Goal: Complete application form: Complete application form

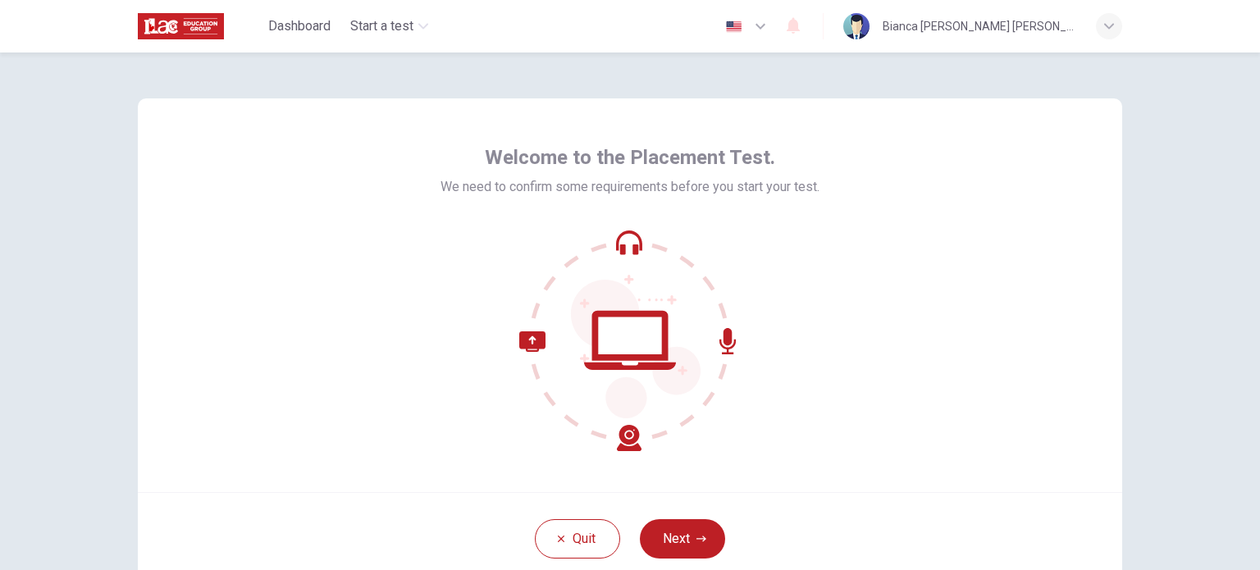
scroll to position [82, 0]
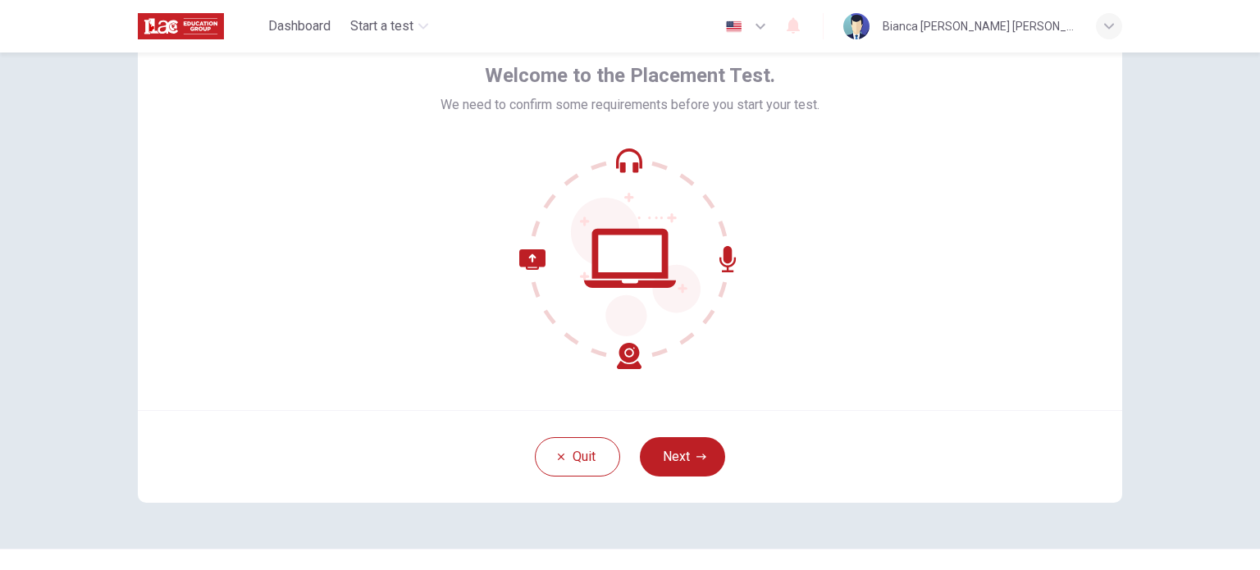
click at [699, 452] on icon "button" at bounding box center [701, 457] width 10 height 10
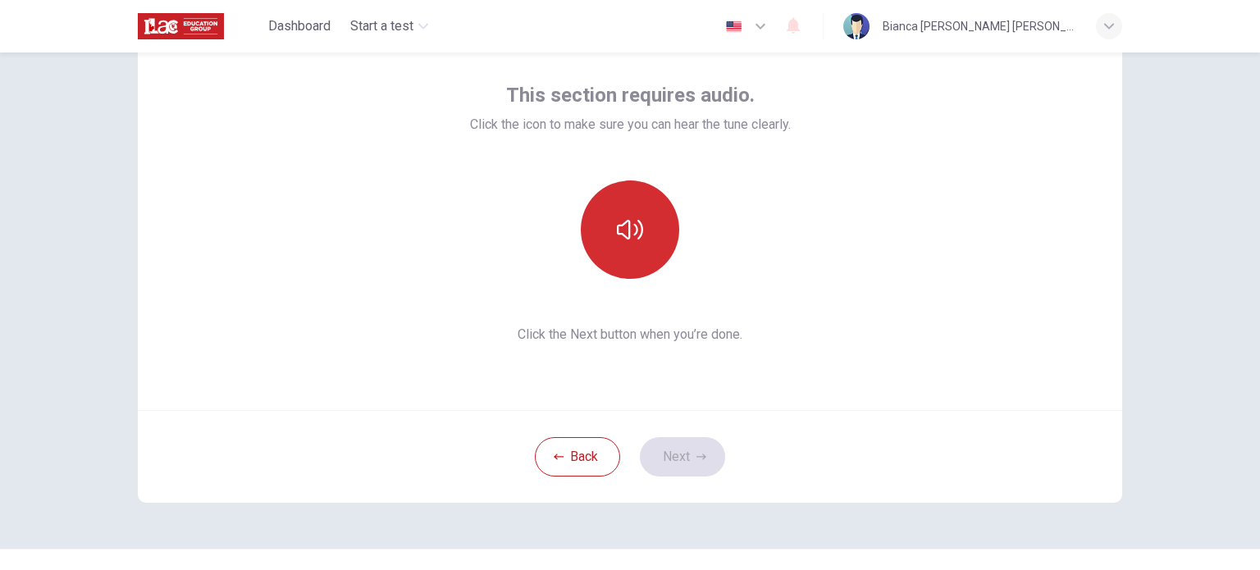
click at [644, 240] on button "button" at bounding box center [630, 229] width 98 height 98
drag, startPoint x: 620, startPoint y: 242, endPoint x: 619, endPoint y: 259, distance: 17.2
click at [619, 242] on icon "button" at bounding box center [630, 230] width 26 height 26
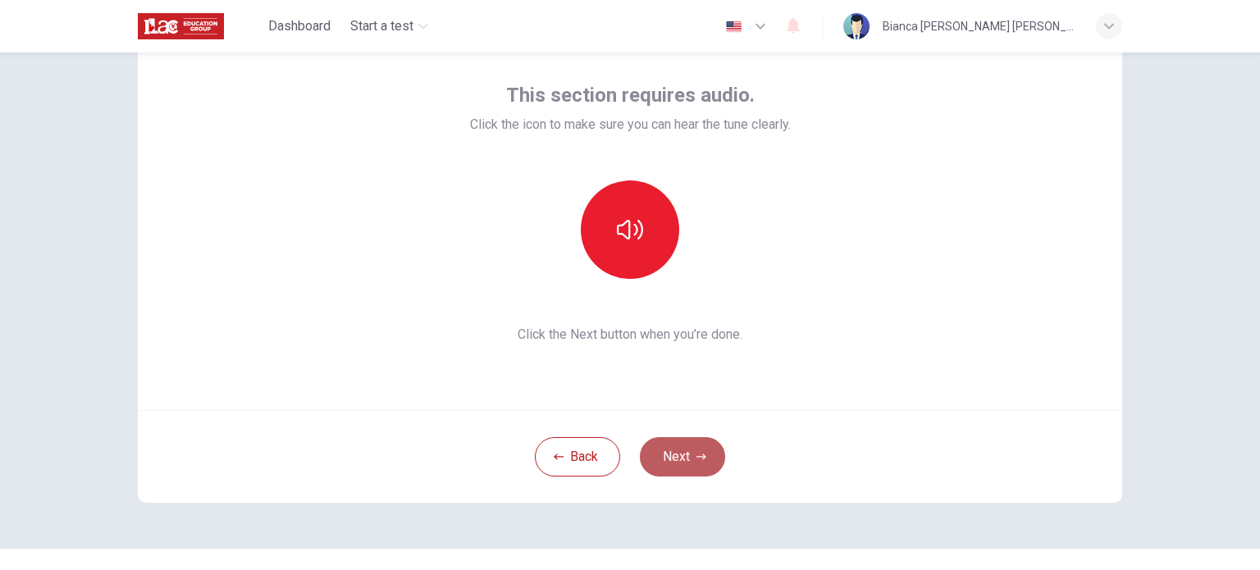
click at [663, 445] on button "Next" at bounding box center [682, 456] width 85 height 39
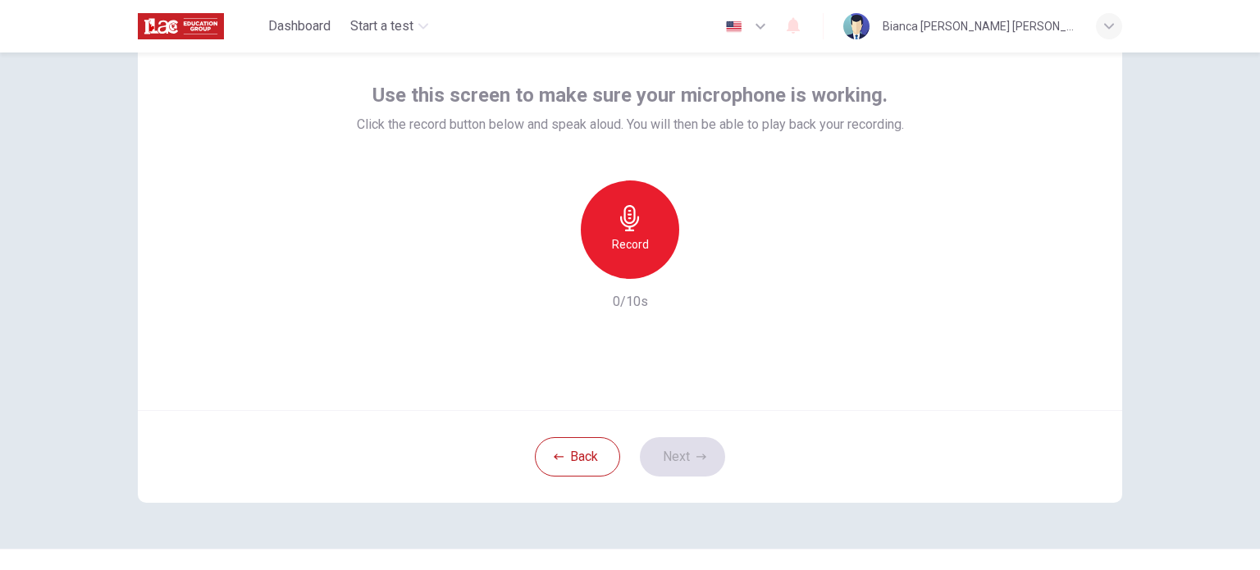
click at [617, 224] on icon "button" at bounding box center [630, 218] width 26 height 26
click at [704, 266] on icon "button" at bounding box center [706, 266] width 7 height 10
click at [705, 265] on icon "button" at bounding box center [705, 266] width 16 height 16
click at [697, 265] on icon "button" at bounding box center [705, 266] width 16 height 16
click at [681, 460] on button "Next" at bounding box center [682, 456] width 85 height 39
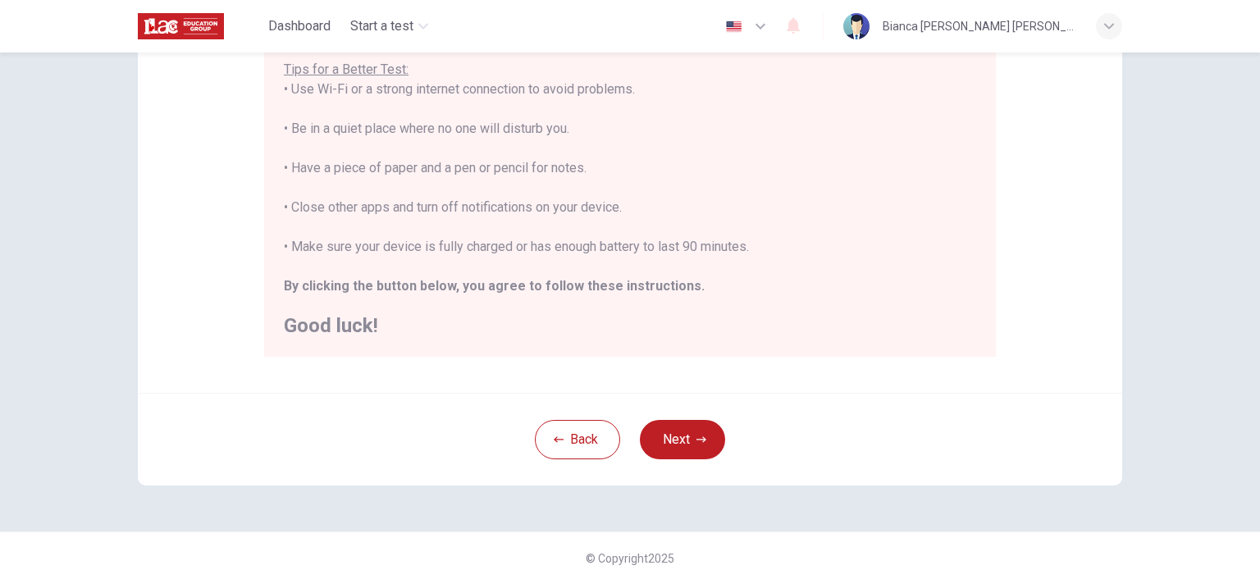
scroll to position [0, 0]
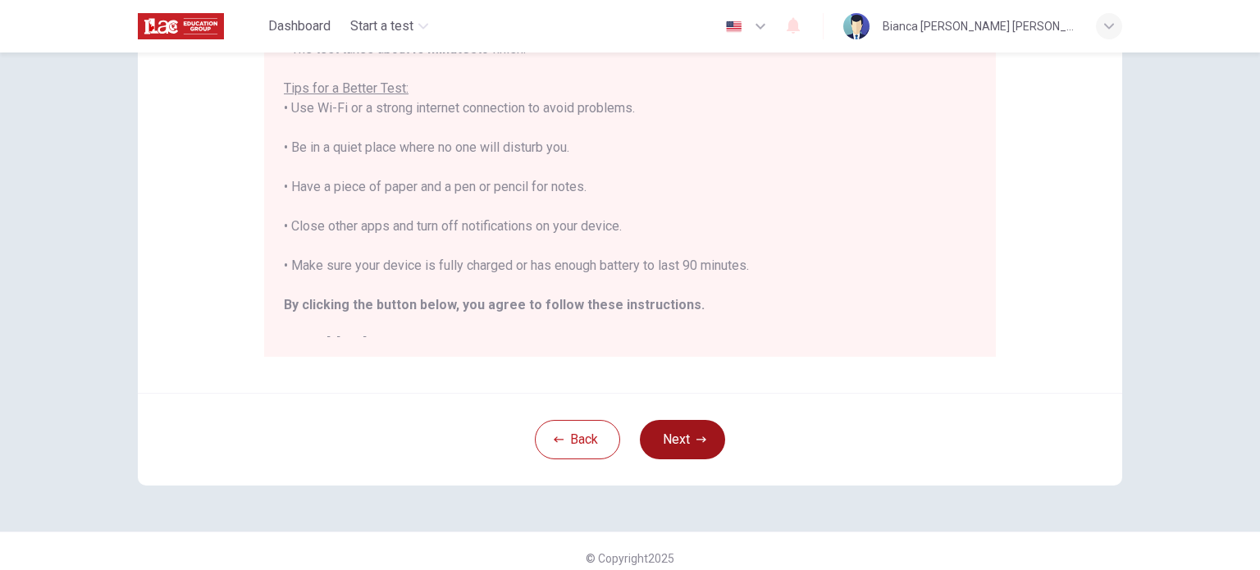
click at [701, 439] on icon "button" at bounding box center [701, 439] width 10 height 6
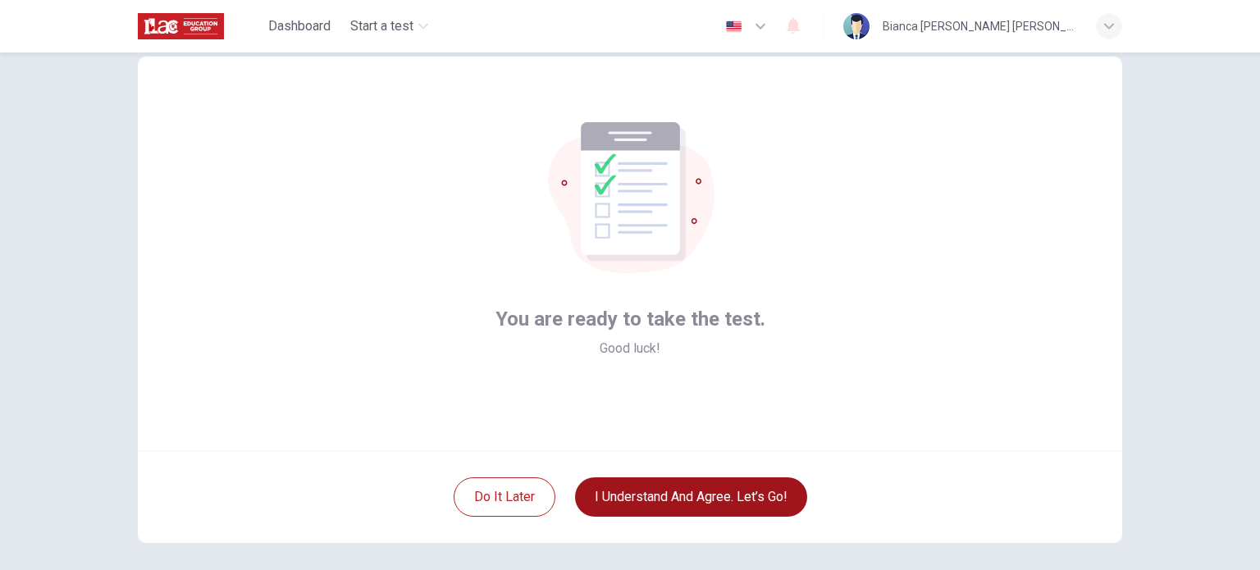
scroll to position [82, 0]
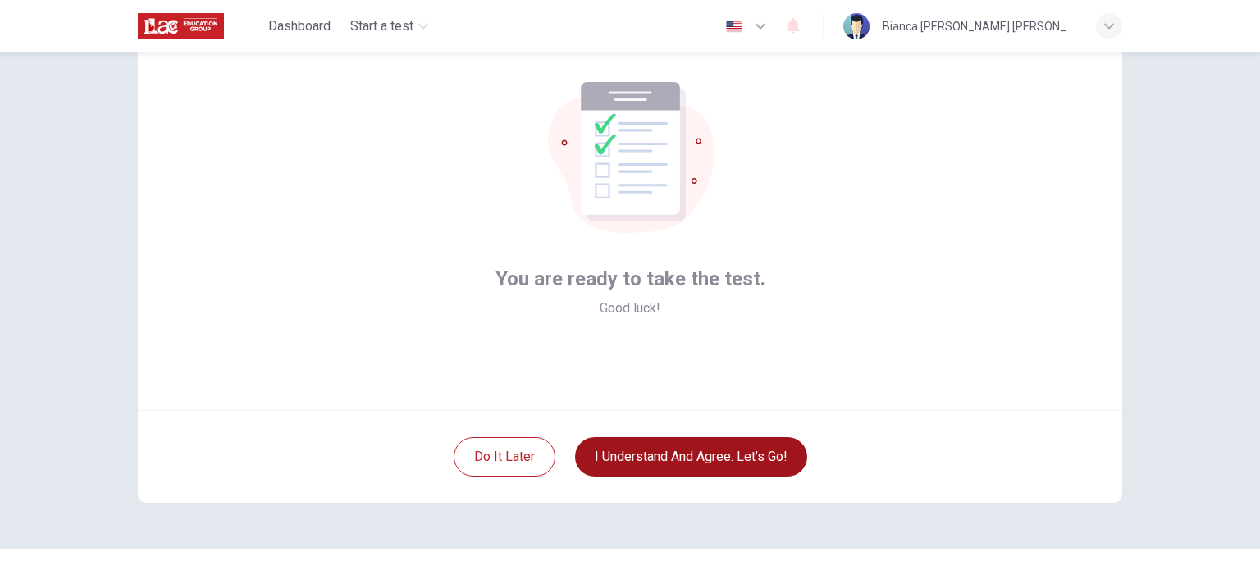
click at [713, 454] on button "I understand and agree. Let’s go!" at bounding box center [691, 456] width 232 height 39
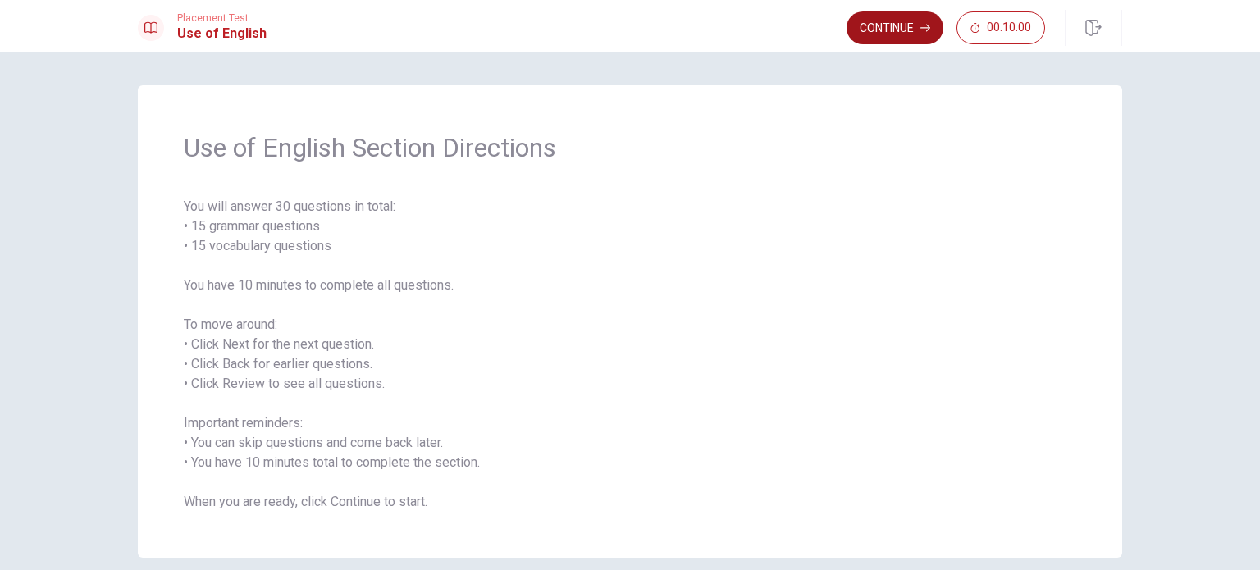
click at [881, 23] on button "Continue" at bounding box center [894, 27] width 97 height 33
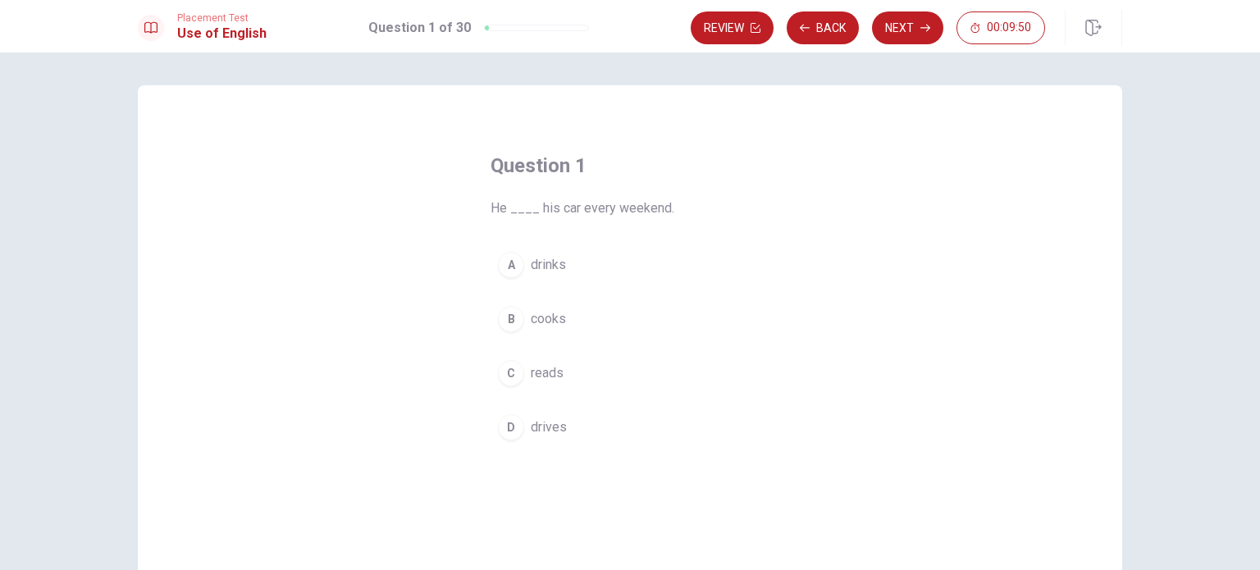
click at [512, 422] on div "D" at bounding box center [511, 427] width 26 height 26
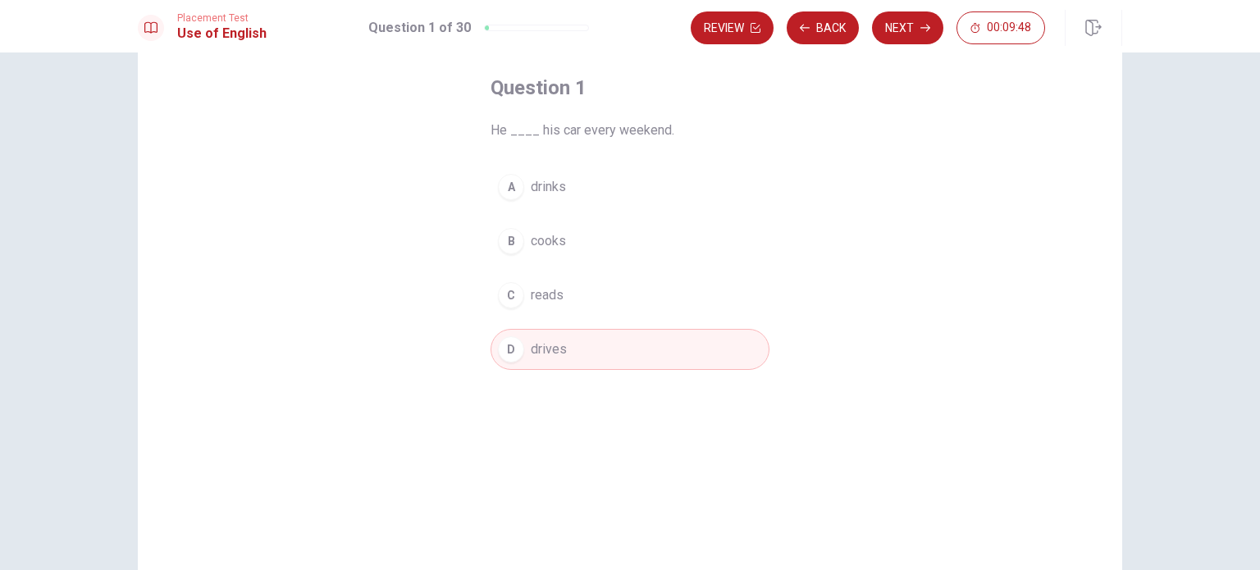
scroll to position [82, 0]
click at [905, 26] on button "Next" at bounding box center [907, 27] width 71 height 33
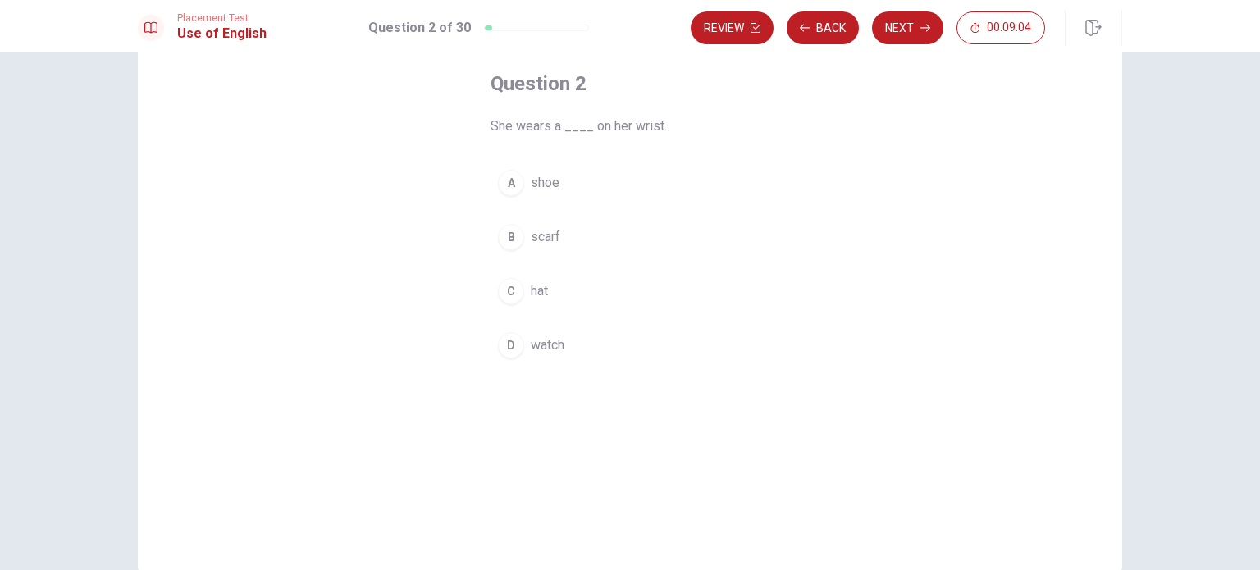
click at [517, 232] on div "B" at bounding box center [511, 237] width 26 height 26
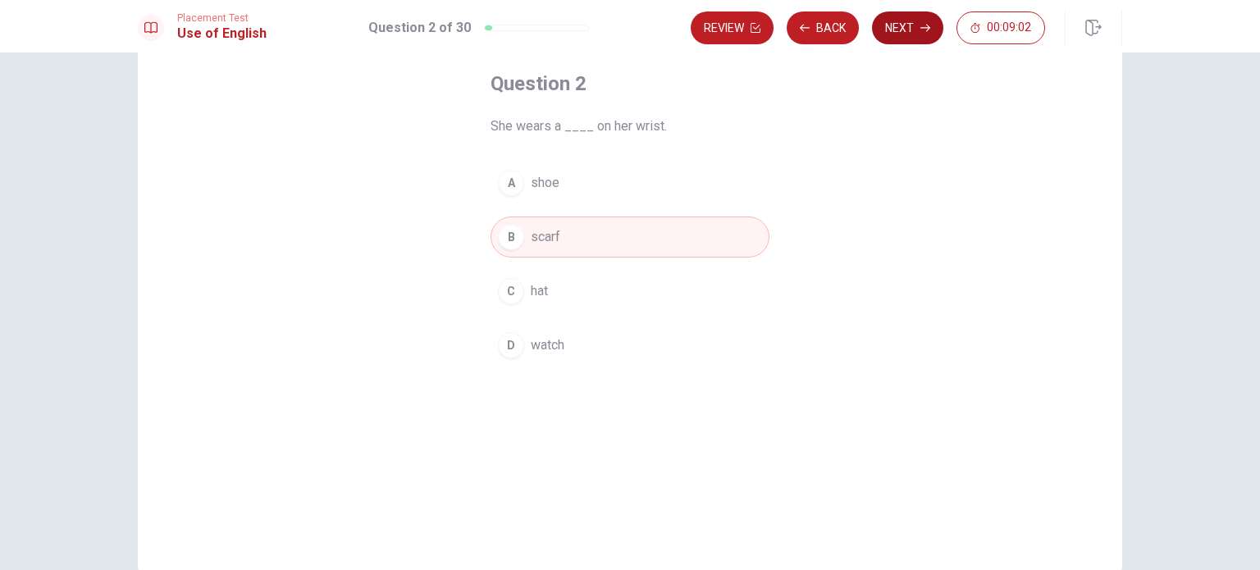
click at [919, 24] on button "Next" at bounding box center [907, 27] width 71 height 33
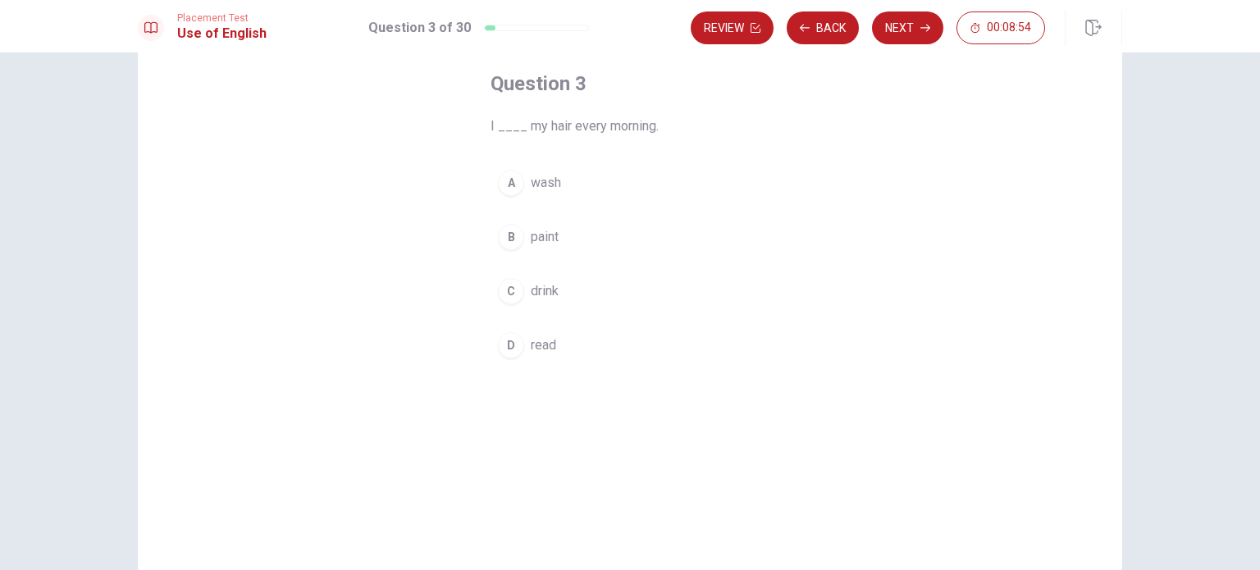
click at [509, 183] on div "A" at bounding box center [511, 183] width 26 height 26
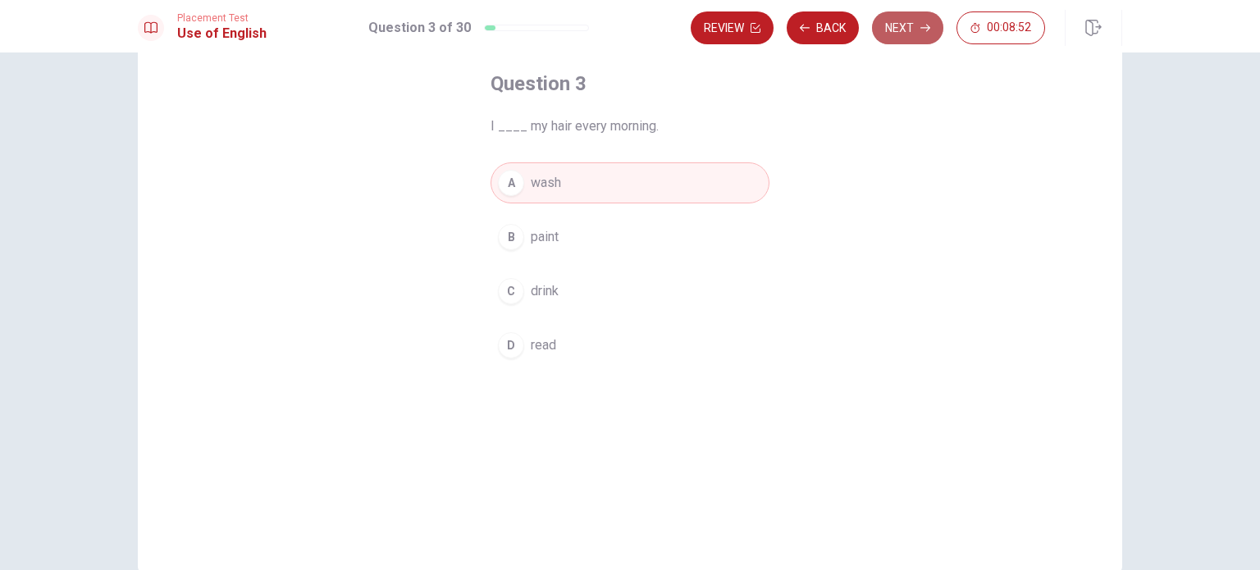
click at [904, 25] on button "Next" at bounding box center [907, 27] width 71 height 33
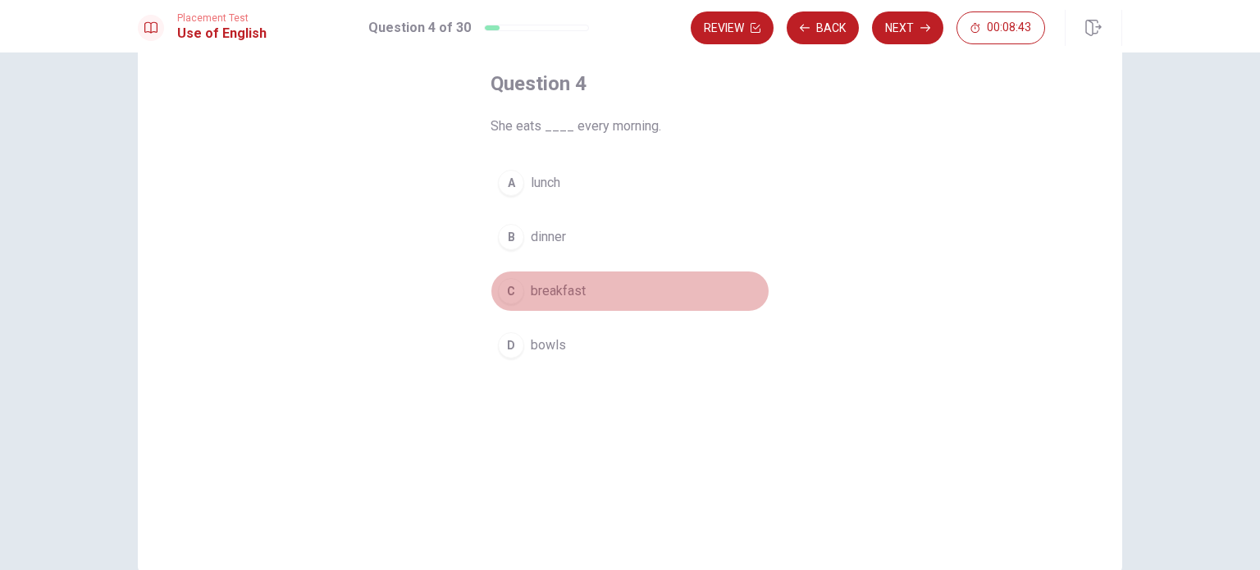
click at [518, 293] on div "C" at bounding box center [511, 291] width 26 height 26
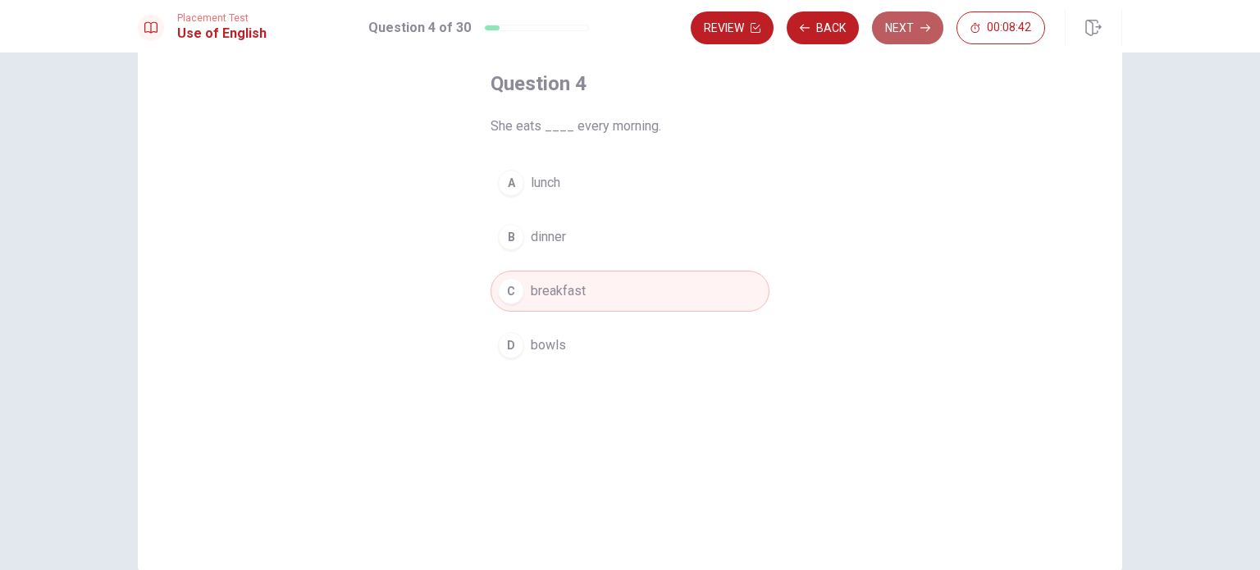
click at [896, 25] on button "Next" at bounding box center [907, 27] width 71 height 33
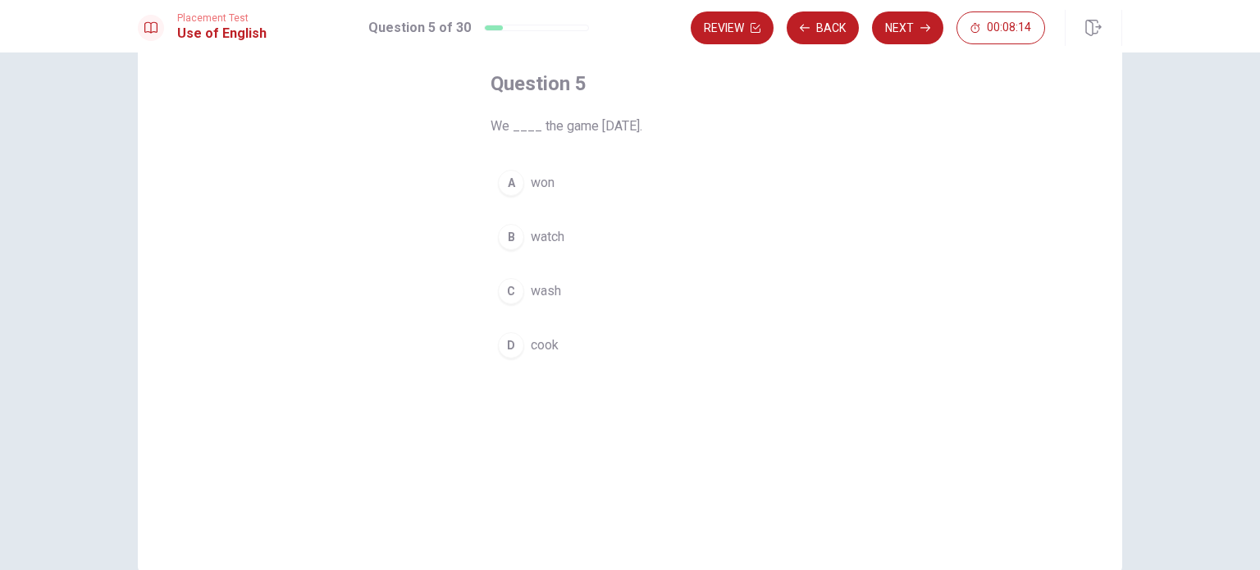
click at [508, 179] on div "A" at bounding box center [511, 183] width 26 height 26
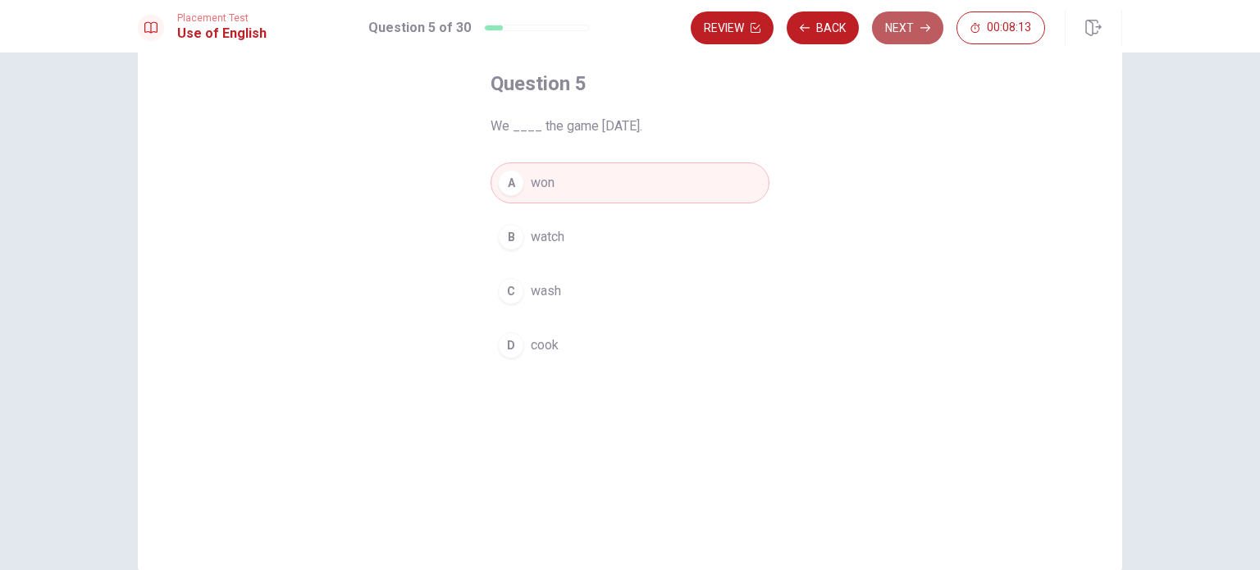
click at [883, 25] on button "Next" at bounding box center [907, 27] width 71 height 33
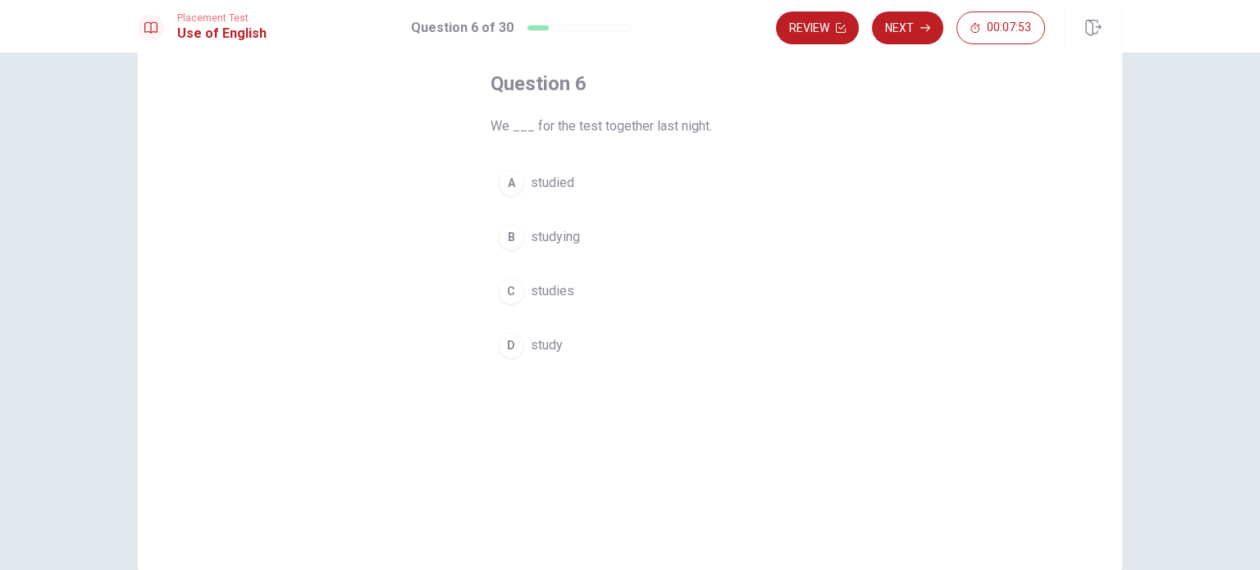
click at [499, 183] on div "A" at bounding box center [511, 183] width 26 height 26
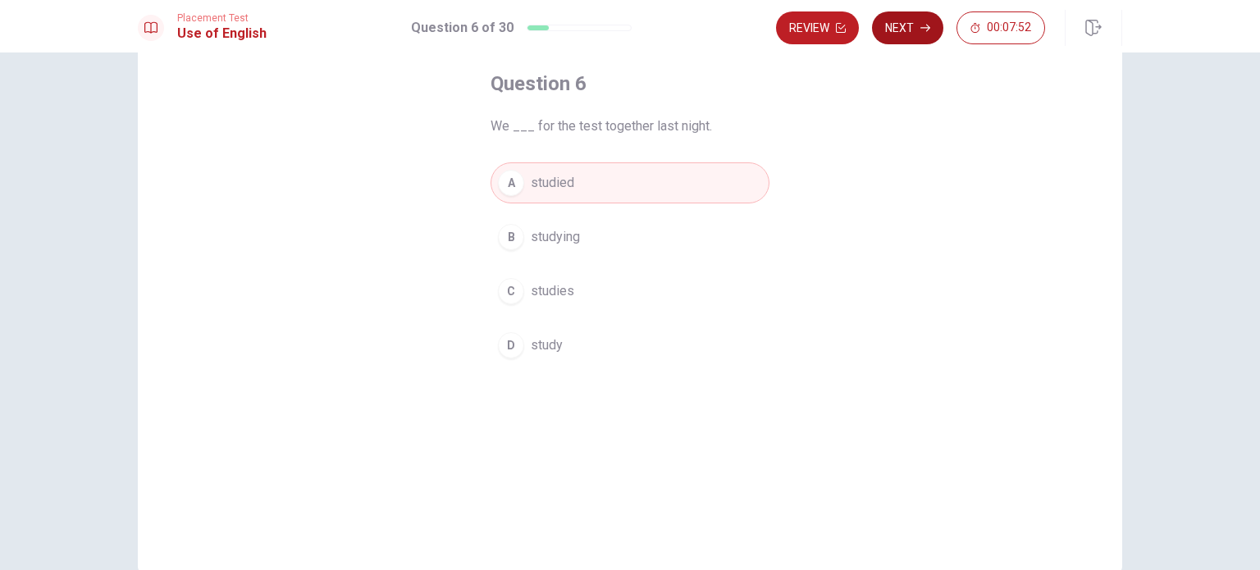
click at [905, 27] on button "Next" at bounding box center [907, 27] width 71 height 33
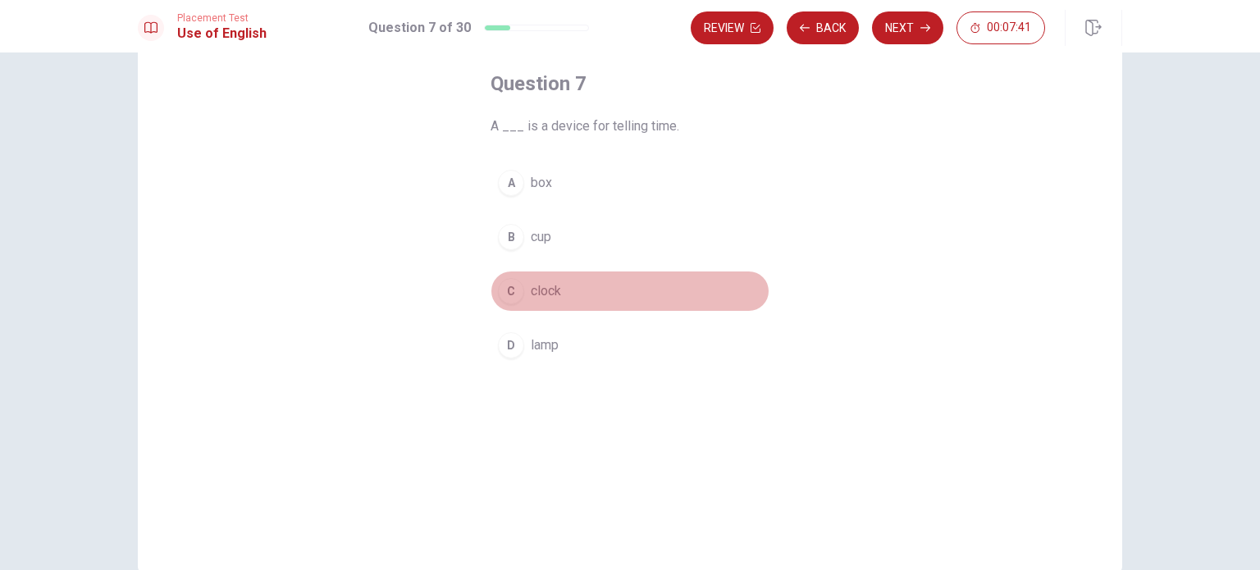
click at [499, 287] on div "C" at bounding box center [511, 291] width 26 height 26
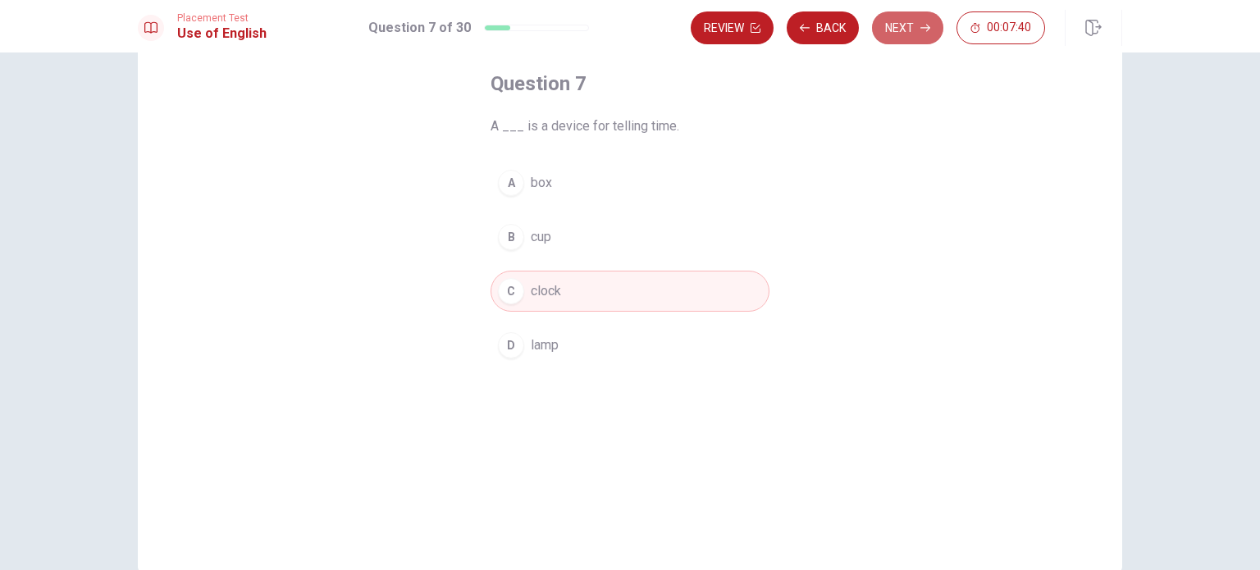
click at [899, 32] on button "Next" at bounding box center [907, 27] width 71 height 33
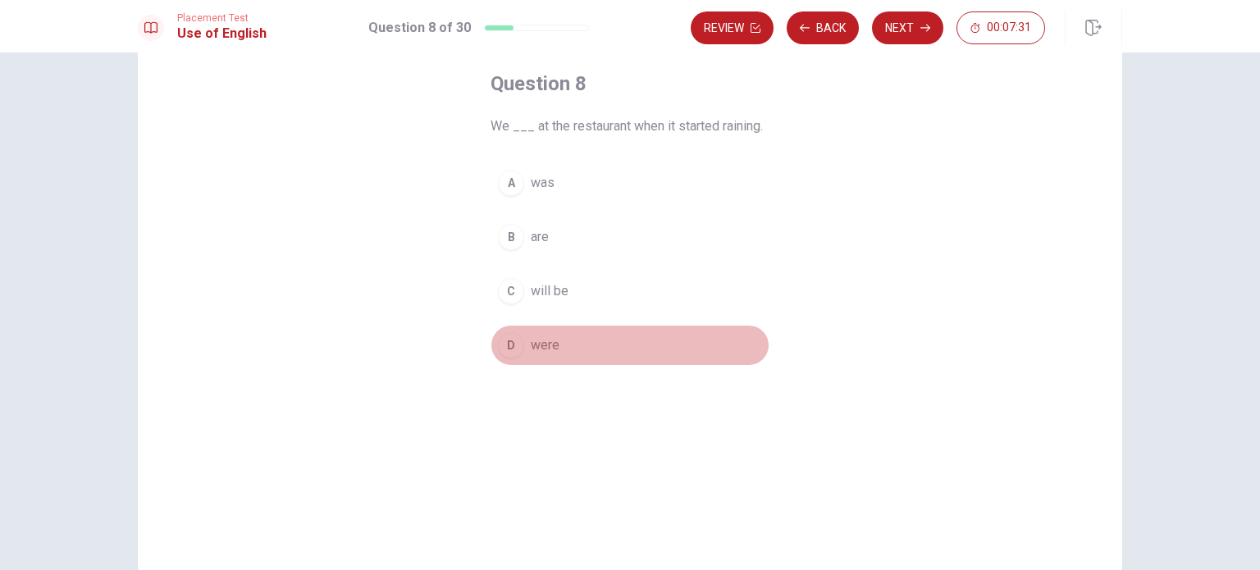
click at [502, 347] on div "D" at bounding box center [511, 345] width 26 height 26
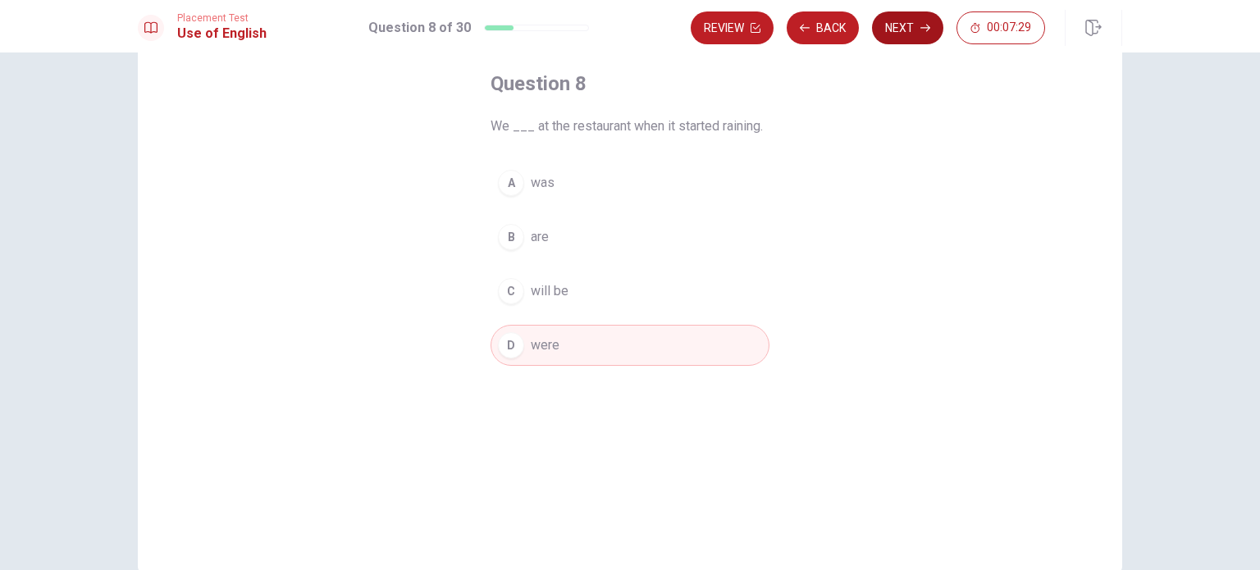
click at [899, 30] on button "Next" at bounding box center [907, 27] width 71 height 33
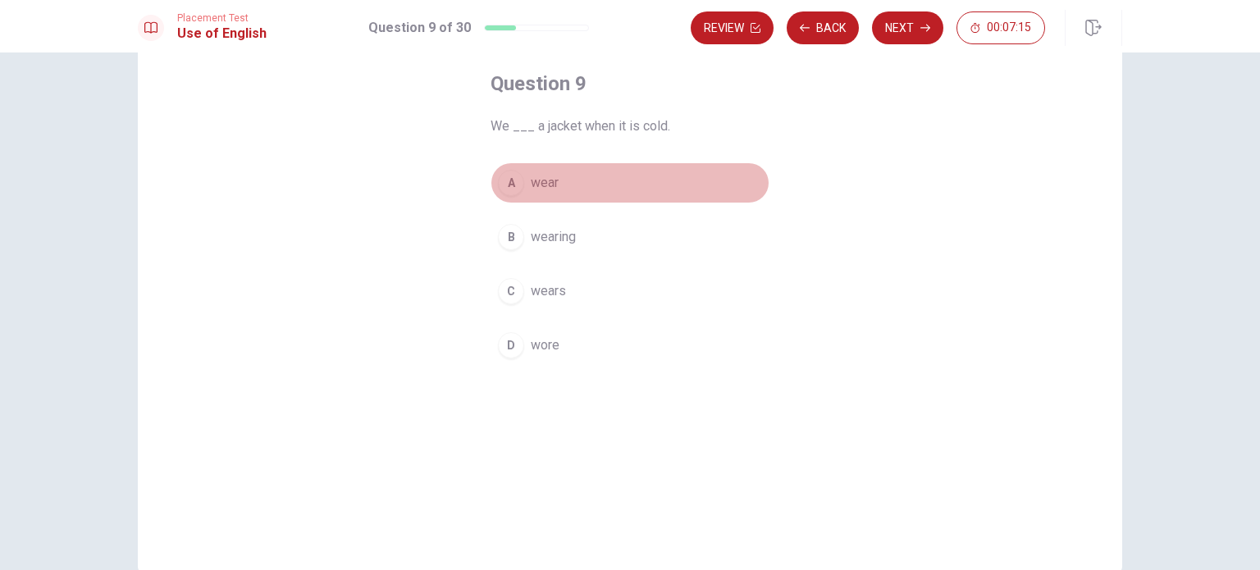
click at [504, 185] on div "A" at bounding box center [511, 183] width 26 height 26
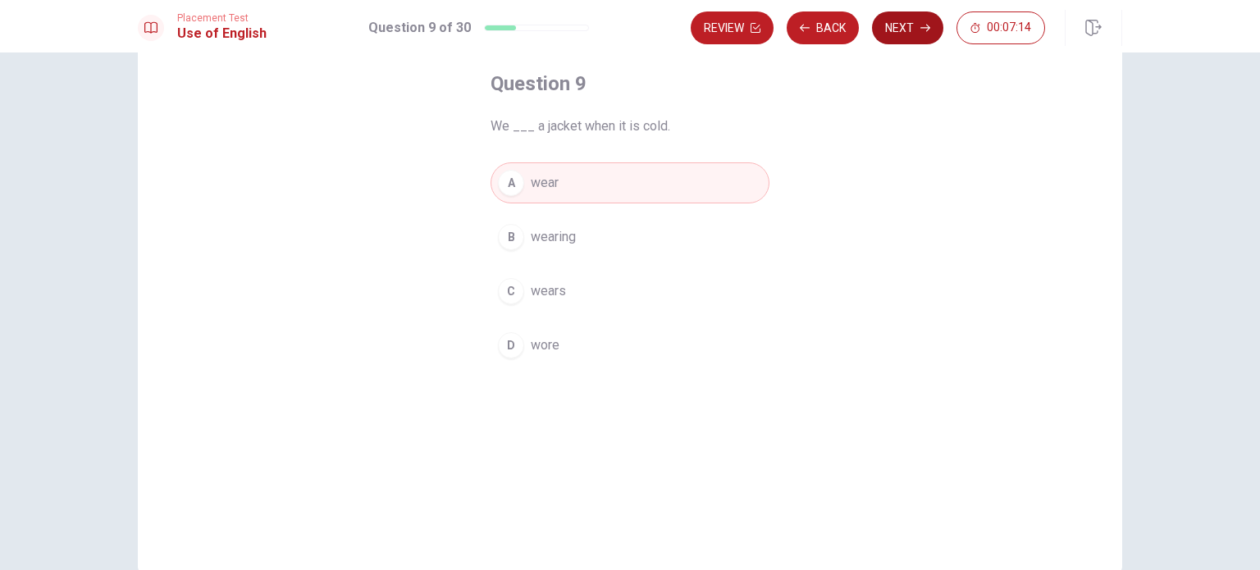
click at [883, 22] on button "Next" at bounding box center [907, 27] width 71 height 33
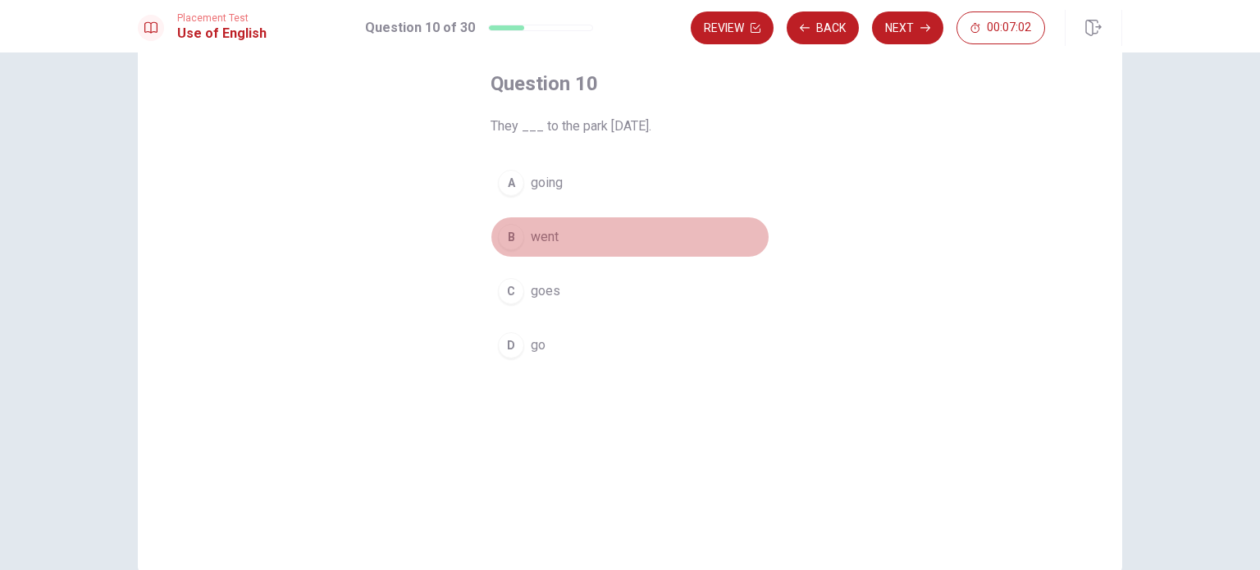
click at [516, 232] on div "B" at bounding box center [511, 237] width 26 height 26
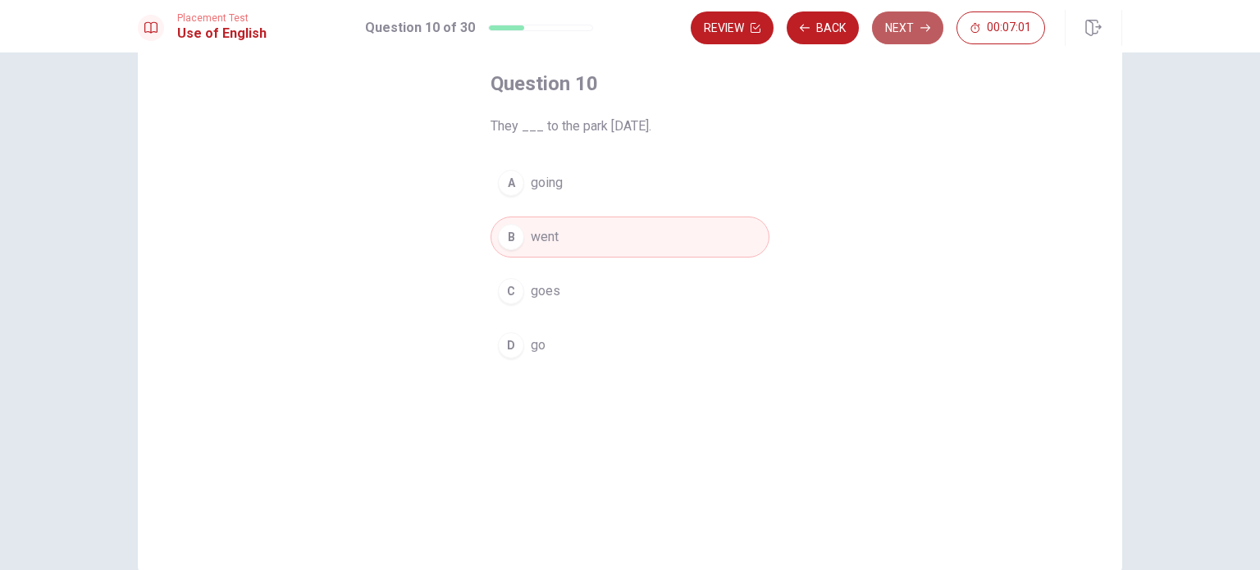
click at [888, 31] on button "Next" at bounding box center [907, 27] width 71 height 33
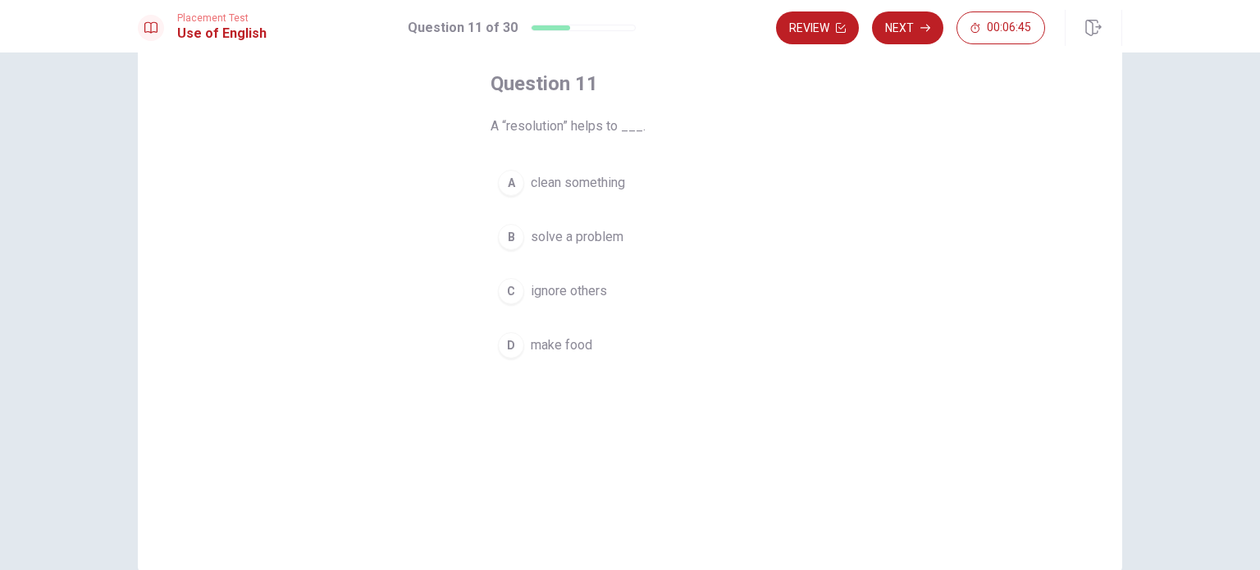
click at [504, 237] on div "B" at bounding box center [511, 237] width 26 height 26
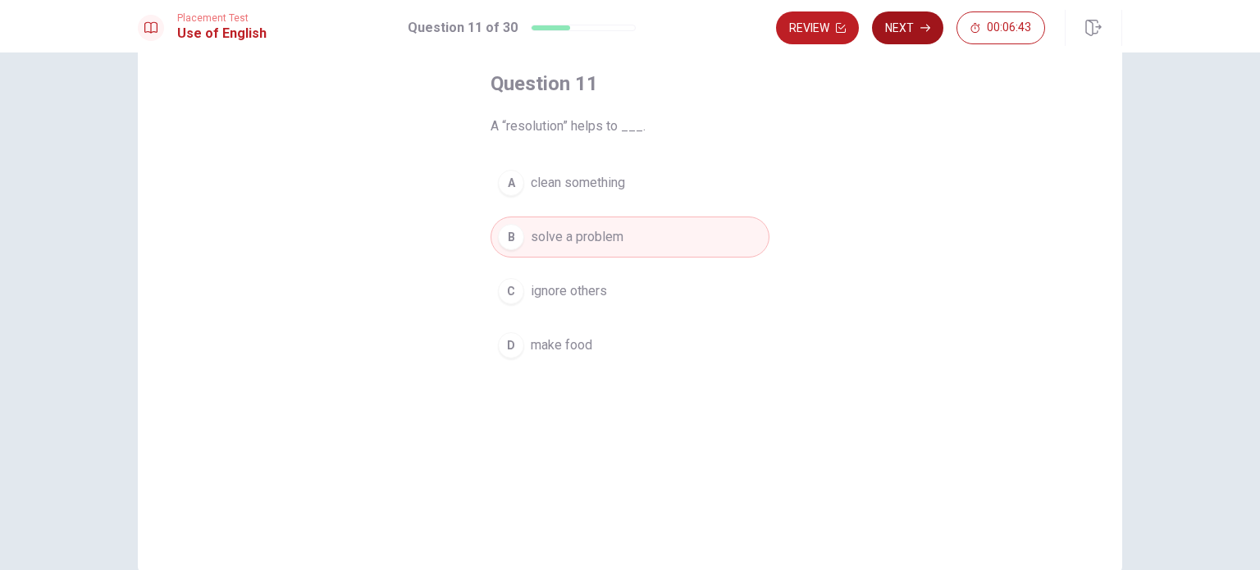
click at [899, 29] on button "Next" at bounding box center [907, 27] width 71 height 33
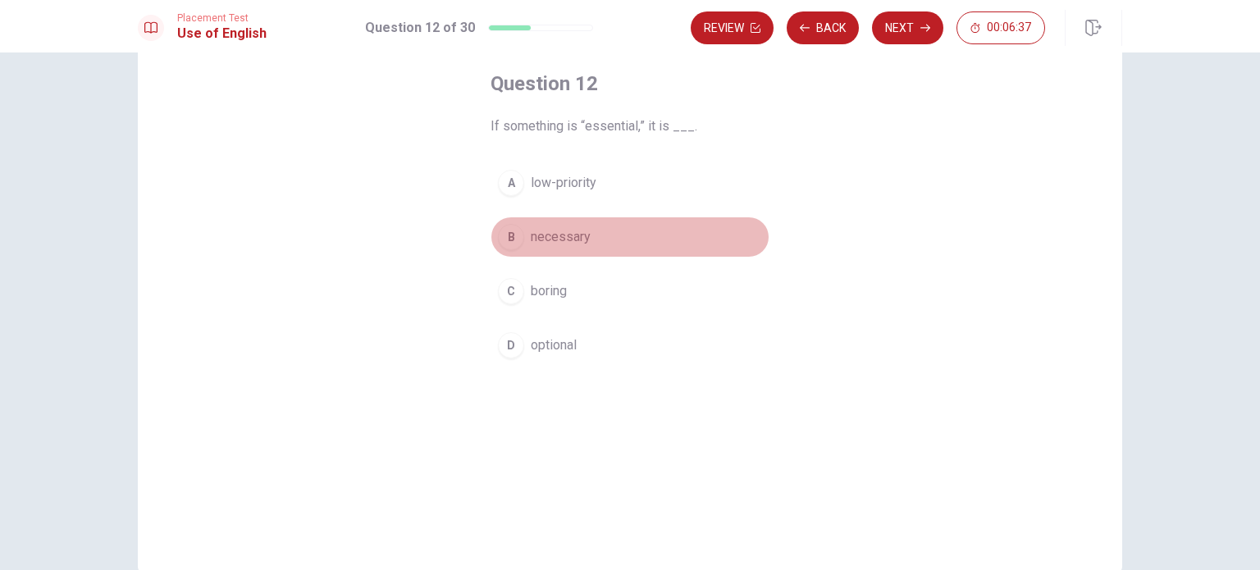
click at [509, 230] on div "B" at bounding box center [511, 237] width 26 height 26
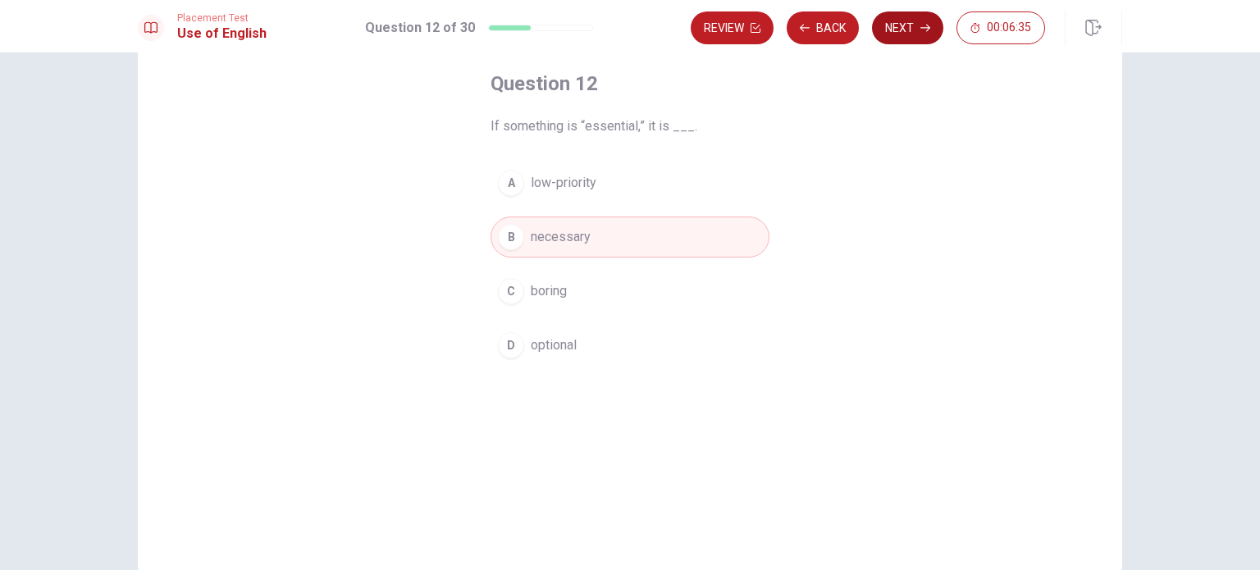
click at [910, 30] on button "Next" at bounding box center [907, 27] width 71 height 33
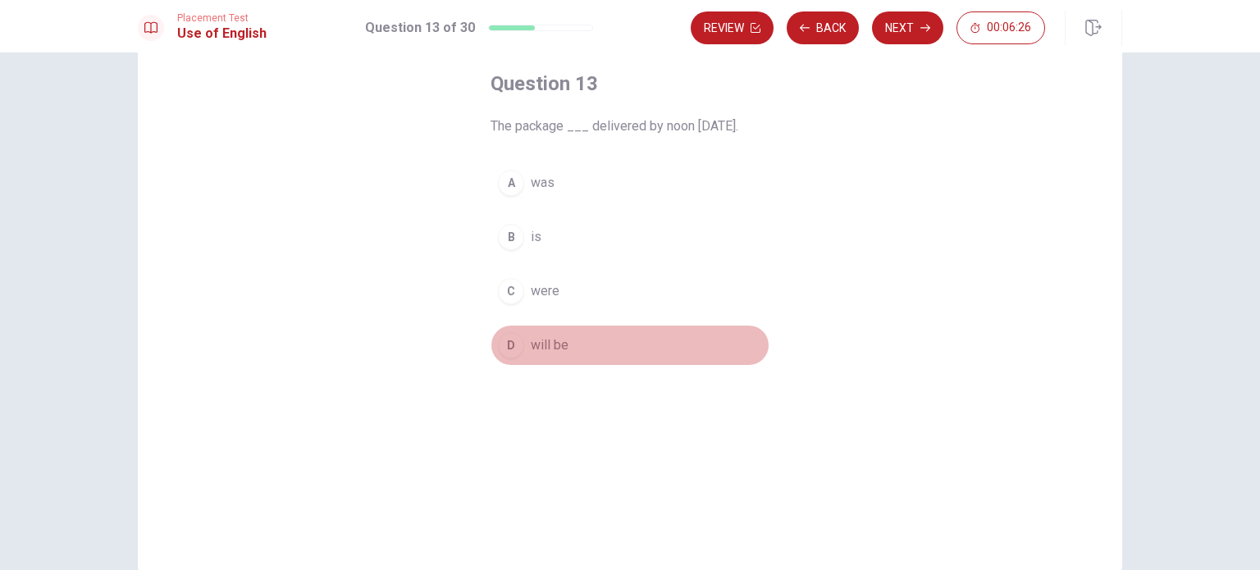
click at [498, 344] on div "D" at bounding box center [511, 345] width 26 height 26
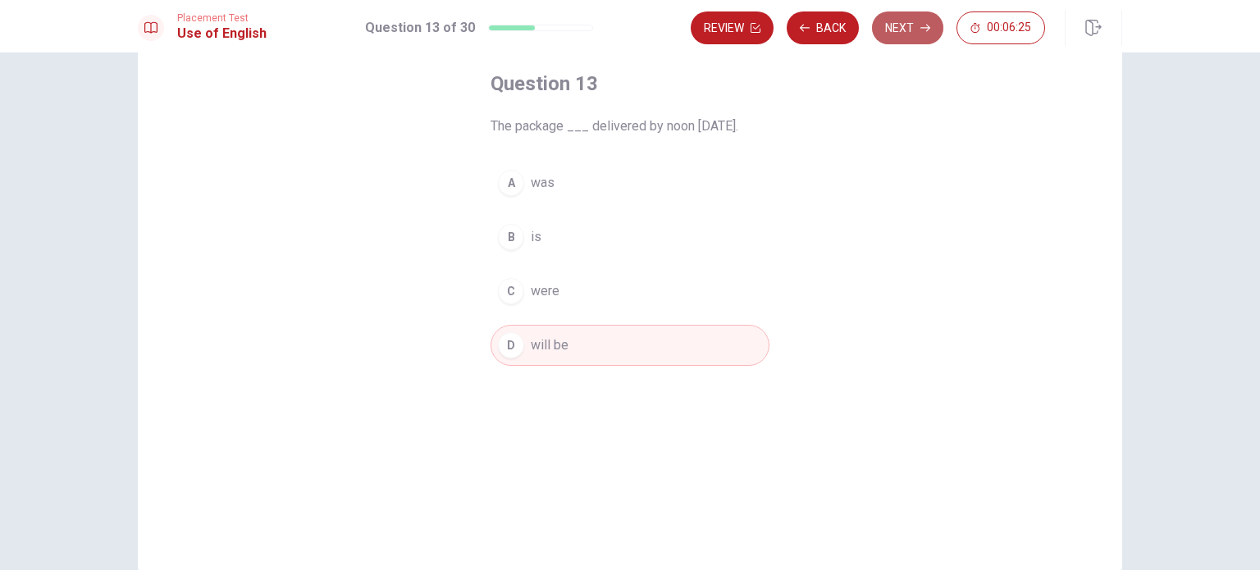
click at [918, 28] on button "Next" at bounding box center [907, 27] width 71 height 33
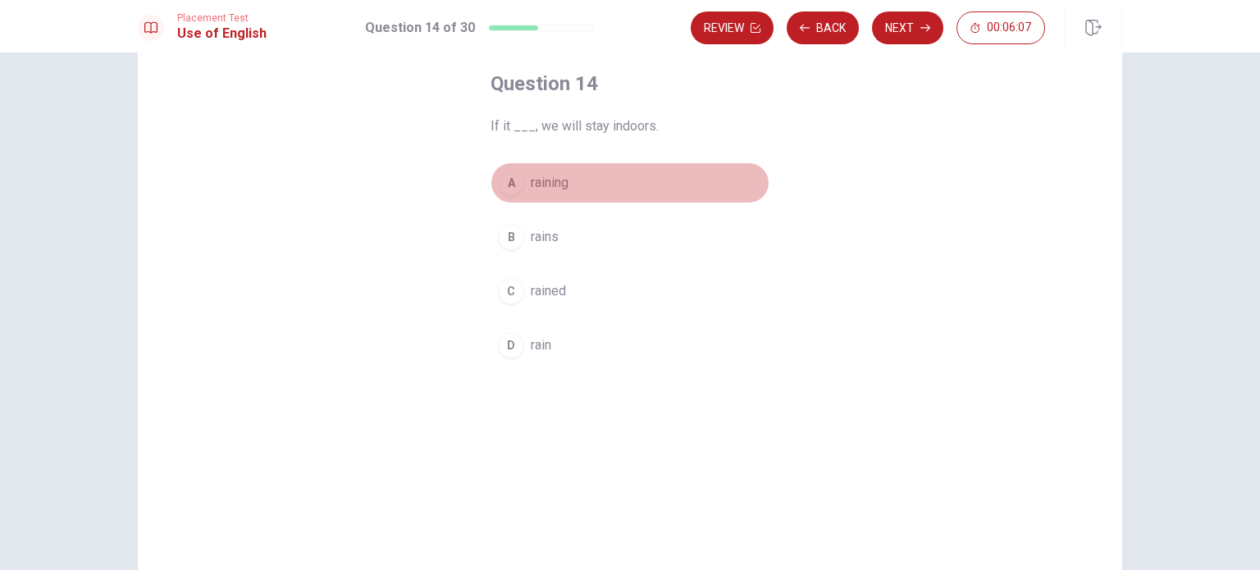
click at [510, 185] on div "A" at bounding box center [511, 183] width 26 height 26
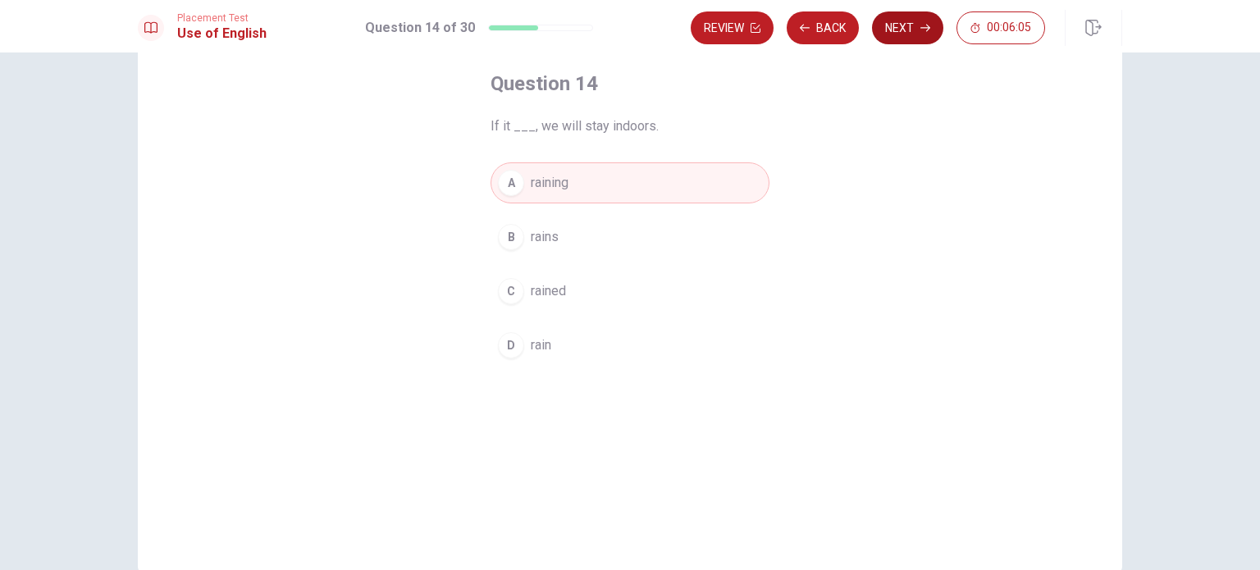
click at [900, 29] on button "Next" at bounding box center [907, 27] width 71 height 33
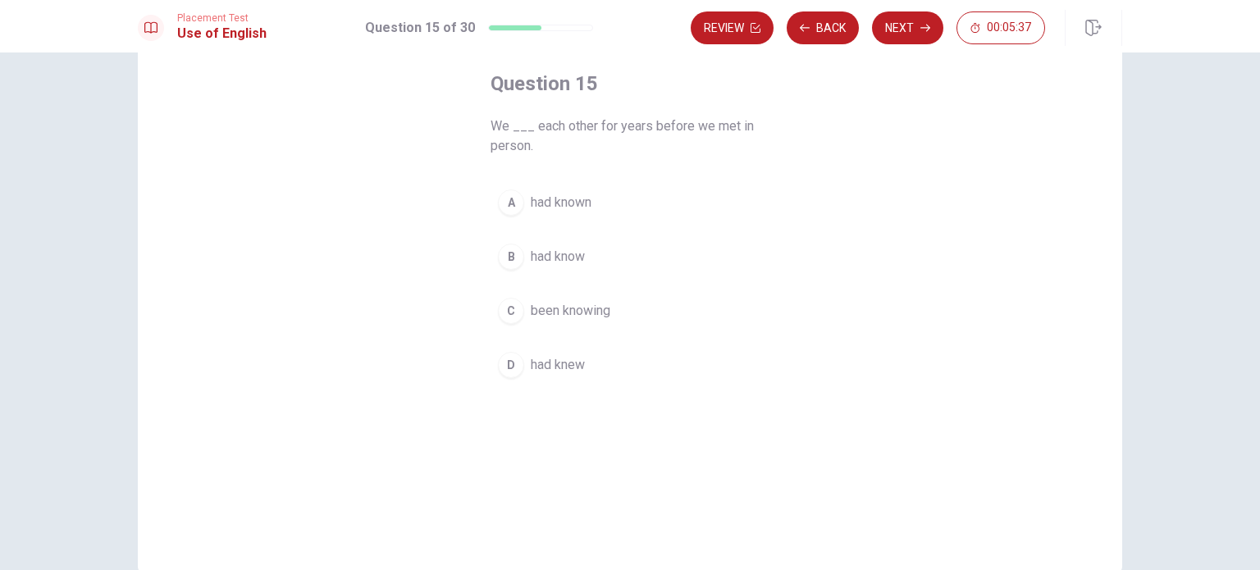
click at [498, 260] on div "B" at bounding box center [511, 257] width 26 height 26
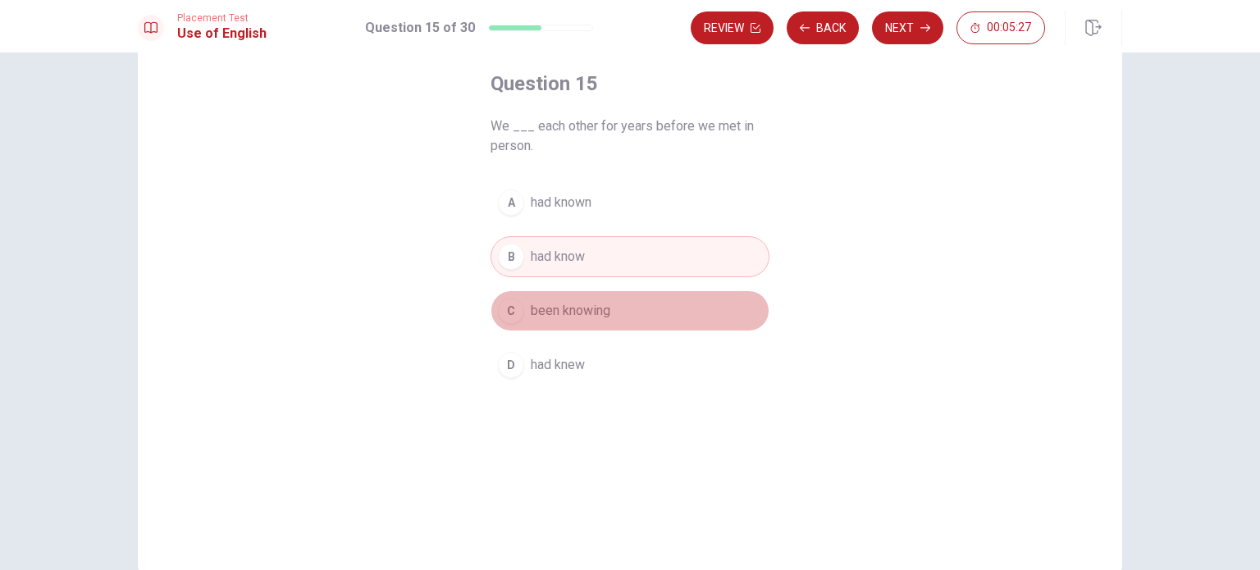
click at [513, 307] on div "C" at bounding box center [511, 311] width 26 height 26
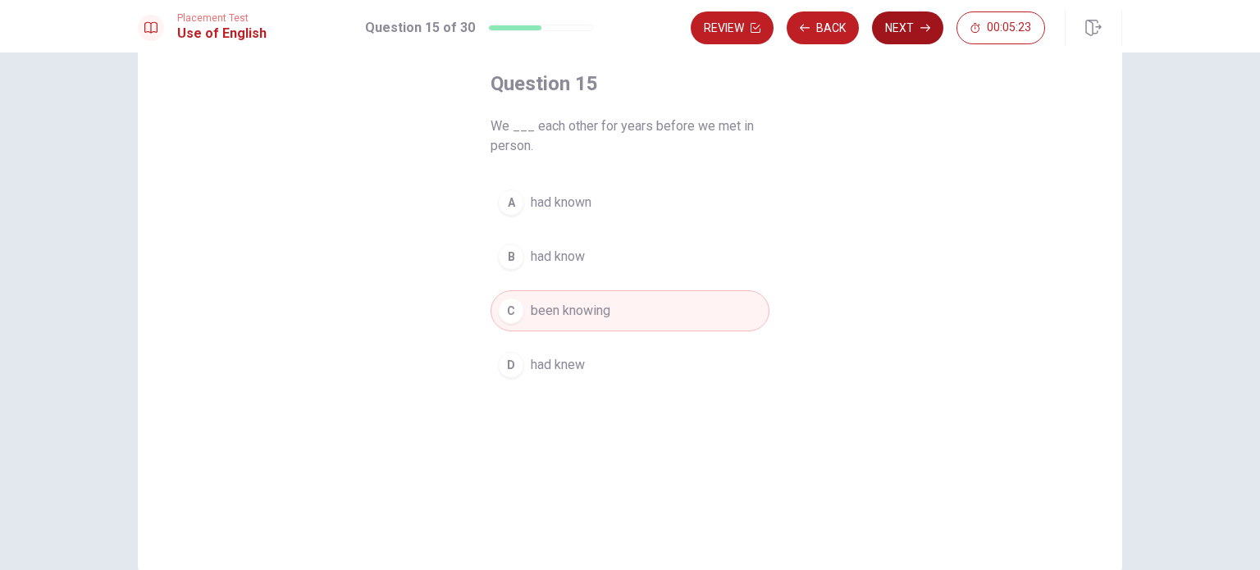
click at [896, 25] on button "Next" at bounding box center [907, 27] width 71 height 33
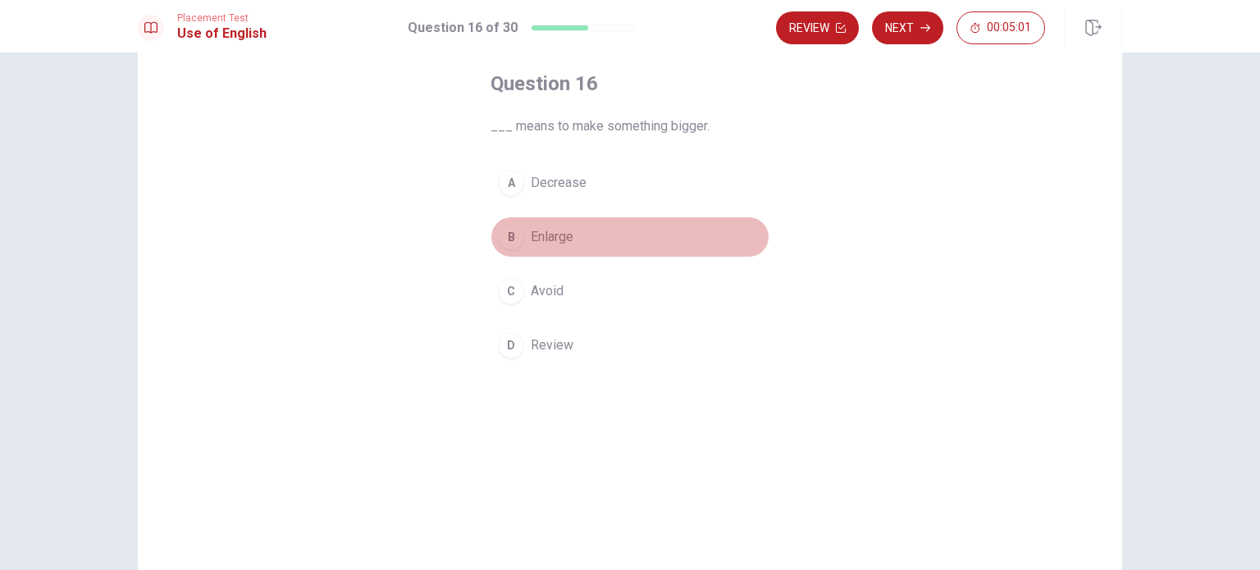
click at [508, 235] on div "B" at bounding box center [511, 237] width 26 height 26
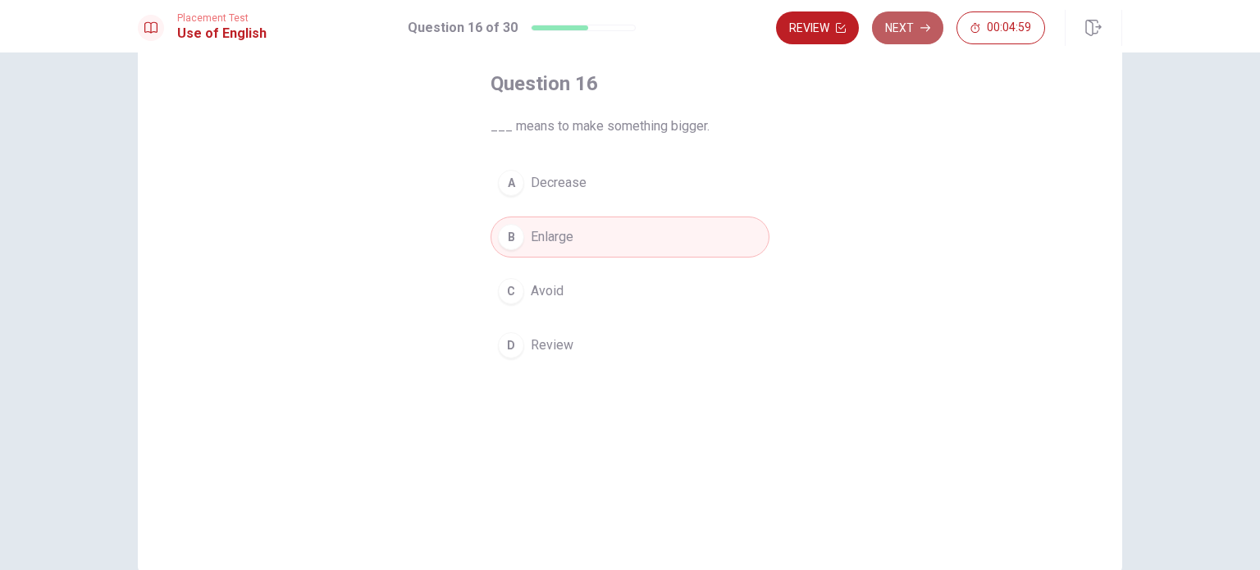
click at [902, 32] on button "Next" at bounding box center [907, 27] width 71 height 33
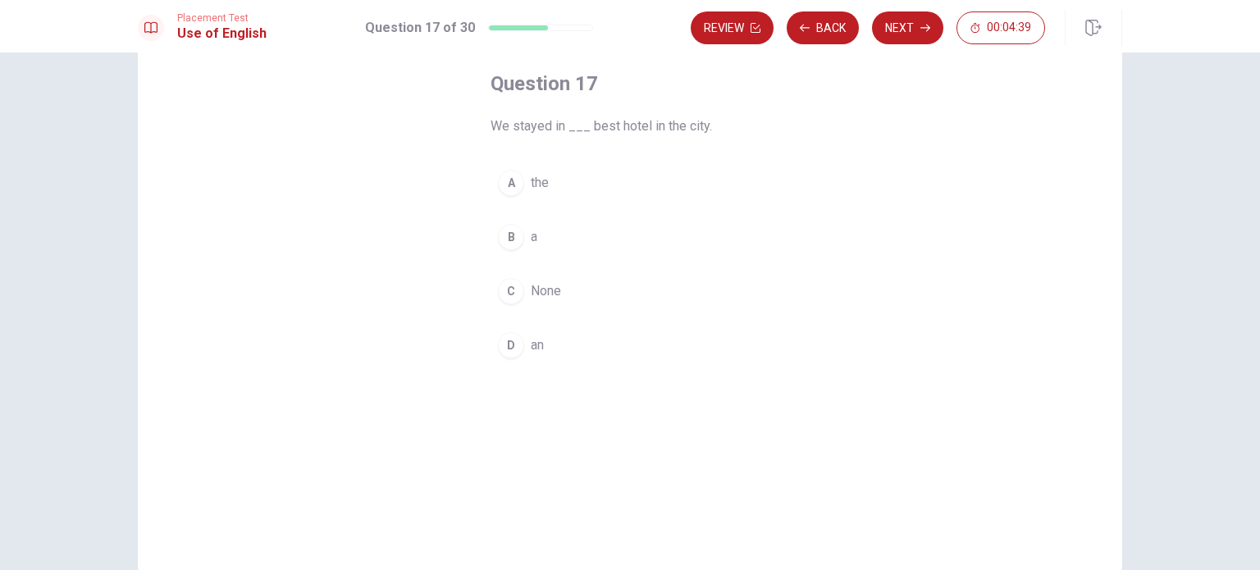
click at [507, 346] on div "D" at bounding box center [511, 345] width 26 height 26
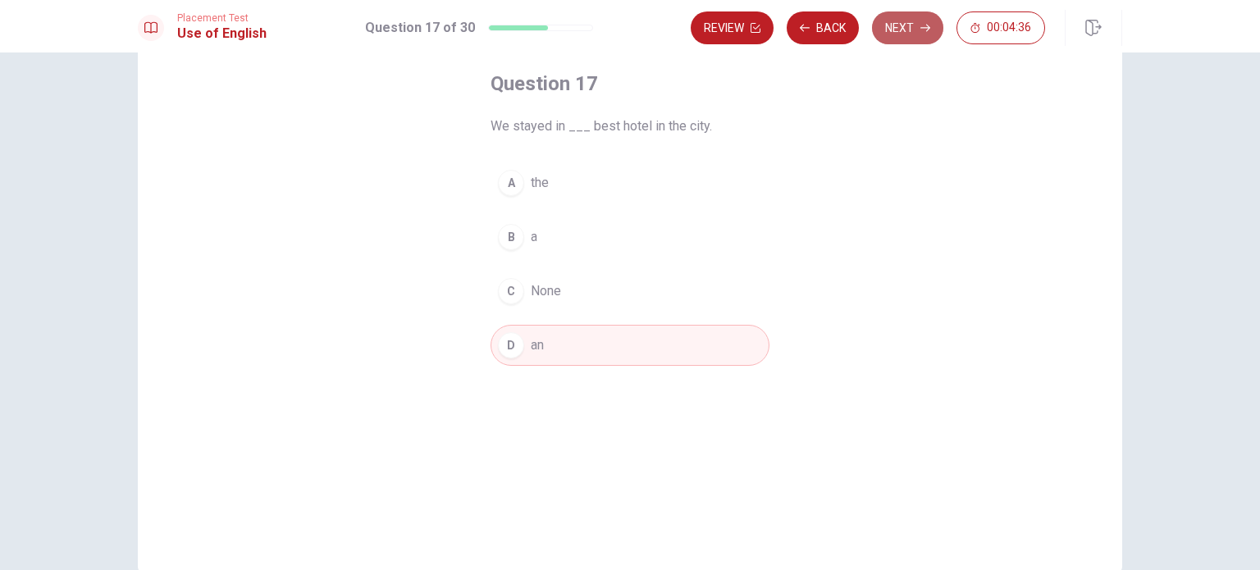
drag, startPoint x: 915, startPoint y: 23, endPoint x: 915, endPoint y: 39, distance: 15.6
click at [915, 24] on button "Next" at bounding box center [907, 27] width 71 height 33
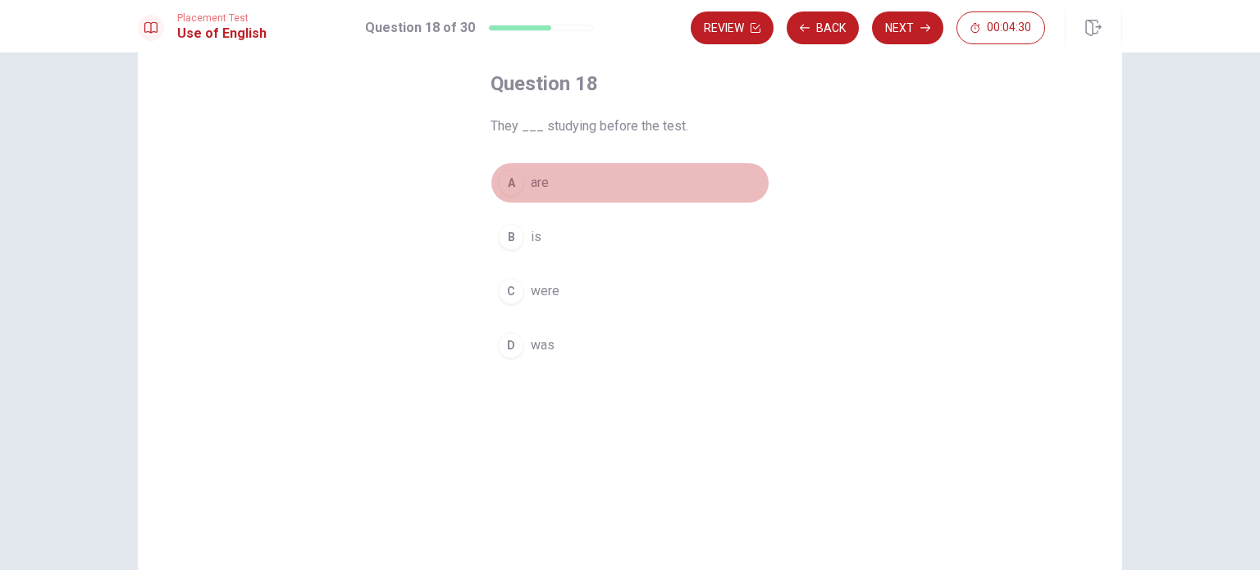
click at [509, 180] on div "A" at bounding box center [511, 183] width 26 height 26
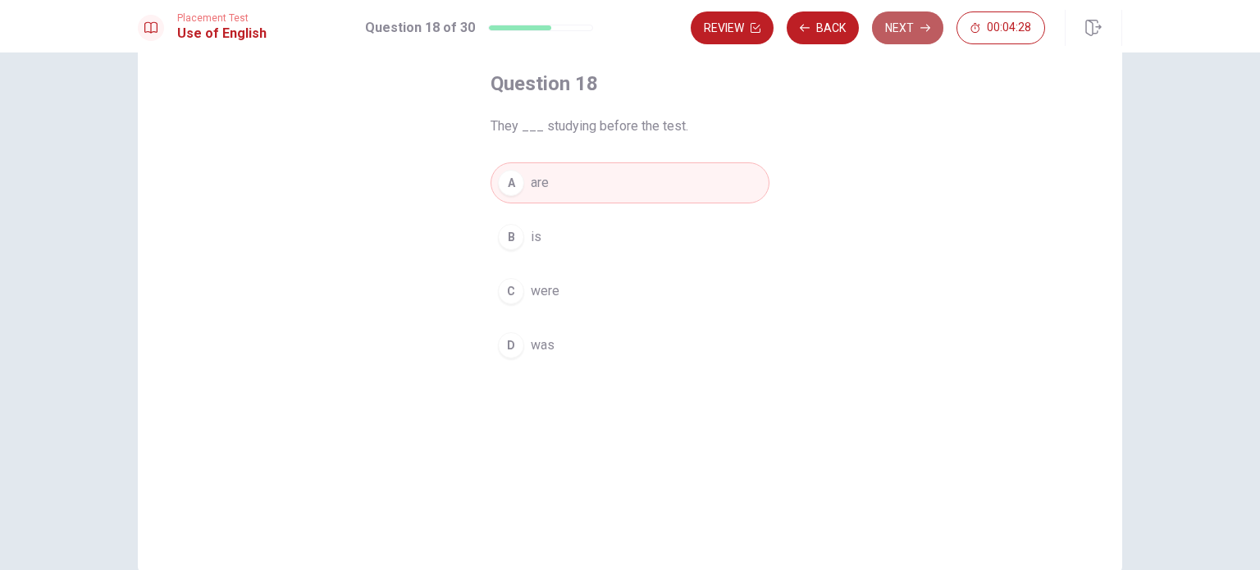
click at [915, 24] on button "Next" at bounding box center [907, 27] width 71 height 33
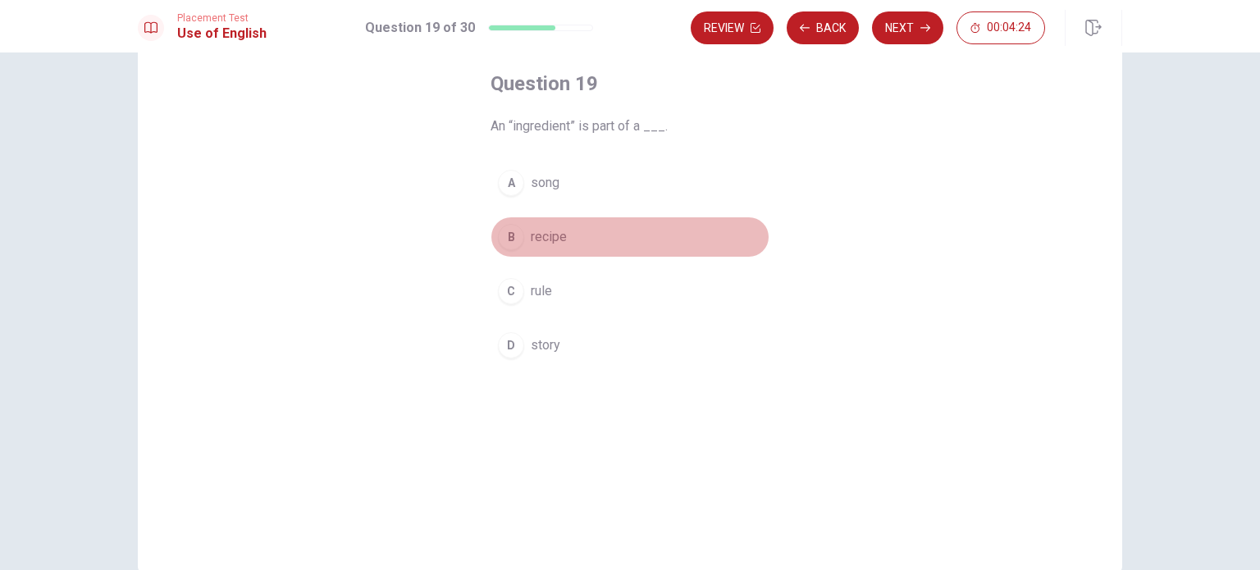
click at [505, 239] on div "B" at bounding box center [511, 237] width 26 height 26
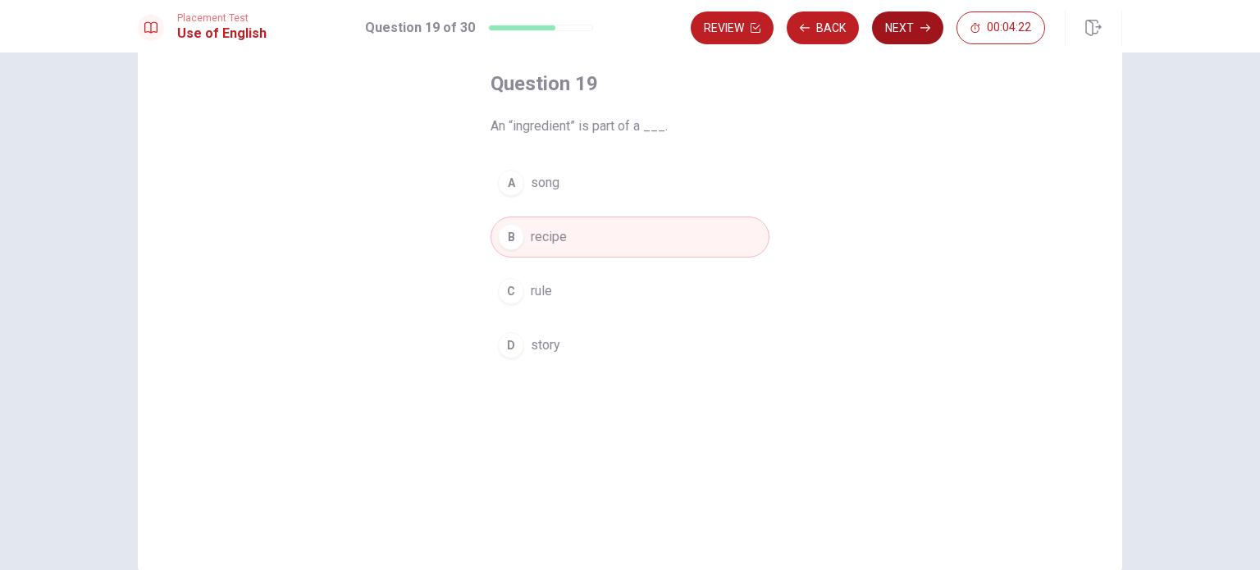
click at [909, 34] on button "Next" at bounding box center [907, 27] width 71 height 33
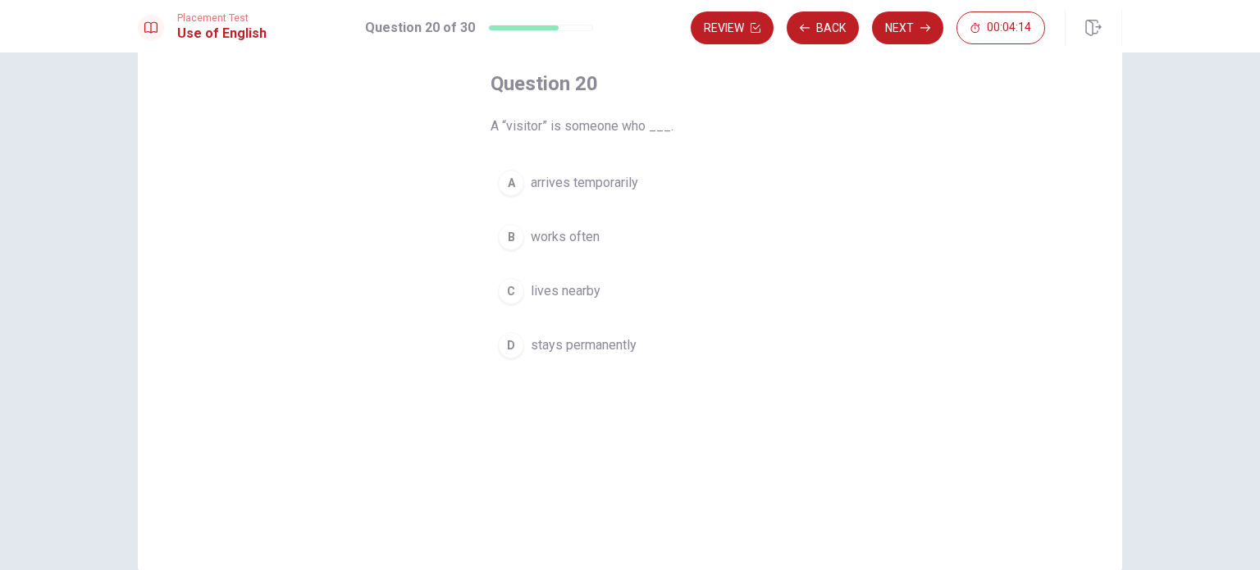
click at [499, 180] on div "A" at bounding box center [511, 183] width 26 height 26
click at [891, 25] on button "Next" at bounding box center [907, 27] width 71 height 33
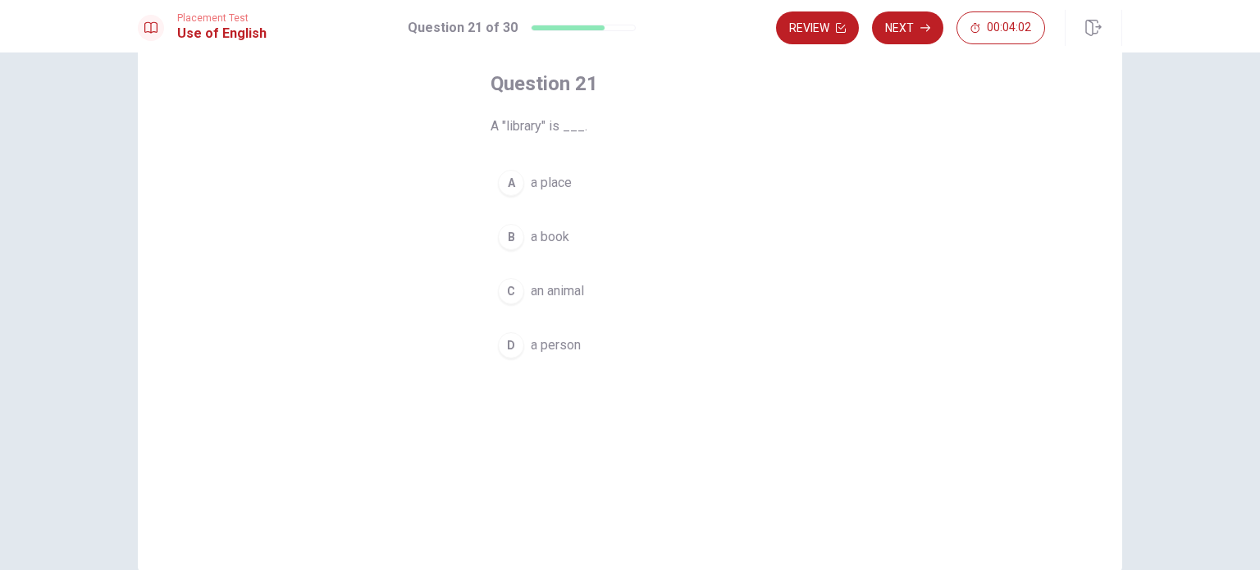
click at [490, 180] on button "A a place" at bounding box center [629, 182] width 279 height 41
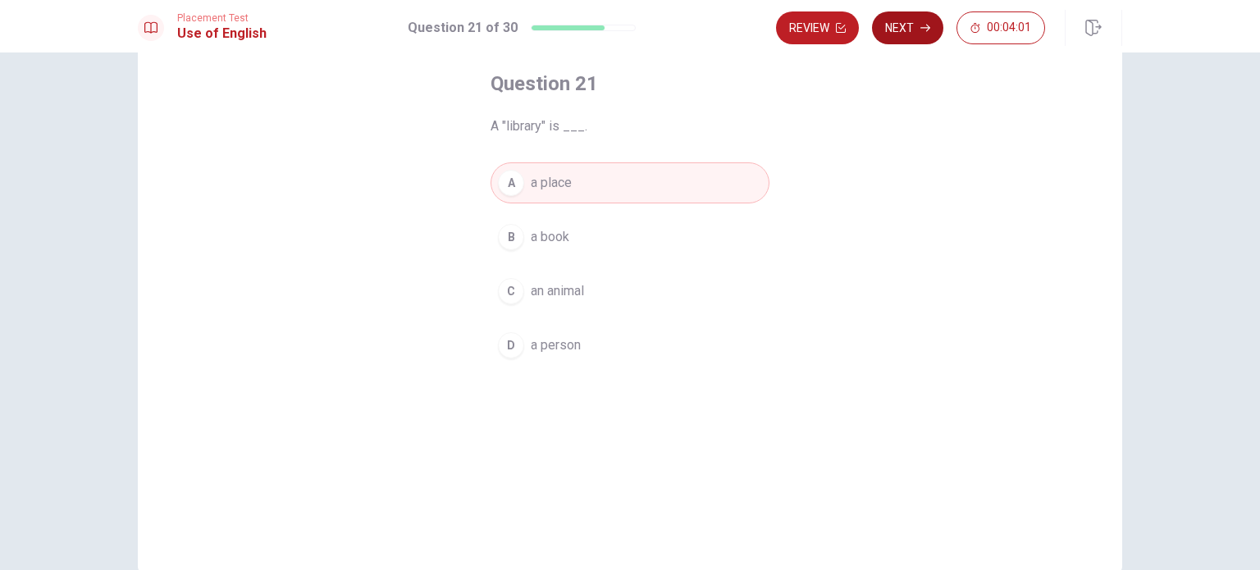
click at [905, 29] on button "Next" at bounding box center [907, 27] width 71 height 33
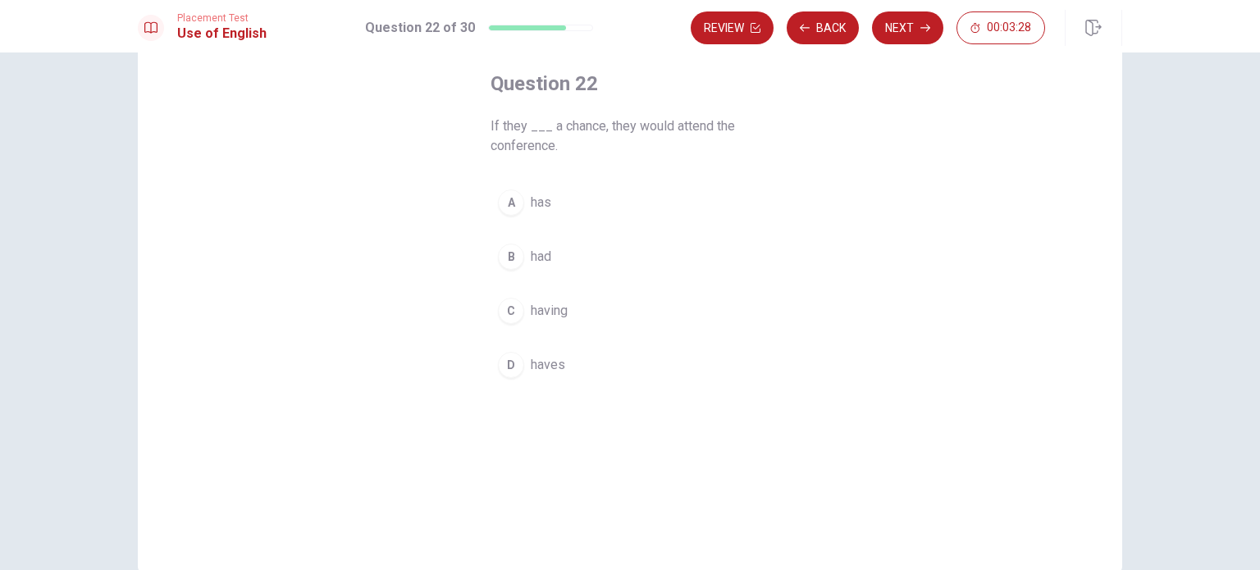
click at [509, 308] on div "C" at bounding box center [511, 311] width 26 height 26
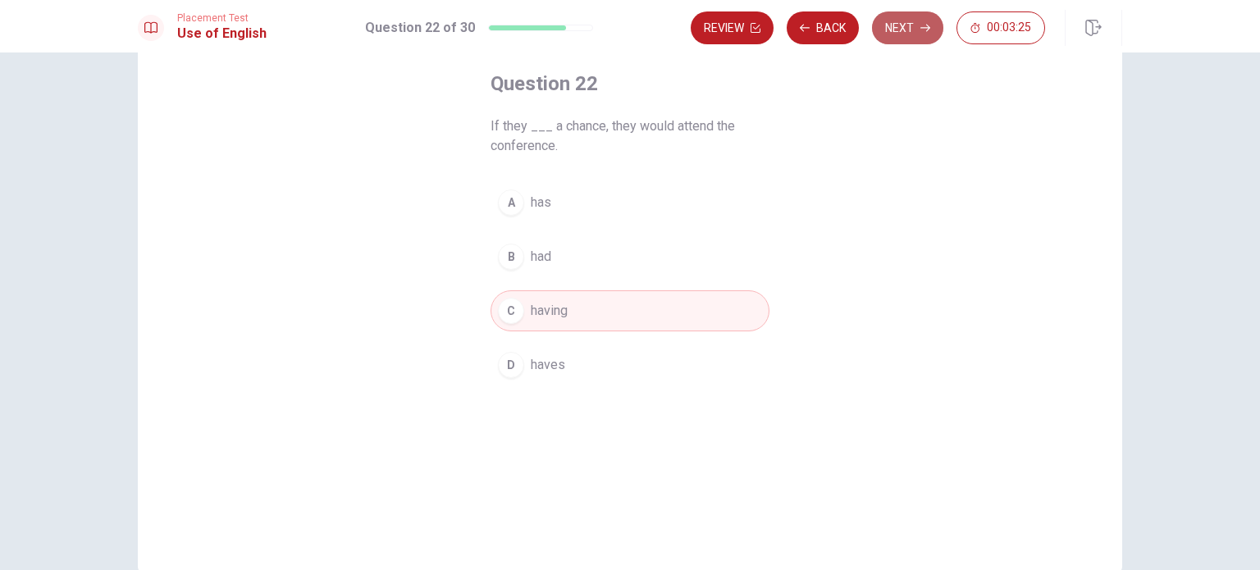
click at [909, 26] on button "Next" at bounding box center [907, 27] width 71 height 33
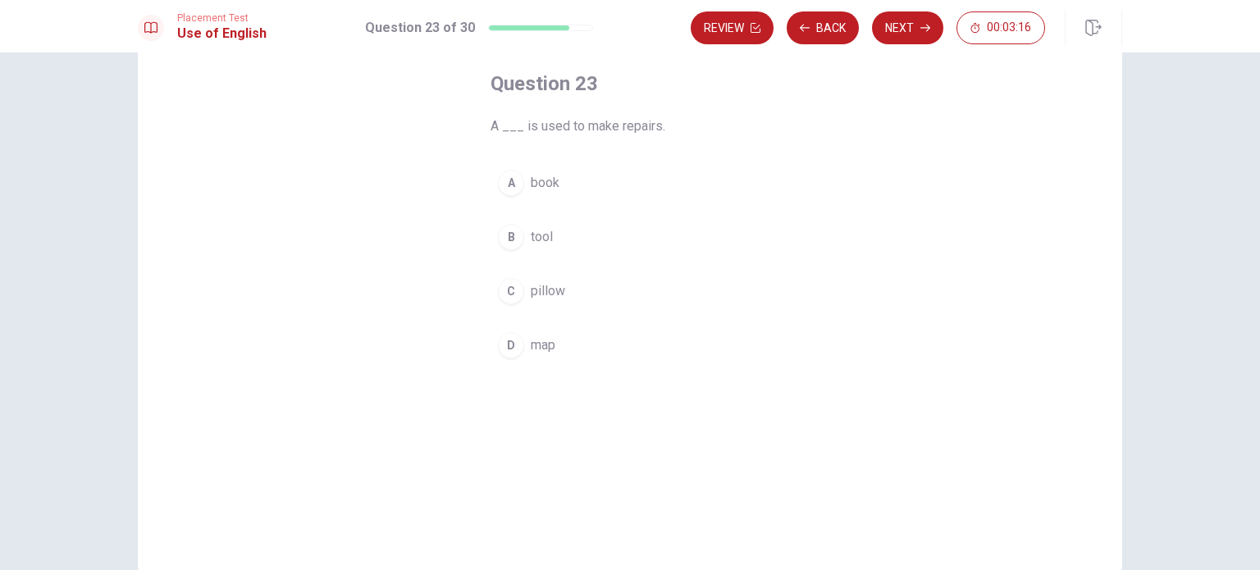
click at [505, 244] on div "B" at bounding box center [511, 237] width 26 height 26
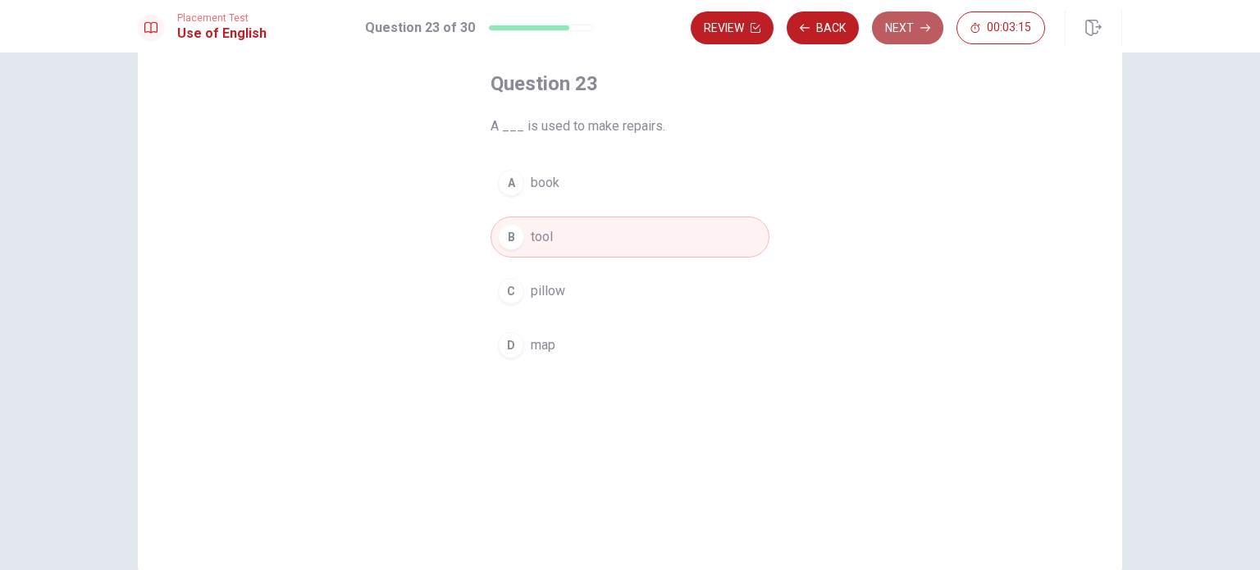
click at [902, 29] on button "Next" at bounding box center [907, 27] width 71 height 33
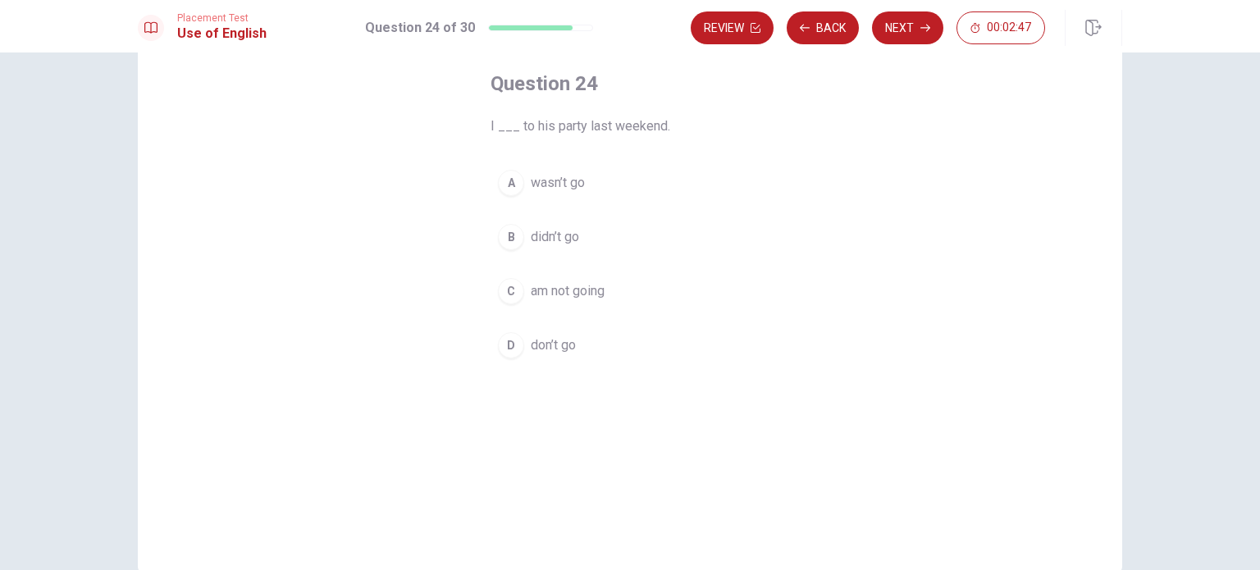
click at [506, 230] on div "B" at bounding box center [511, 237] width 26 height 26
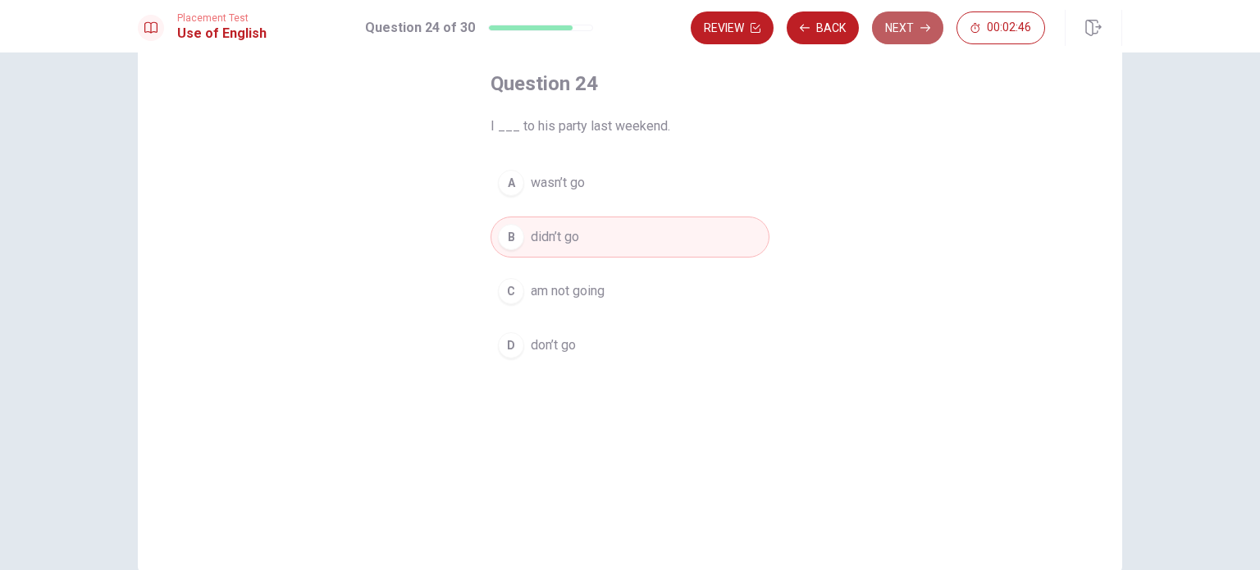
click at [893, 28] on button "Next" at bounding box center [907, 27] width 71 height 33
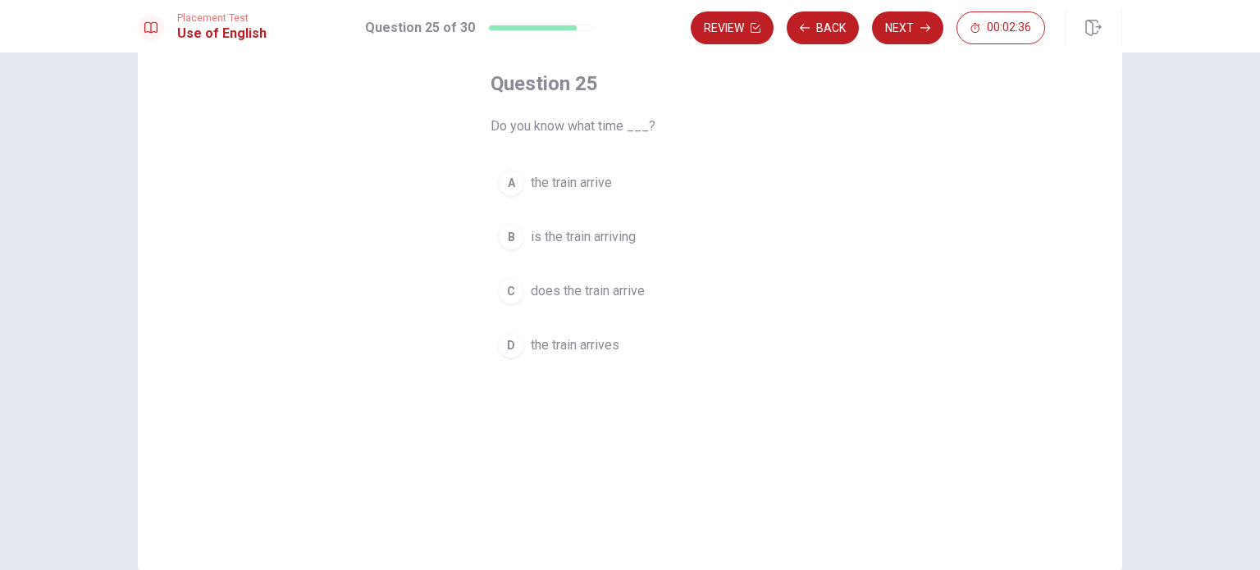
click at [509, 177] on div "A" at bounding box center [511, 183] width 26 height 26
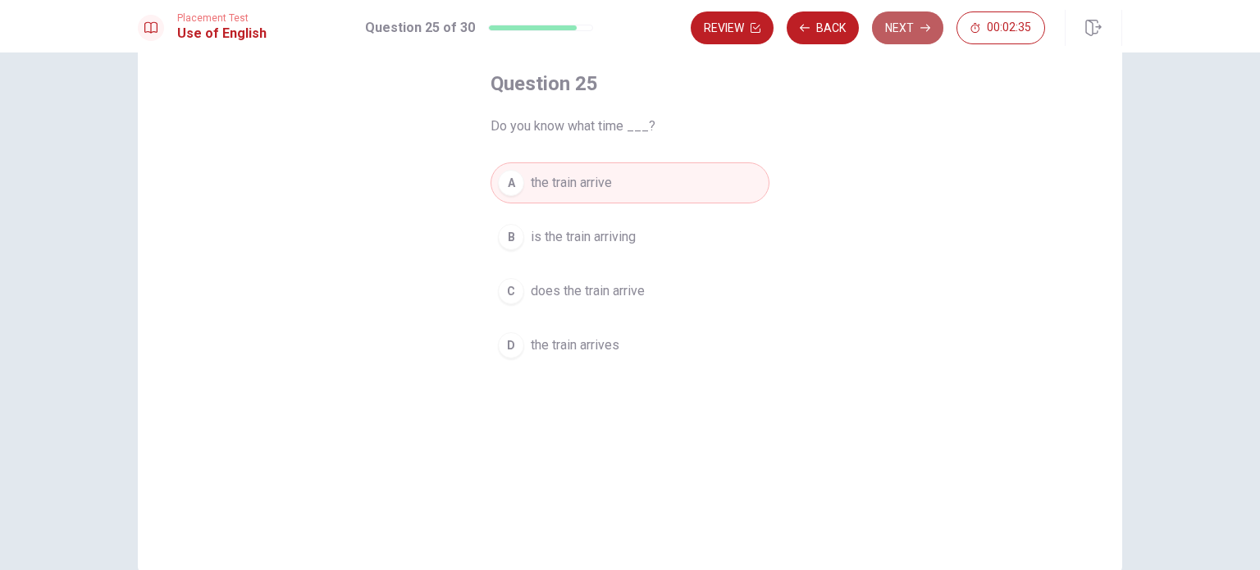
click at [912, 25] on button "Next" at bounding box center [907, 27] width 71 height 33
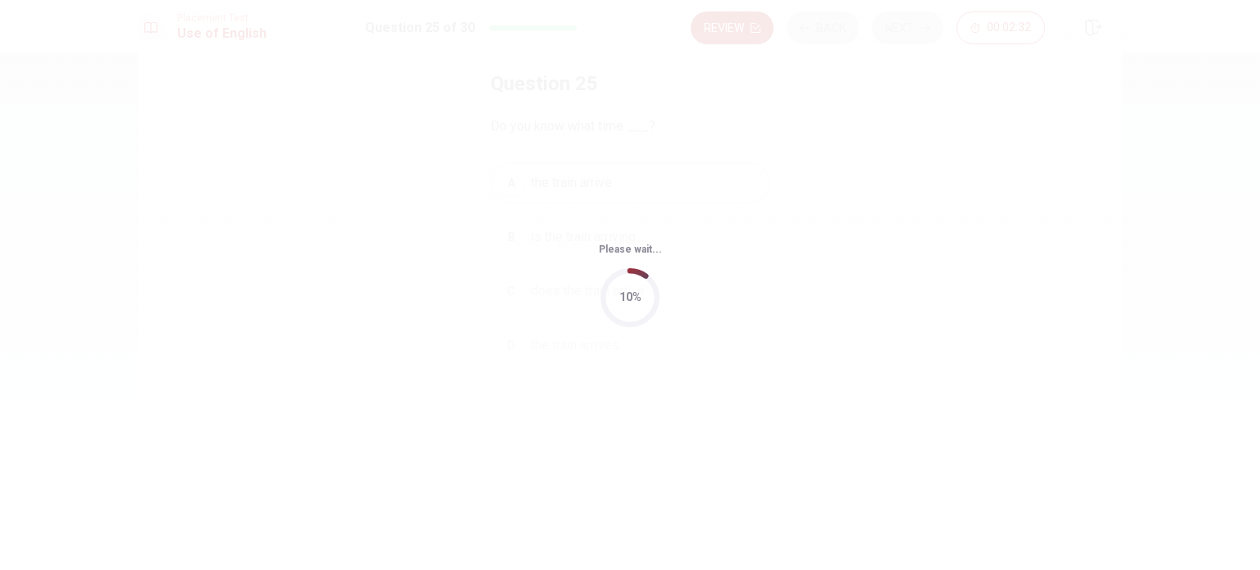
scroll to position [0, 0]
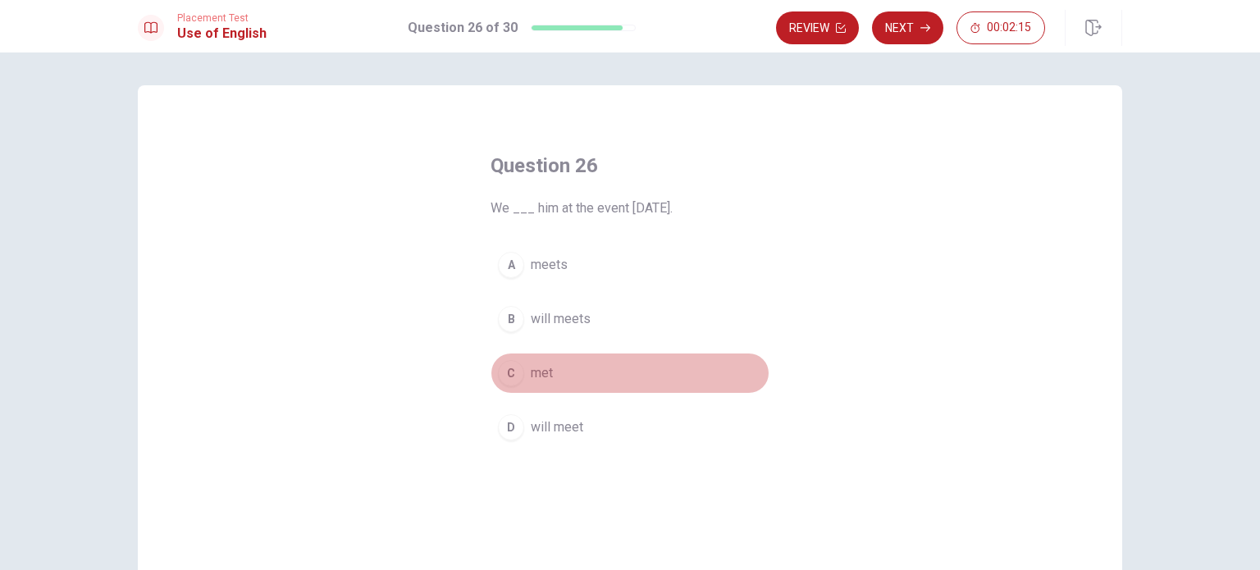
click at [515, 370] on div "C" at bounding box center [511, 373] width 26 height 26
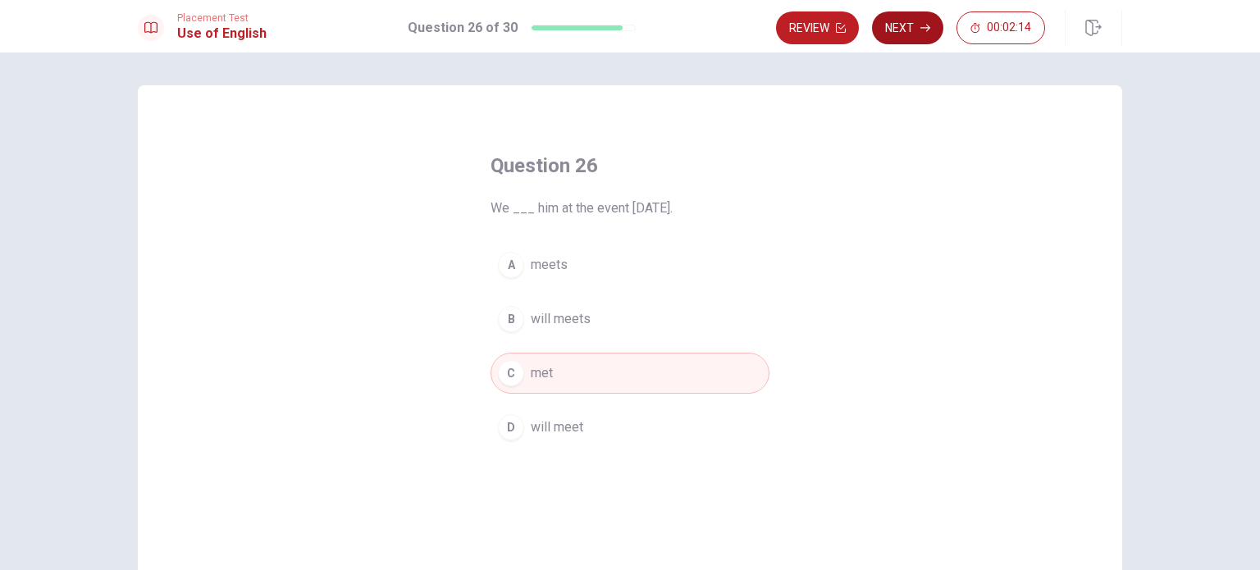
click at [908, 32] on button "Next" at bounding box center [907, 27] width 71 height 33
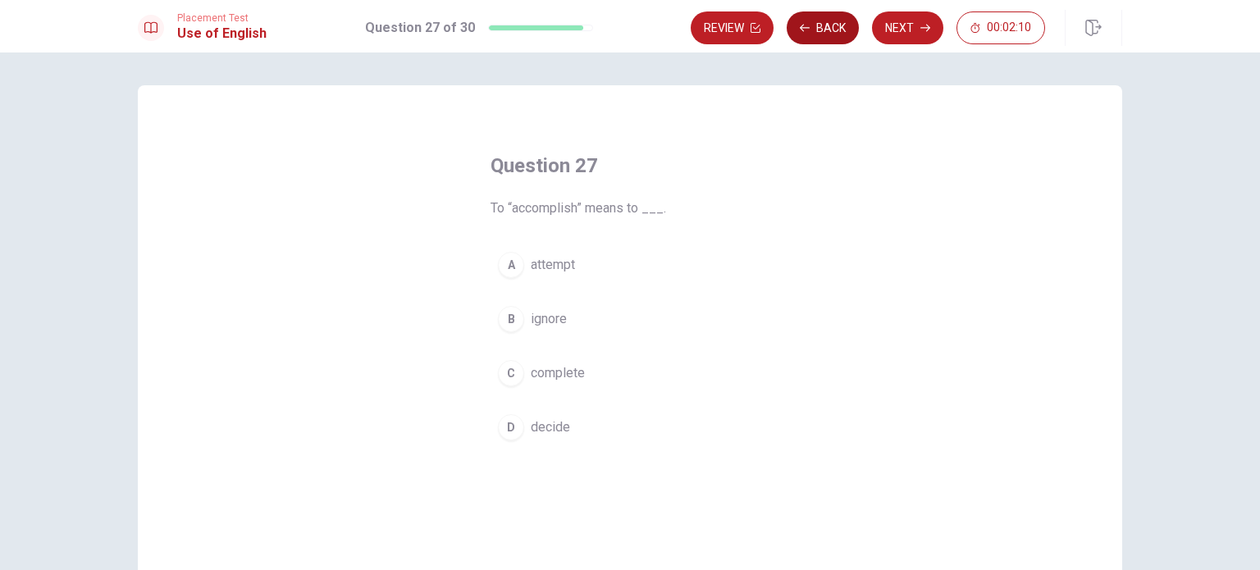
click at [829, 25] on button "Back" at bounding box center [823, 27] width 72 height 33
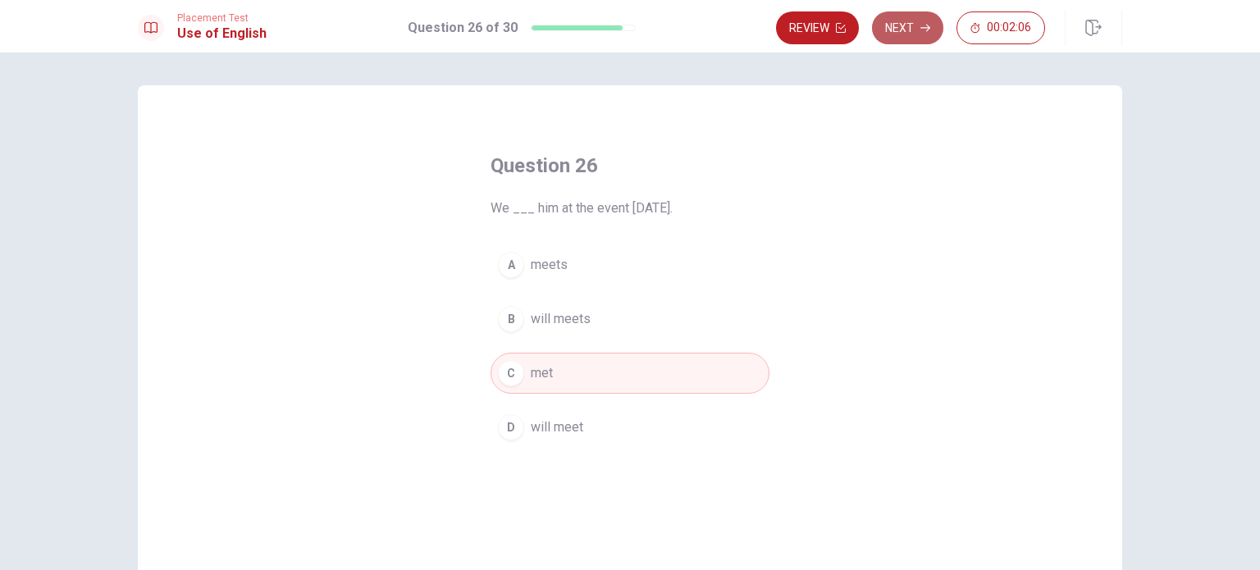
click at [910, 16] on button "Next" at bounding box center [907, 27] width 71 height 33
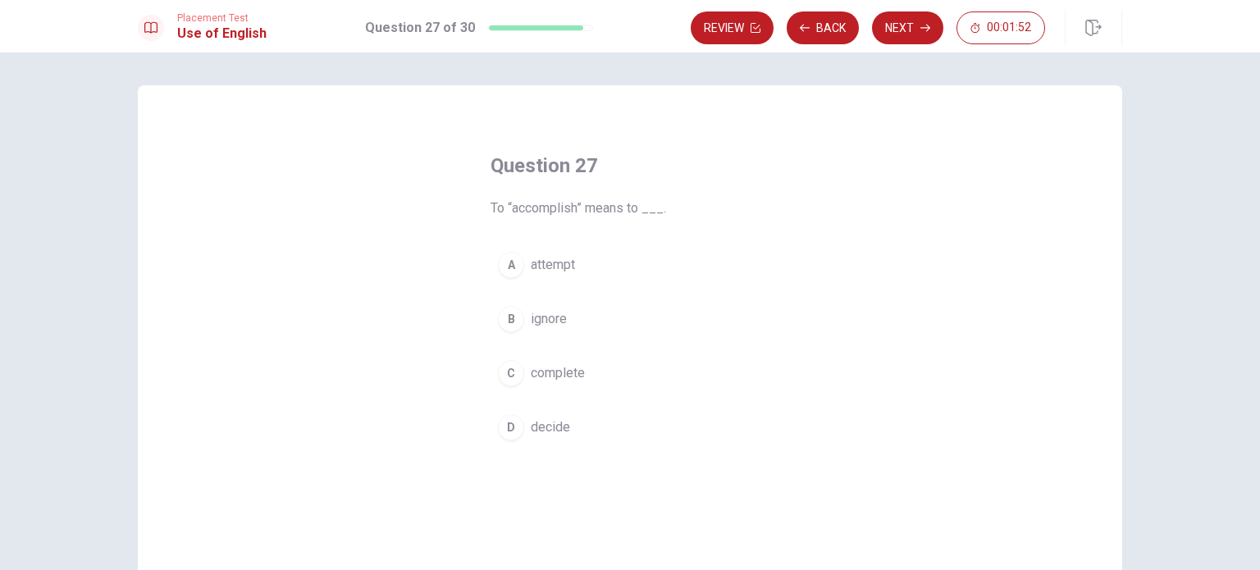
click at [499, 371] on div "C" at bounding box center [511, 373] width 26 height 26
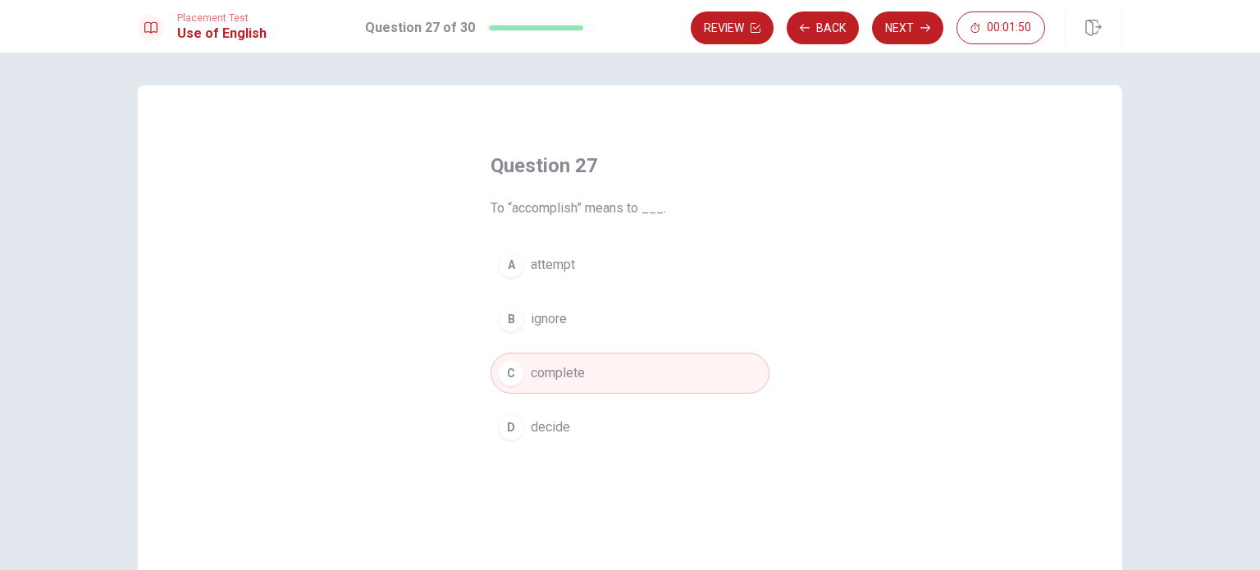
click at [909, 26] on button "Next" at bounding box center [907, 27] width 71 height 33
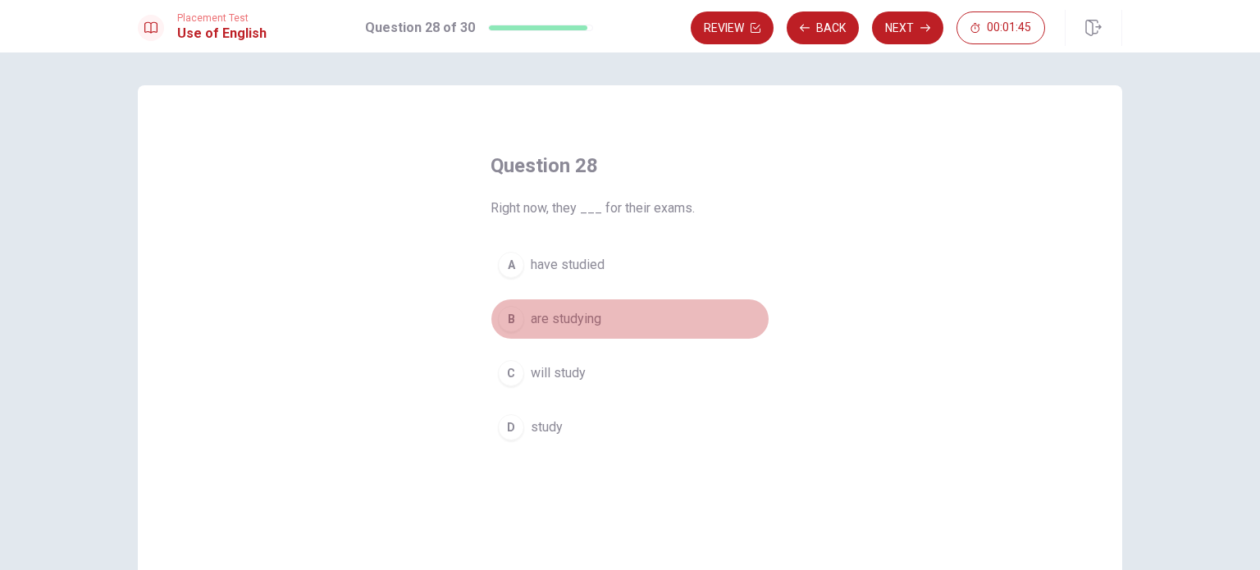
click at [502, 313] on div "B" at bounding box center [511, 319] width 26 height 26
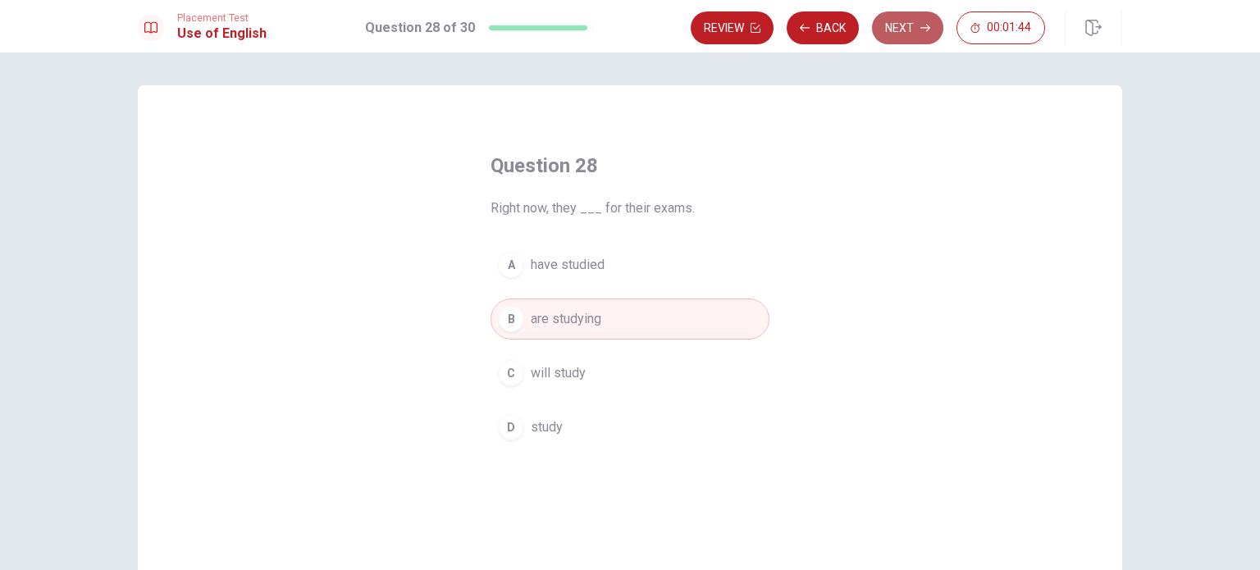
click at [902, 32] on button "Next" at bounding box center [907, 27] width 71 height 33
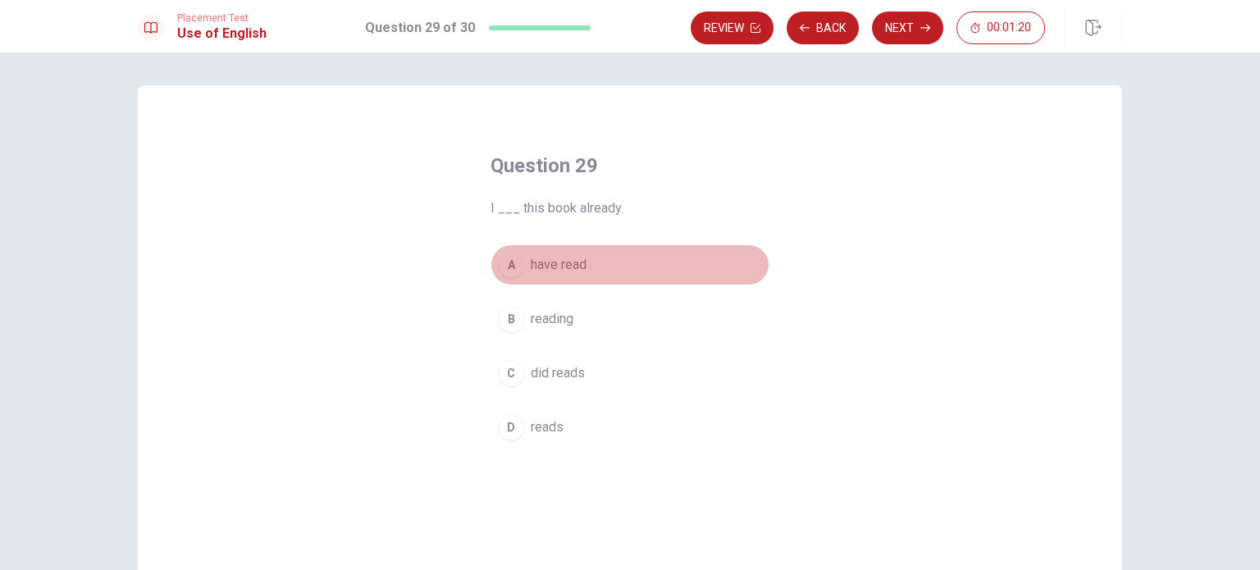
click at [509, 264] on div "A" at bounding box center [511, 265] width 26 height 26
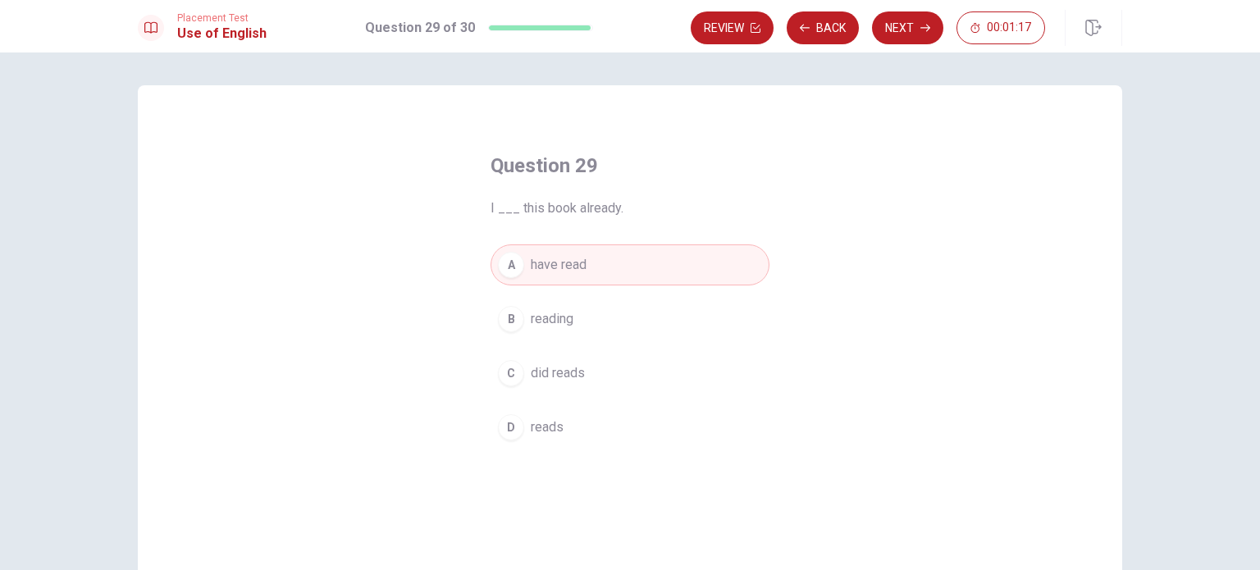
click at [516, 313] on div "B" at bounding box center [511, 319] width 26 height 26
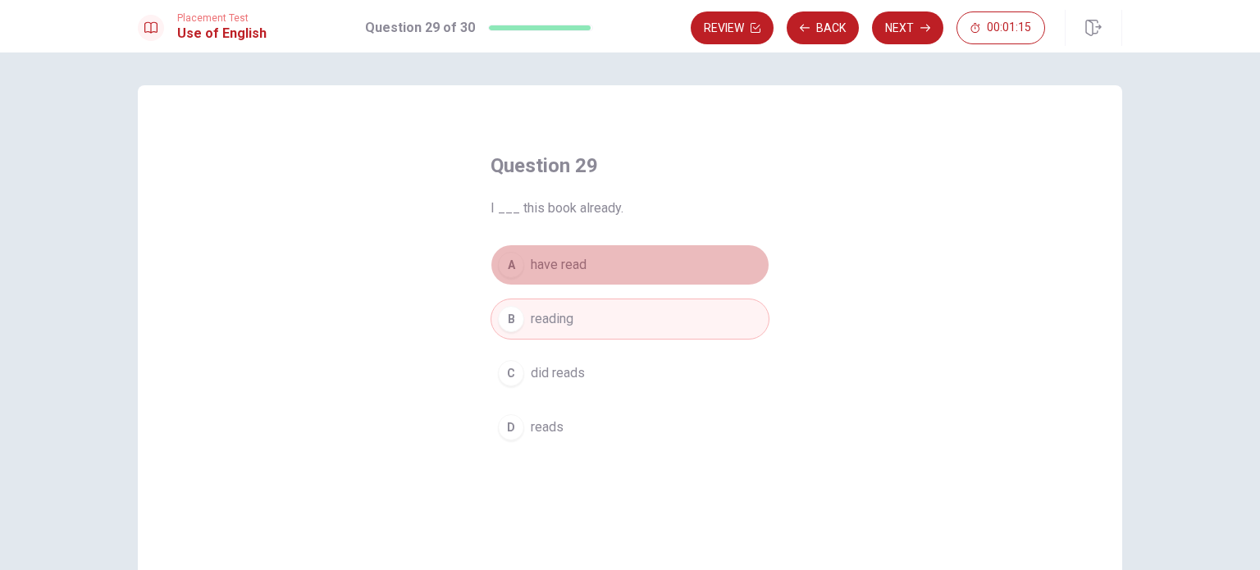
click at [555, 262] on span "have read" at bounding box center [559, 265] width 56 height 20
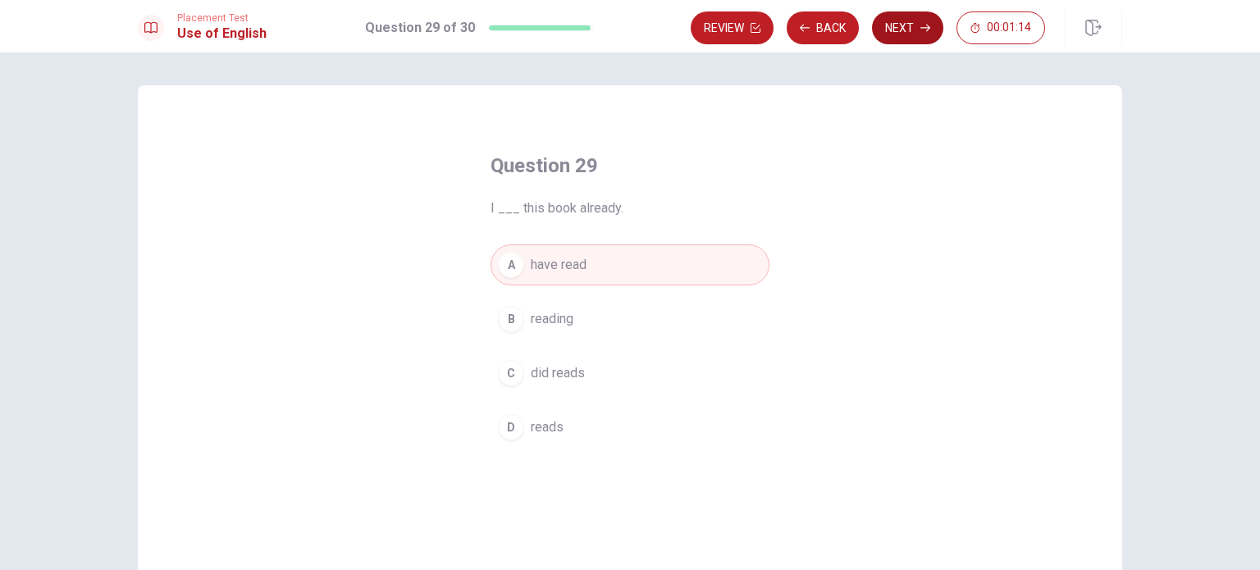
click at [916, 27] on button "Next" at bounding box center [907, 27] width 71 height 33
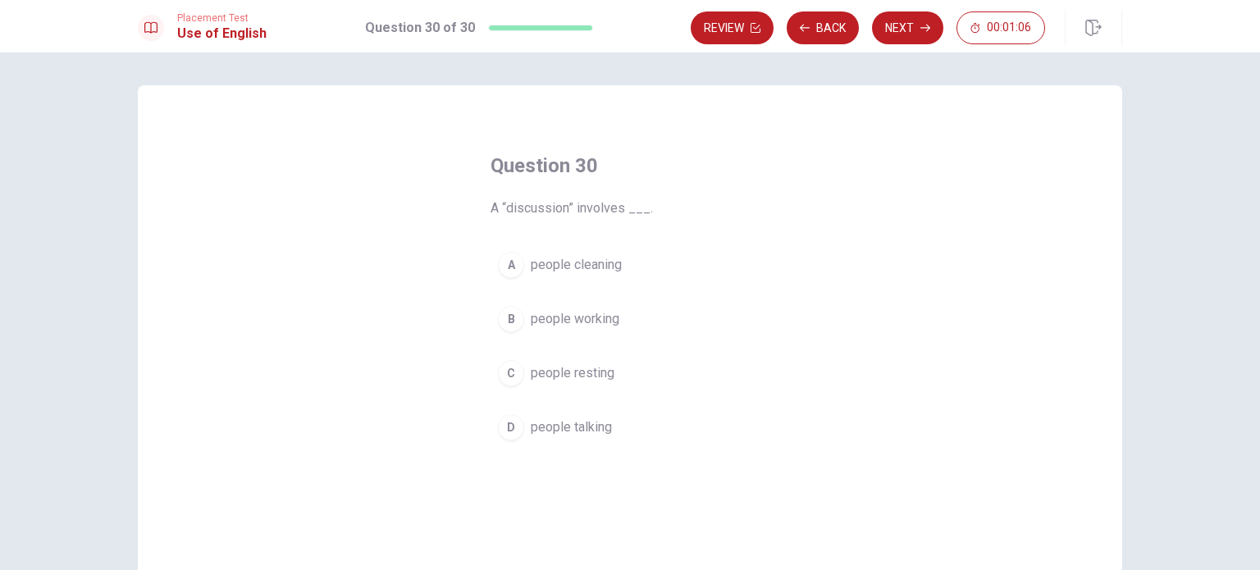
click at [498, 430] on div "D" at bounding box center [511, 427] width 26 height 26
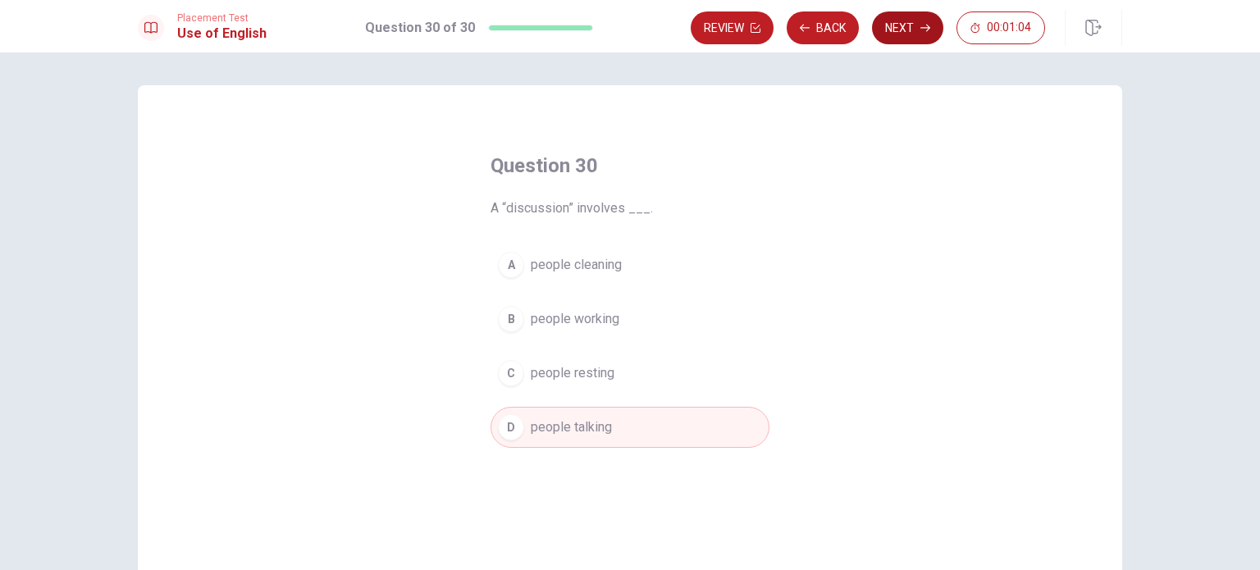
click at [918, 30] on button "Next" at bounding box center [907, 27] width 71 height 33
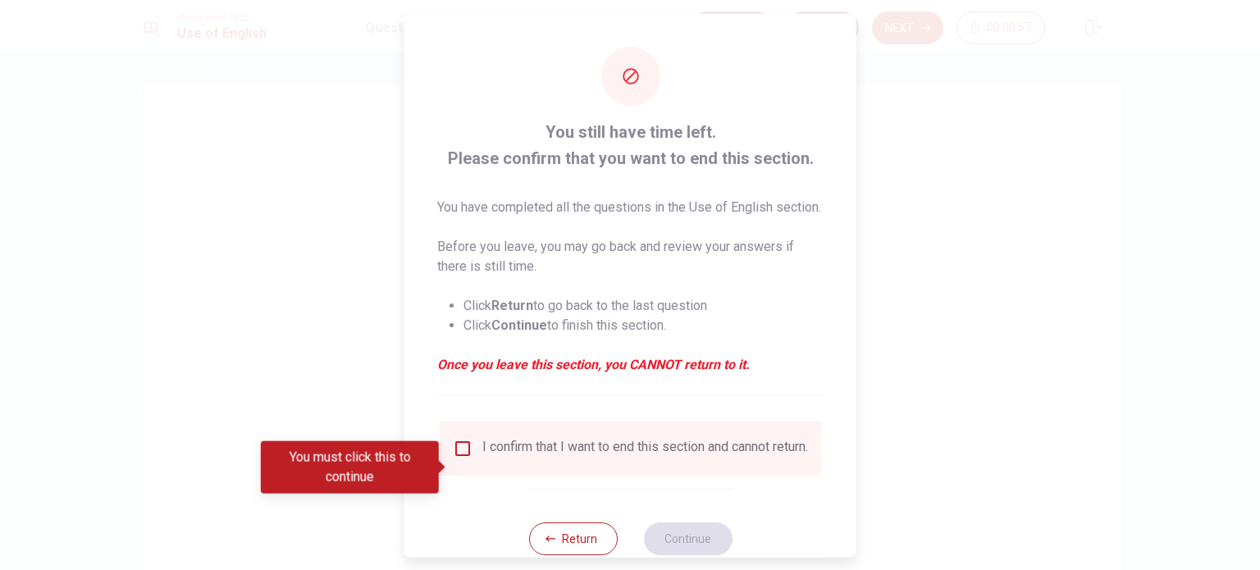
click at [459, 458] on input "You must click this to continue" at bounding box center [463, 448] width 20 height 20
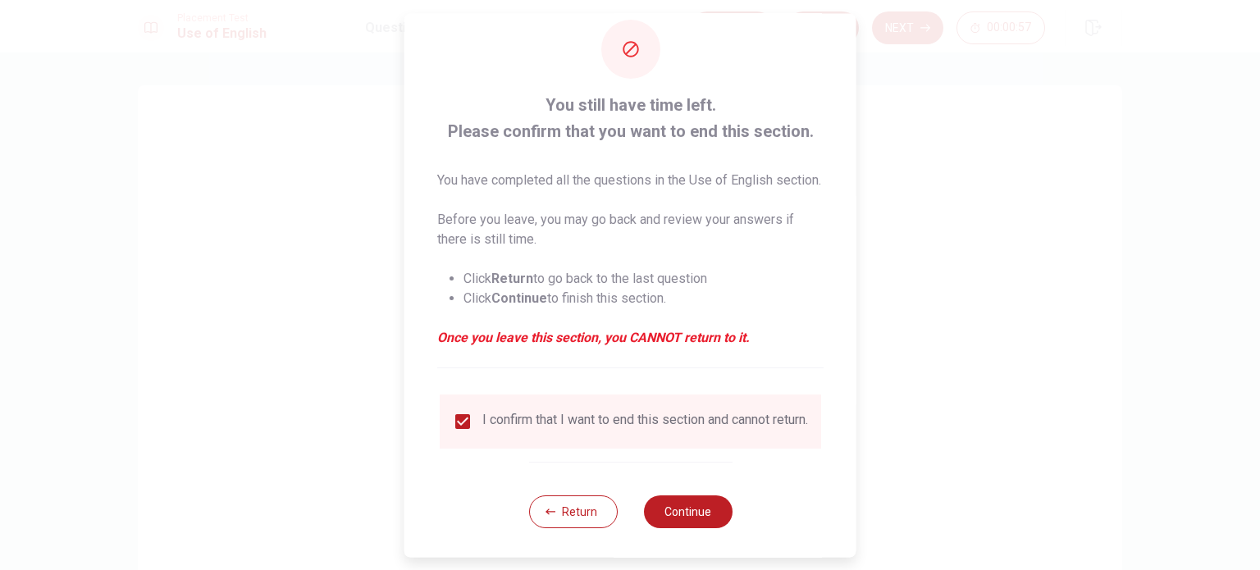
scroll to position [61, 0]
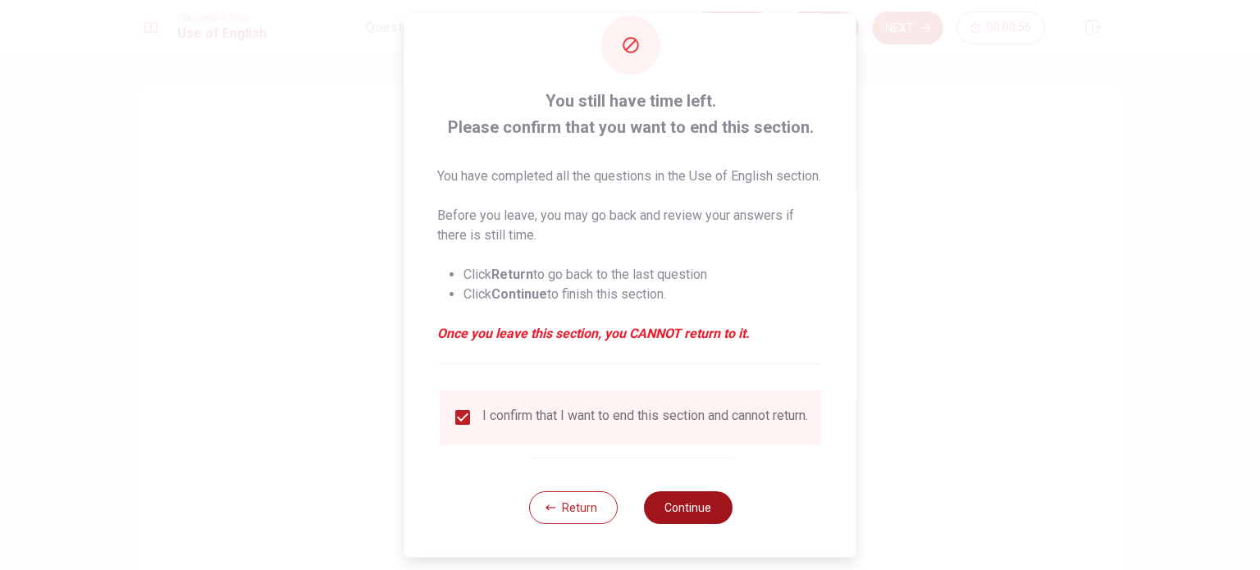
click at [687, 506] on button "Continue" at bounding box center [687, 507] width 89 height 33
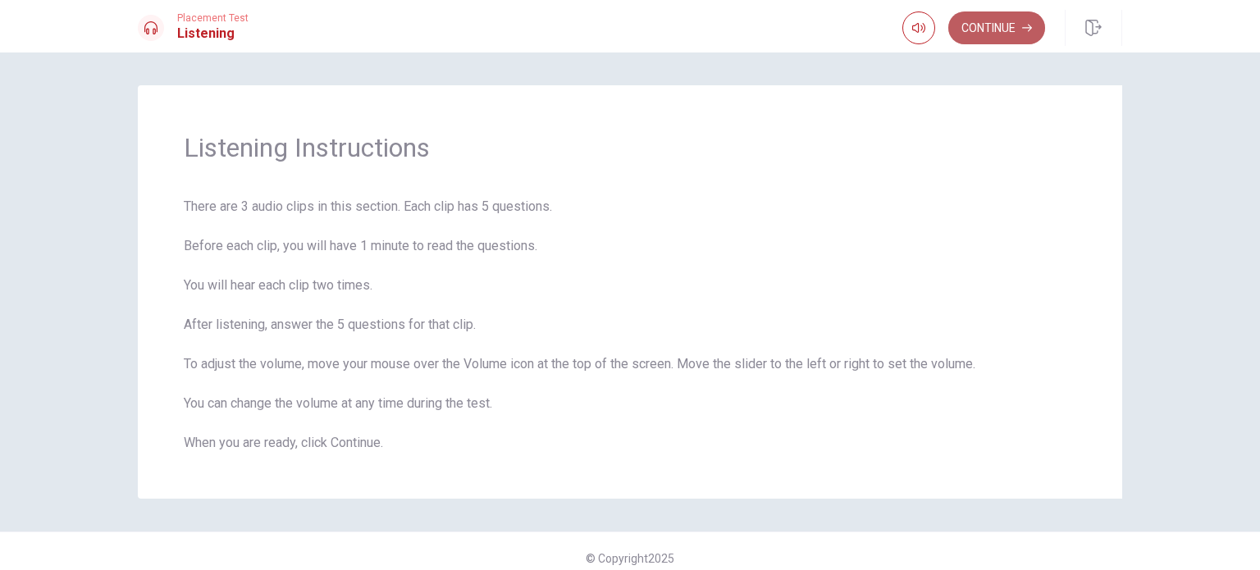
click at [981, 22] on button "Continue" at bounding box center [996, 27] width 97 height 33
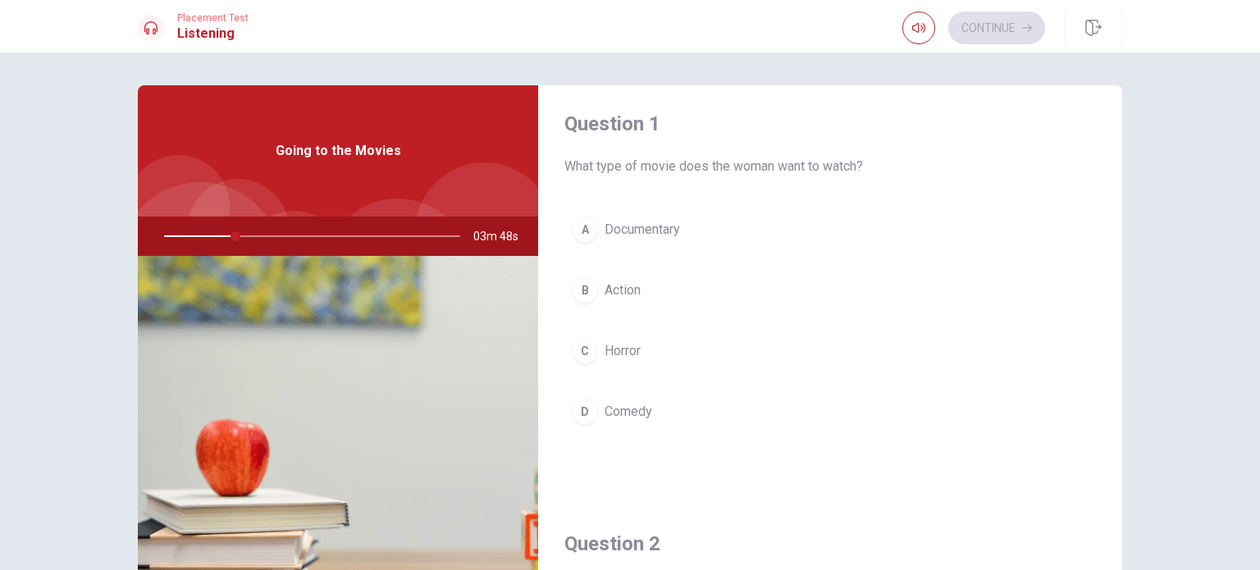
scroll to position [0, 0]
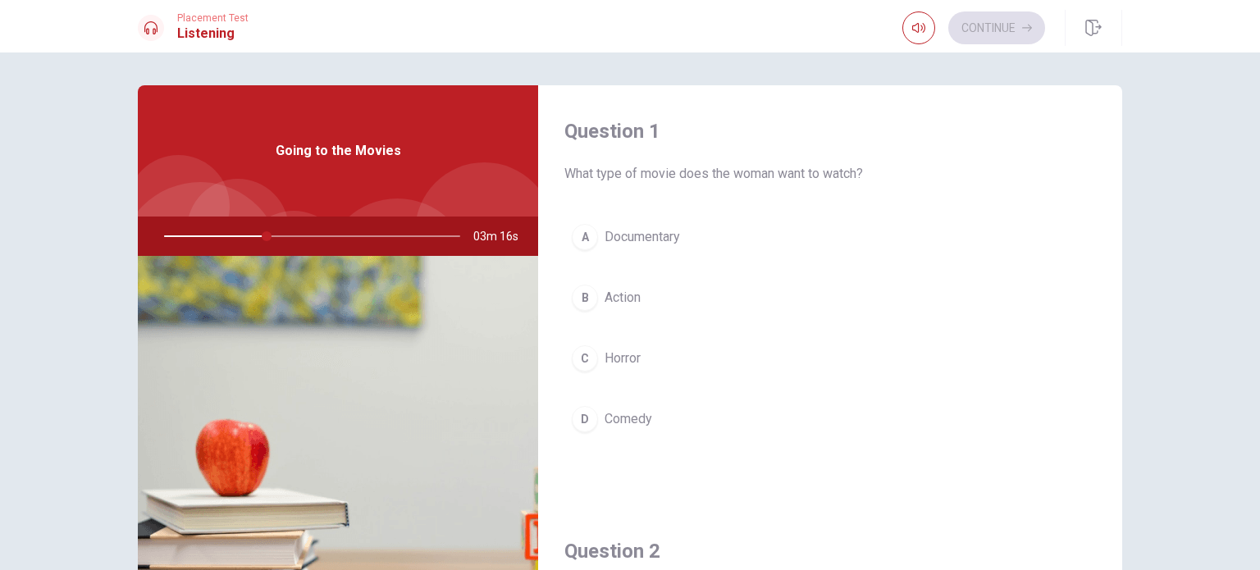
click at [577, 421] on div "D" at bounding box center [585, 419] width 26 height 26
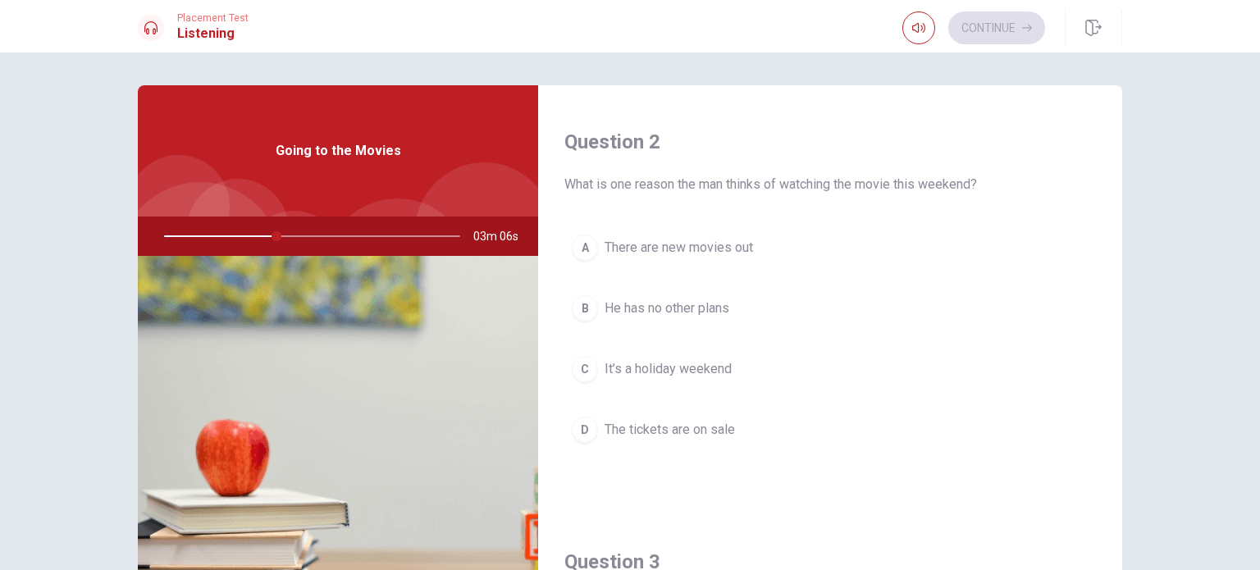
scroll to position [410, 0]
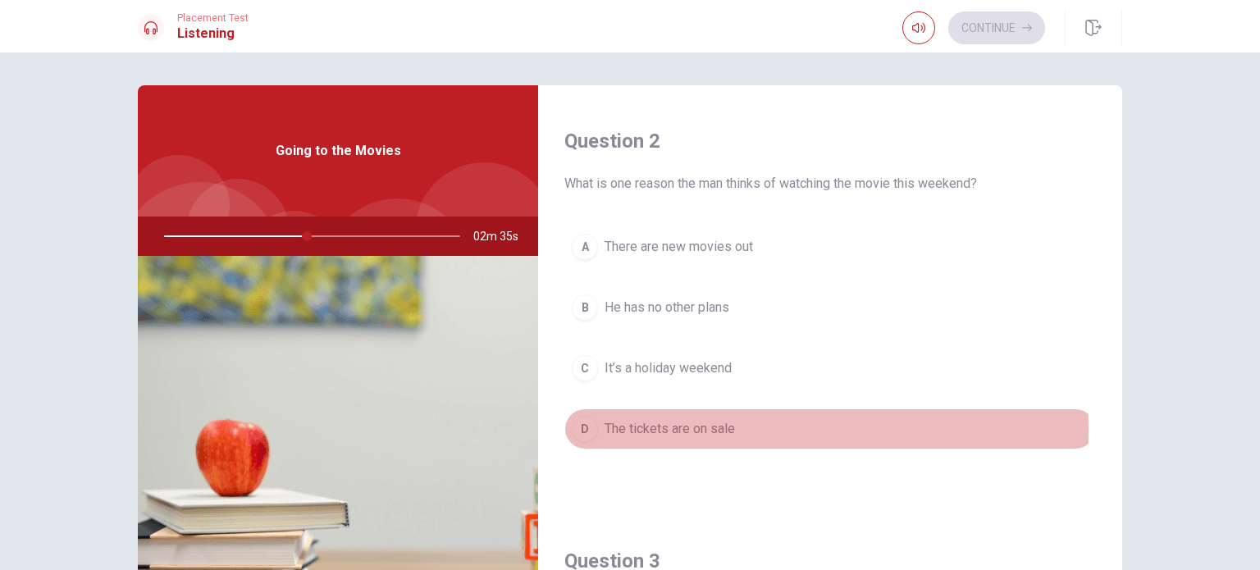
click at [586, 427] on div "D" at bounding box center [585, 429] width 26 height 26
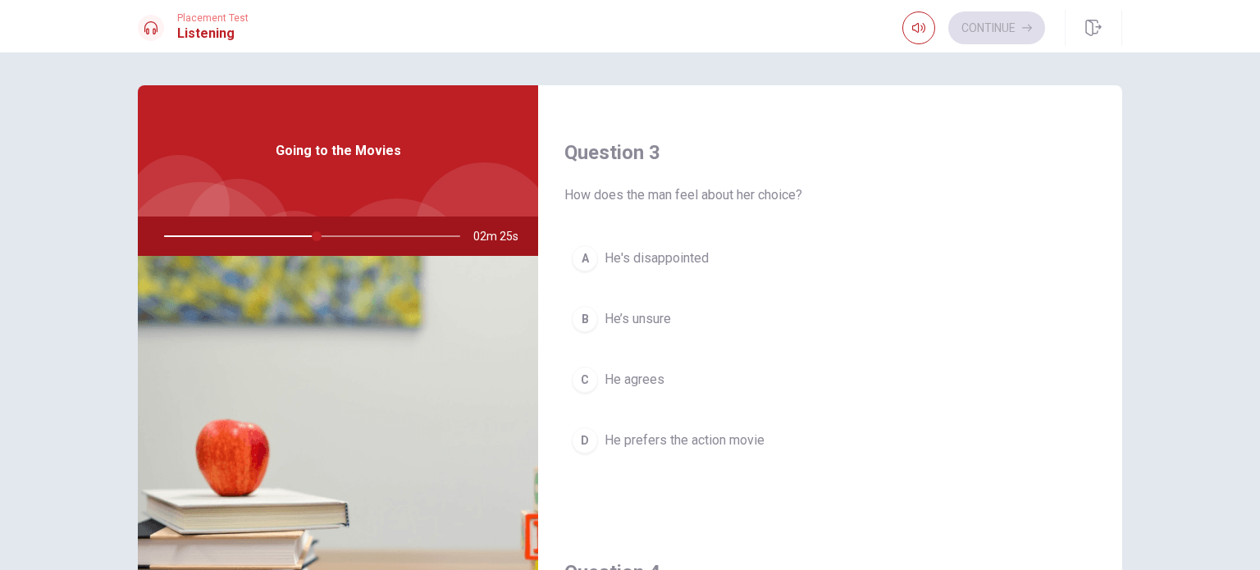
scroll to position [820, 0]
click at [577, 369] on div "C" at bounding box center [585, 378] width 26 height 26
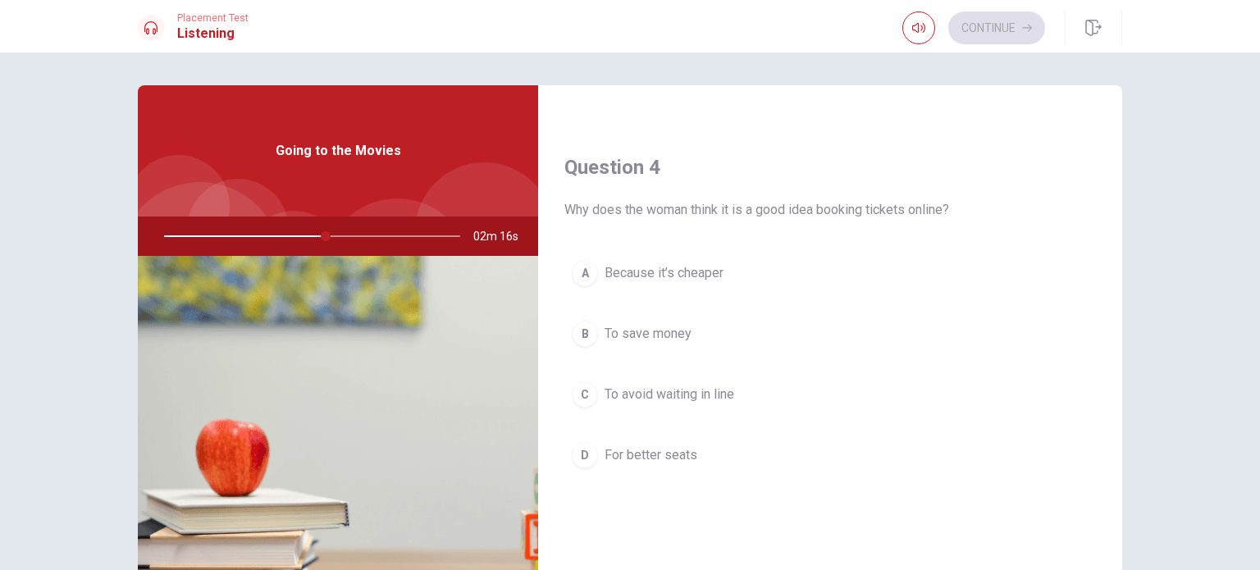
scroll to position [1230, 0]
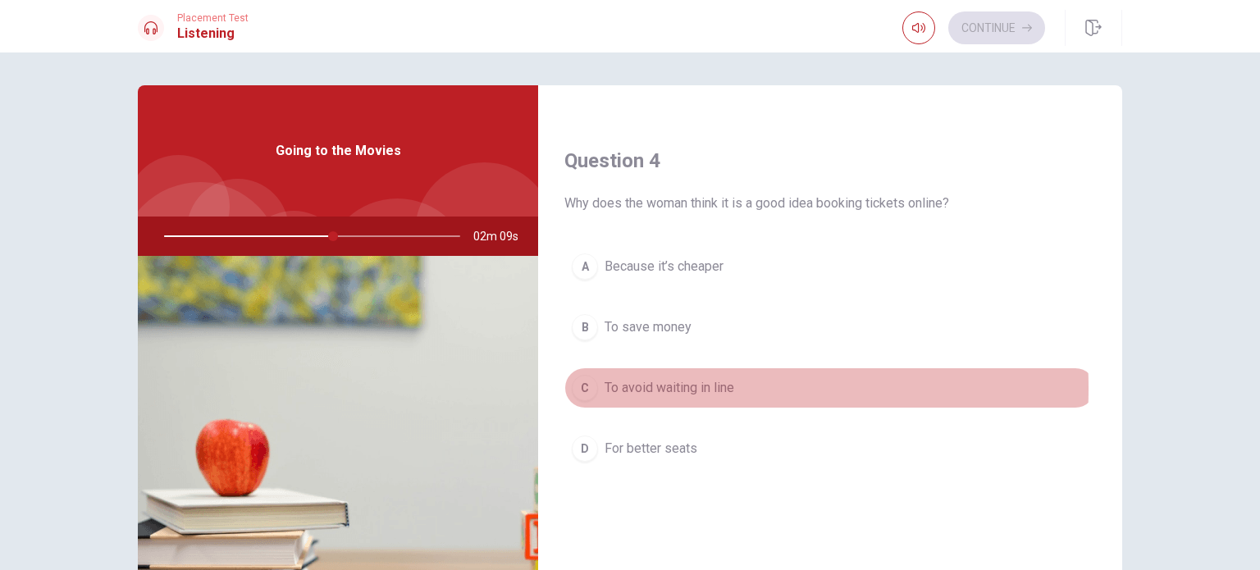
click at [577, 383] on div "C" at bounding box center [585, 388] width 26 height 26
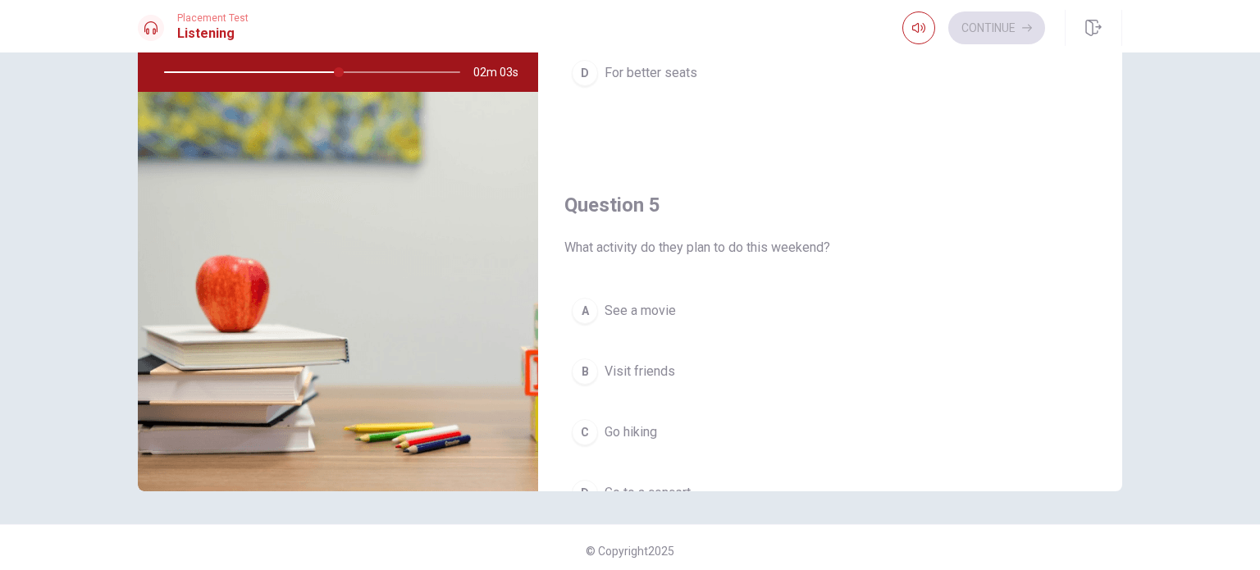
scroll to position [1440, 0]
click at [573, 308] on div "A" at bounding box center [585, 312] width 26 height 26
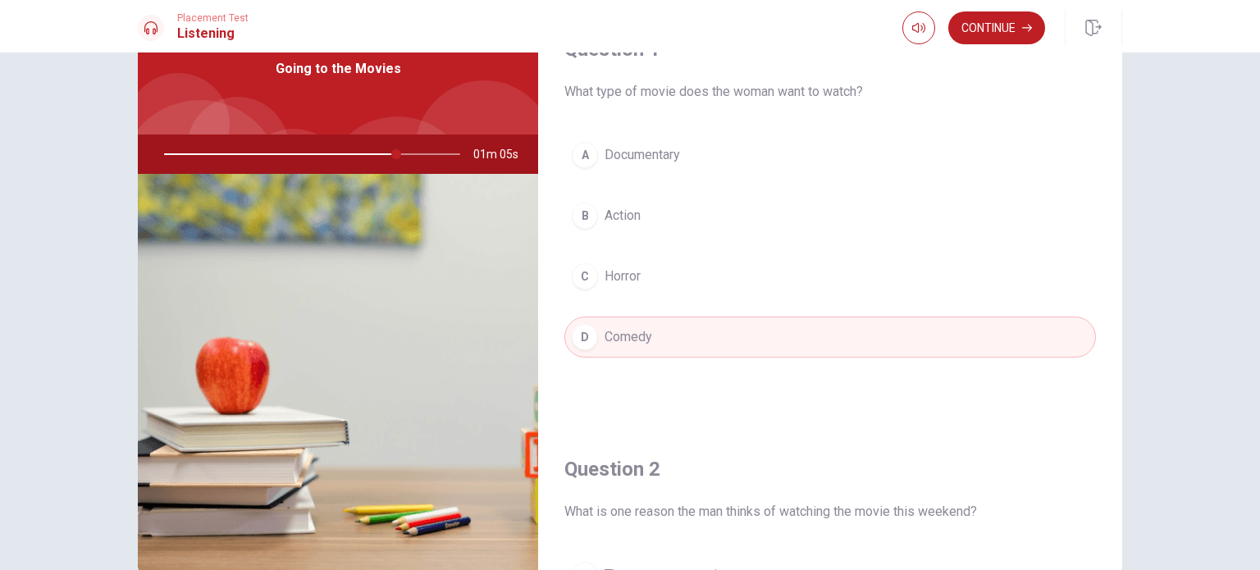
scroll to position [0, 0]
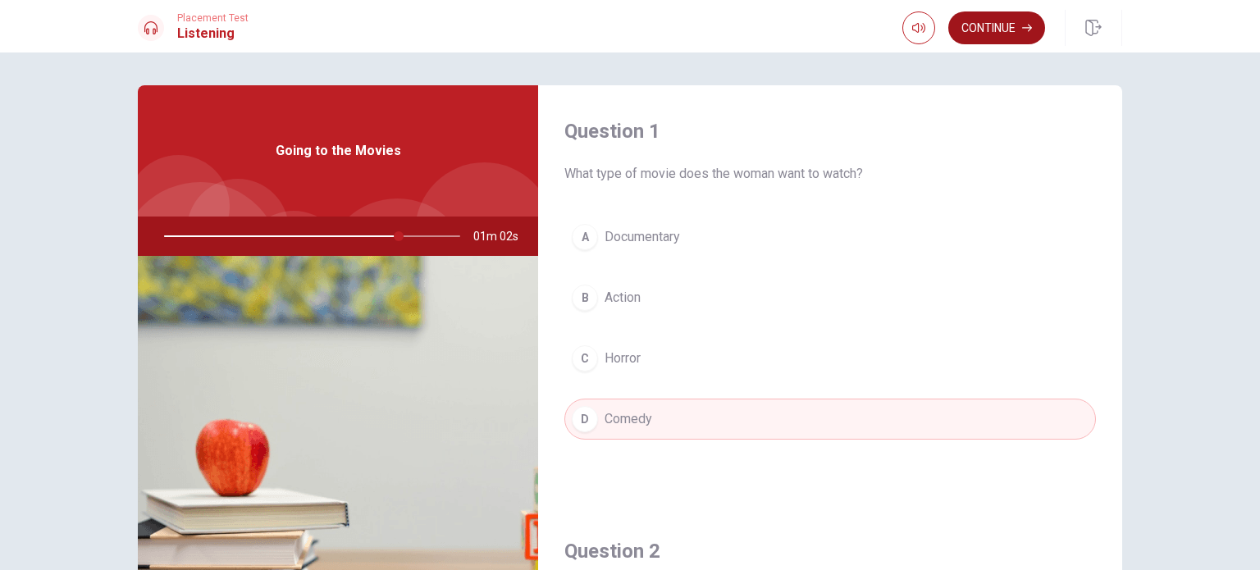
click at [988, 30] on button "Continue" at bounding box center [996, 27] width 97 height 33
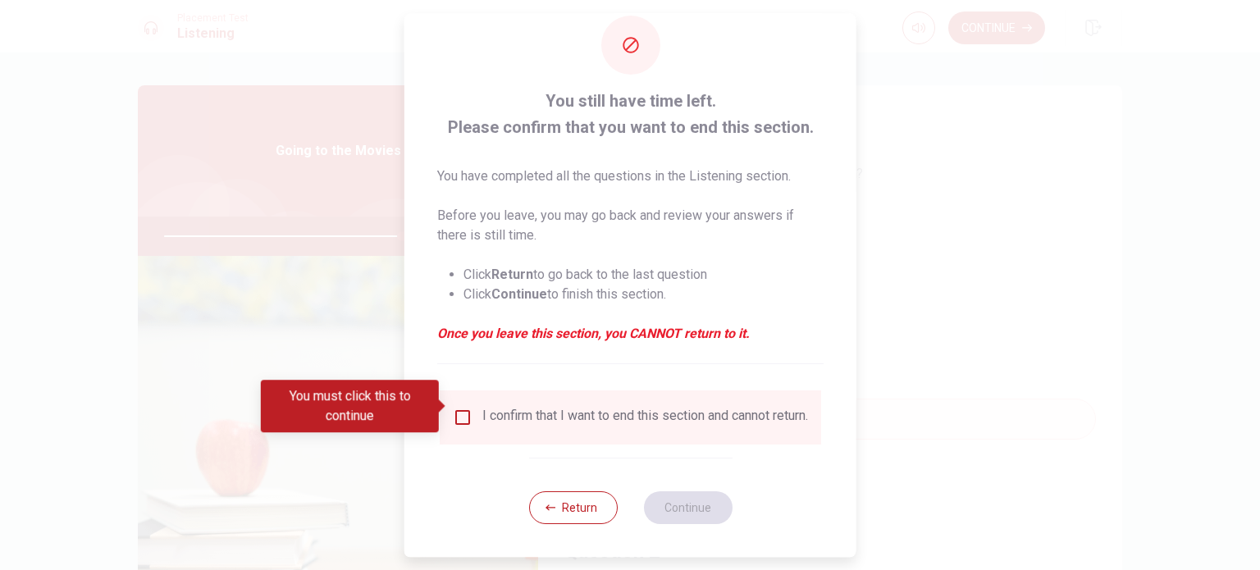
scroll to position [41, 0]
click at [459, 408] on input "You must click this to continue" at bounding box center [463, 418] width 20 height 20
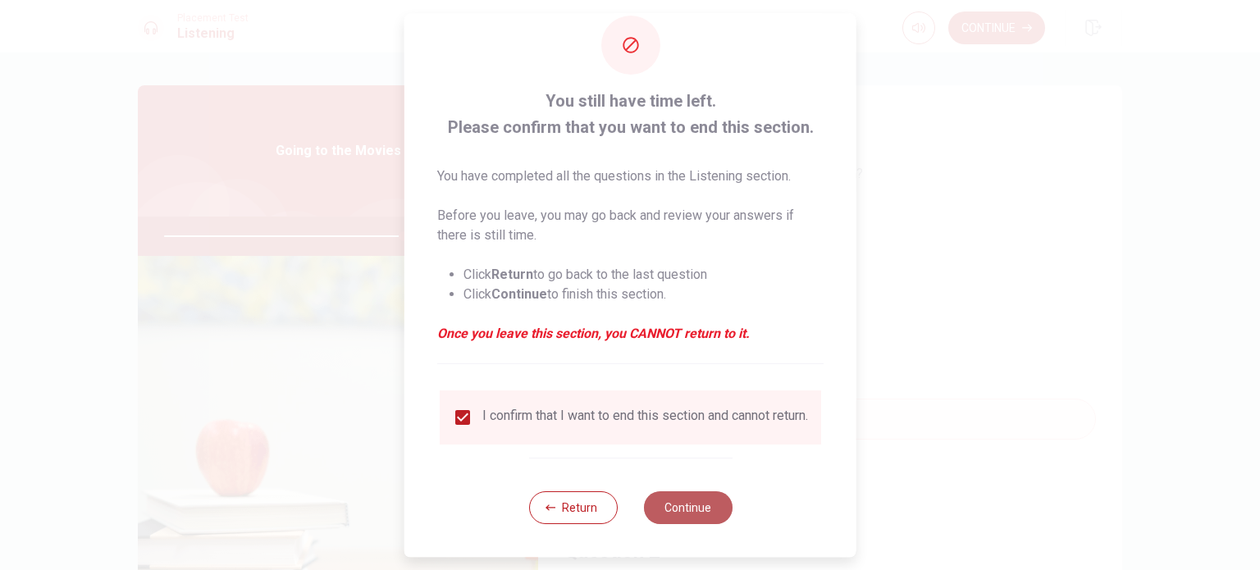
click at [692, 499] on button "Continue" at bounding box center [687, 507] width 89 height 33
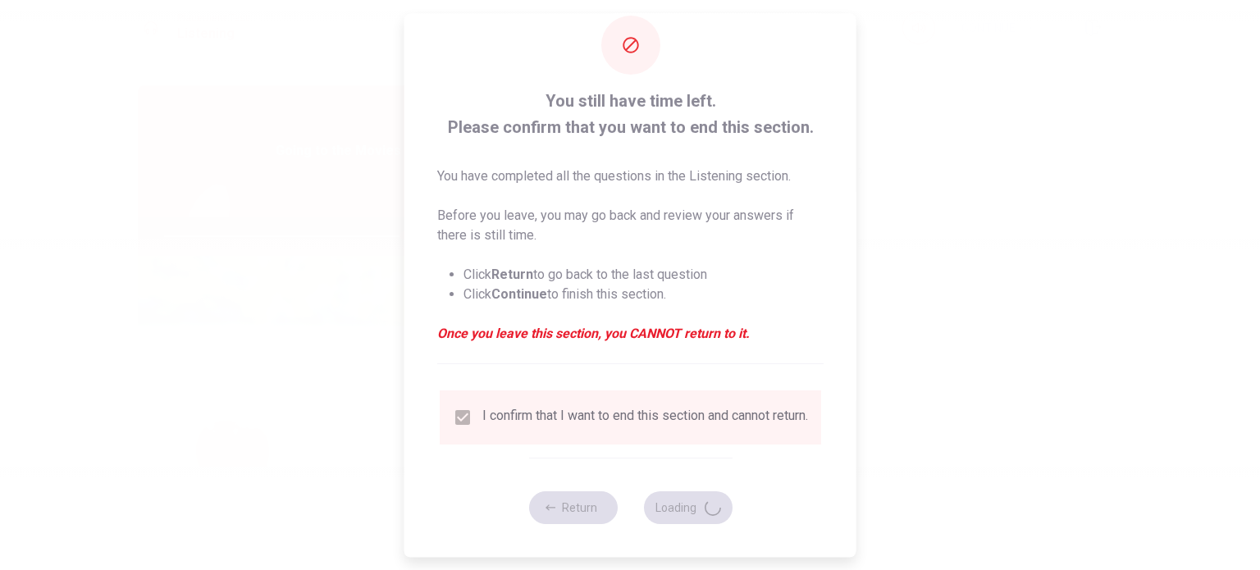
type input "82"
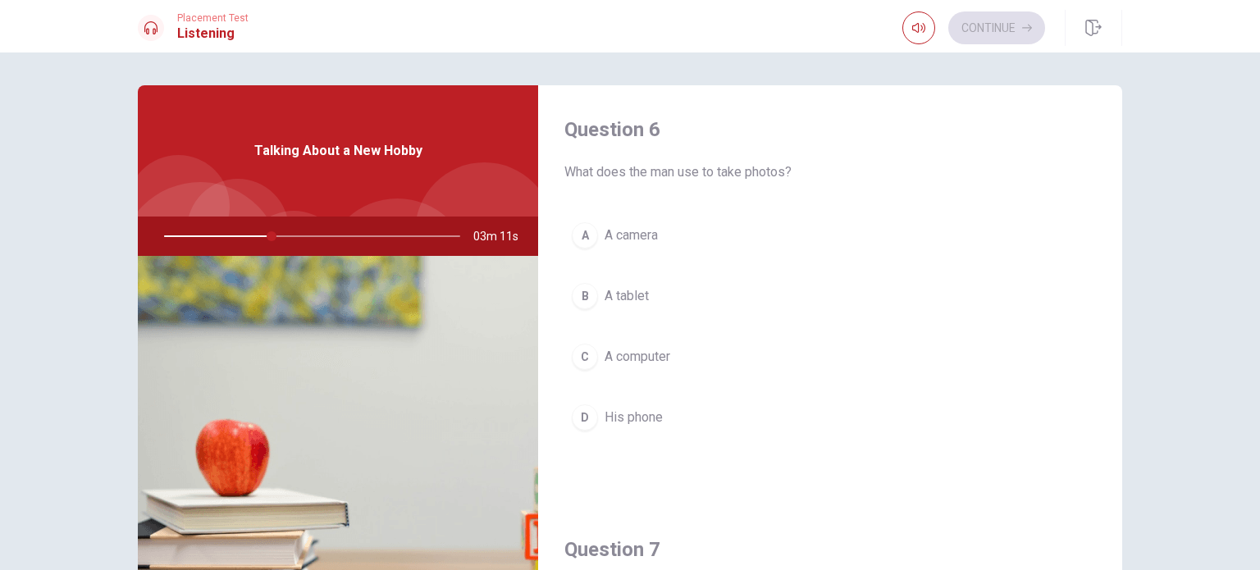
scroll to position [0, 0]
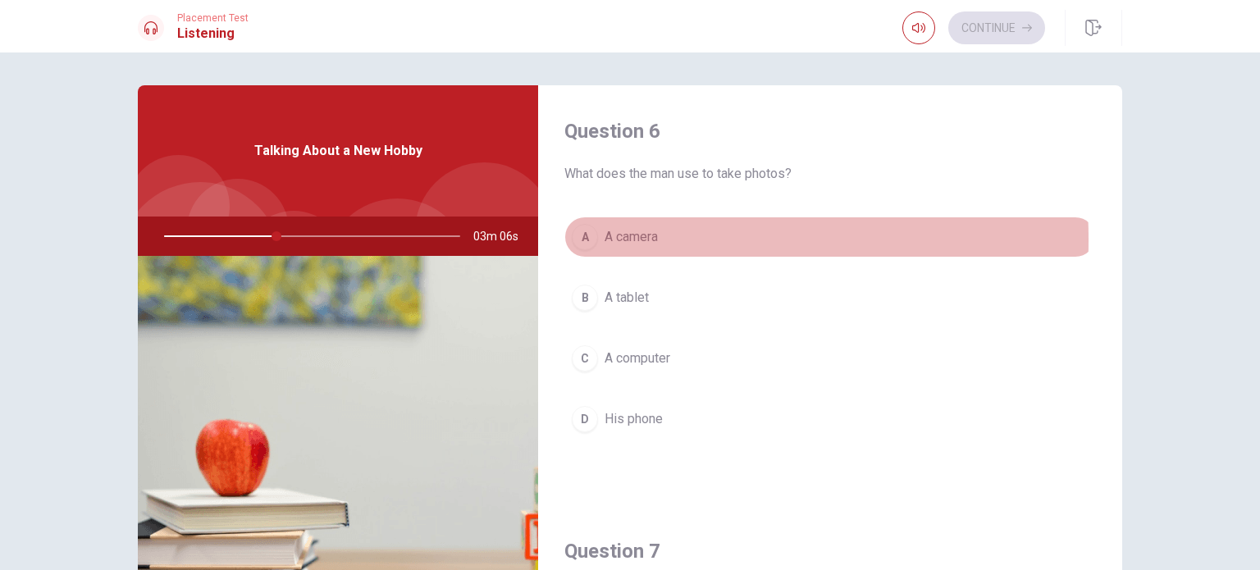
click at [581, 239] on div "A" at bounding box center [585, 237] width 26 height 26
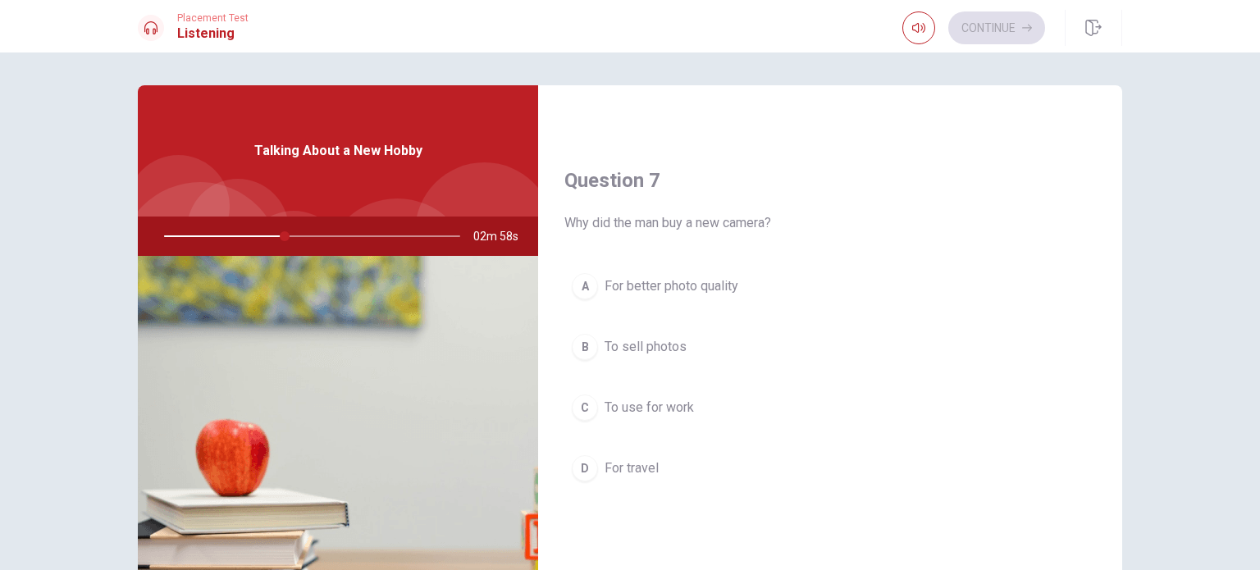
scroll to position [410, 0]
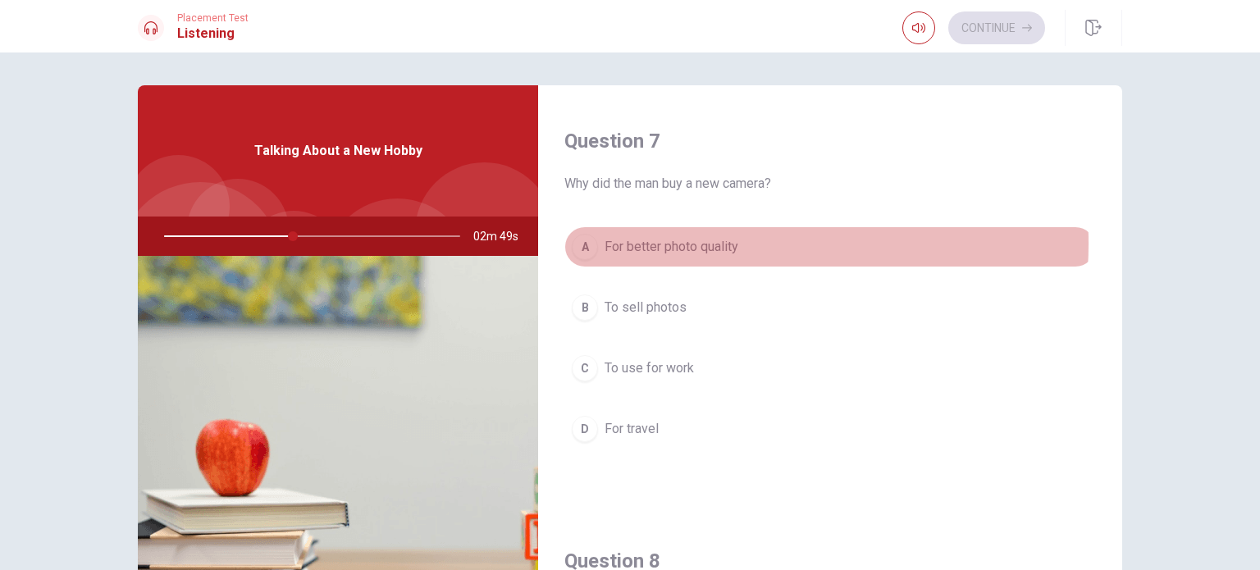
click at [692, 242] on span "For better photo quality" at bounding box center [671, 247] width 134 height 20
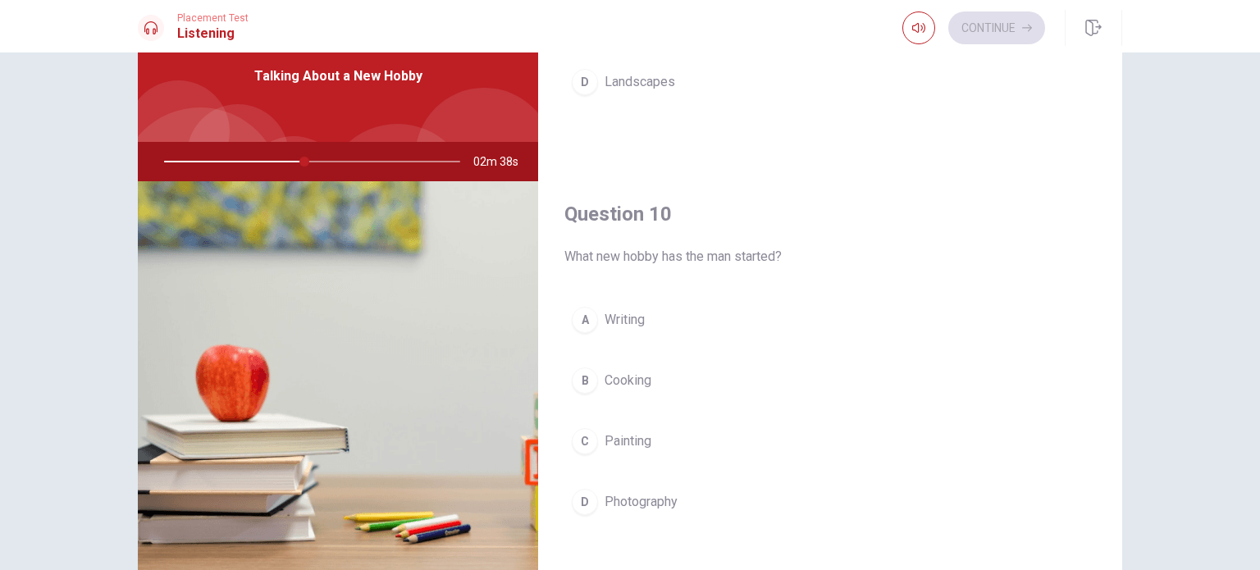
scroll to position [171, 0]
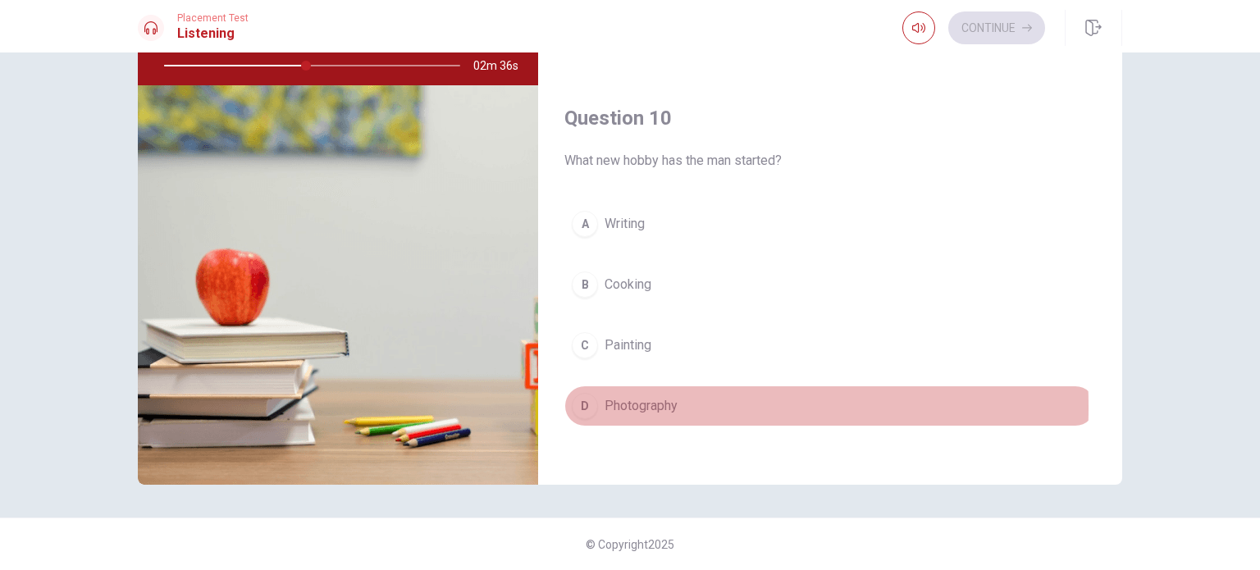
click at [594, 399] on button "D Photography" at bounding box center [829, 405] width 531 height 41
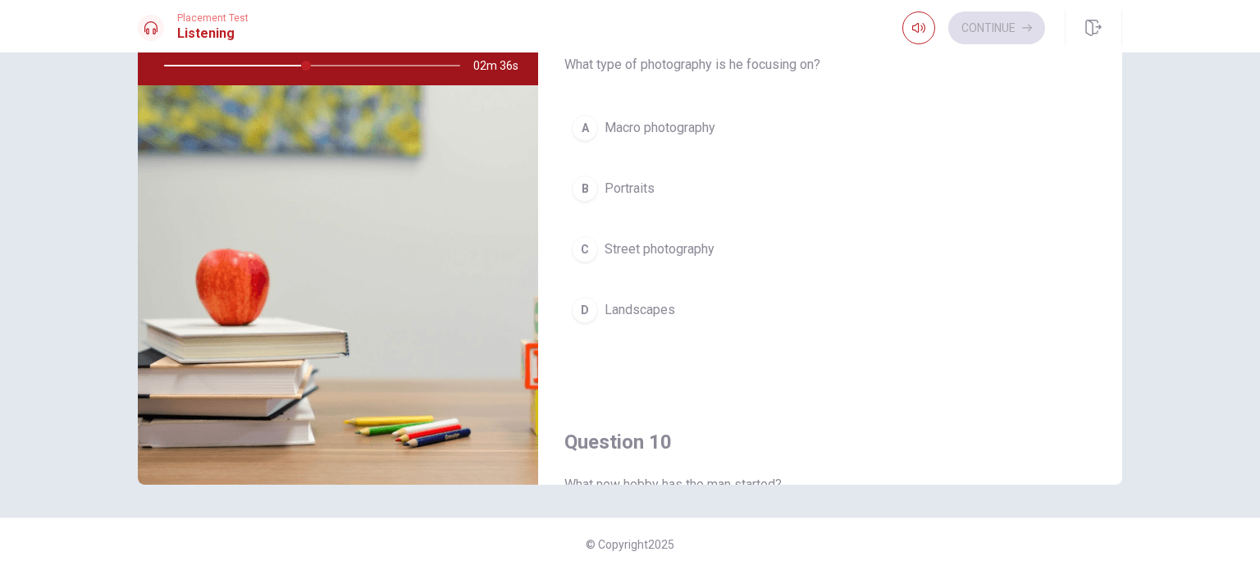
scroll to position [1112, 0]
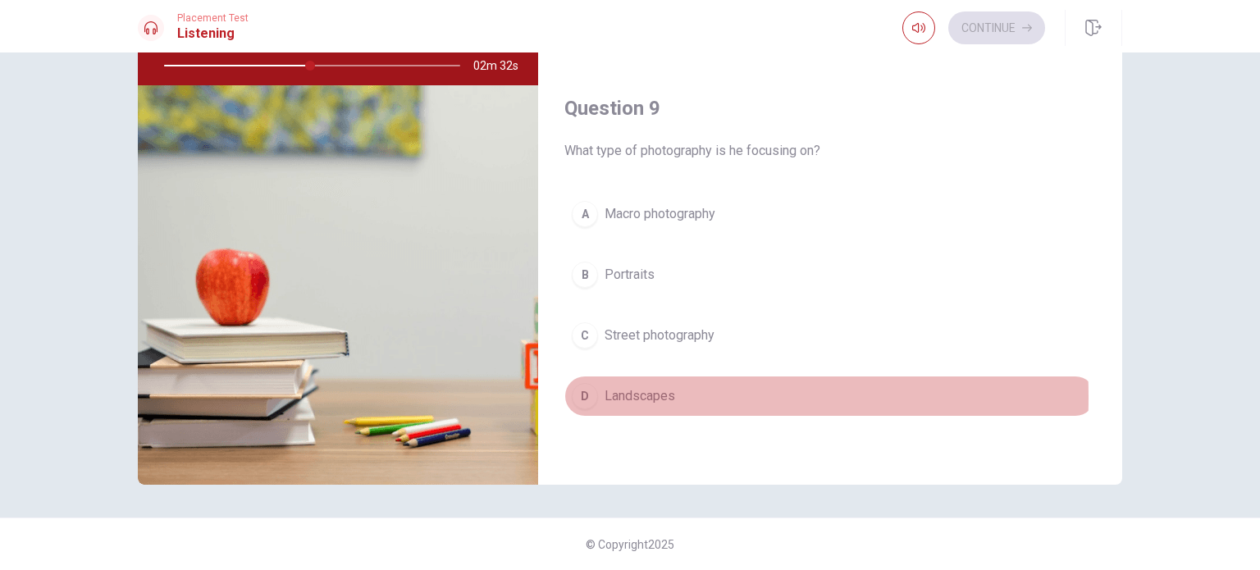
click at [604, 392] on span "Landscapes" at bounding box center [639, 396] width 71 height 20
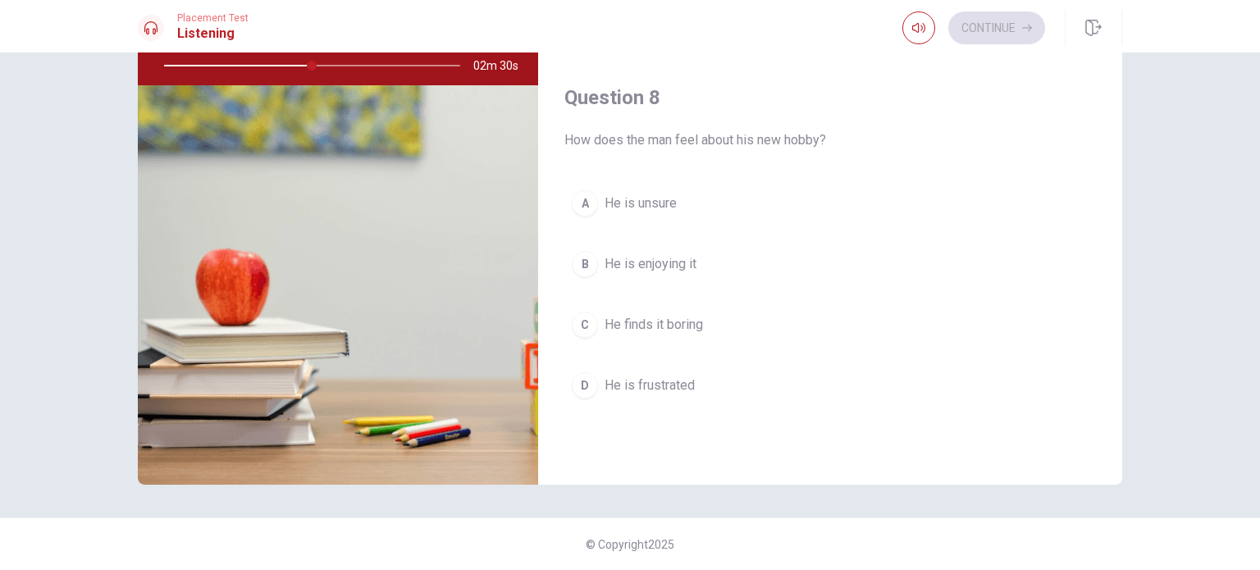
scroll to position [702, 0]
click at [636, 270] on span "He is enjoying it" at bounding box center [650, 265] width 92 height 20
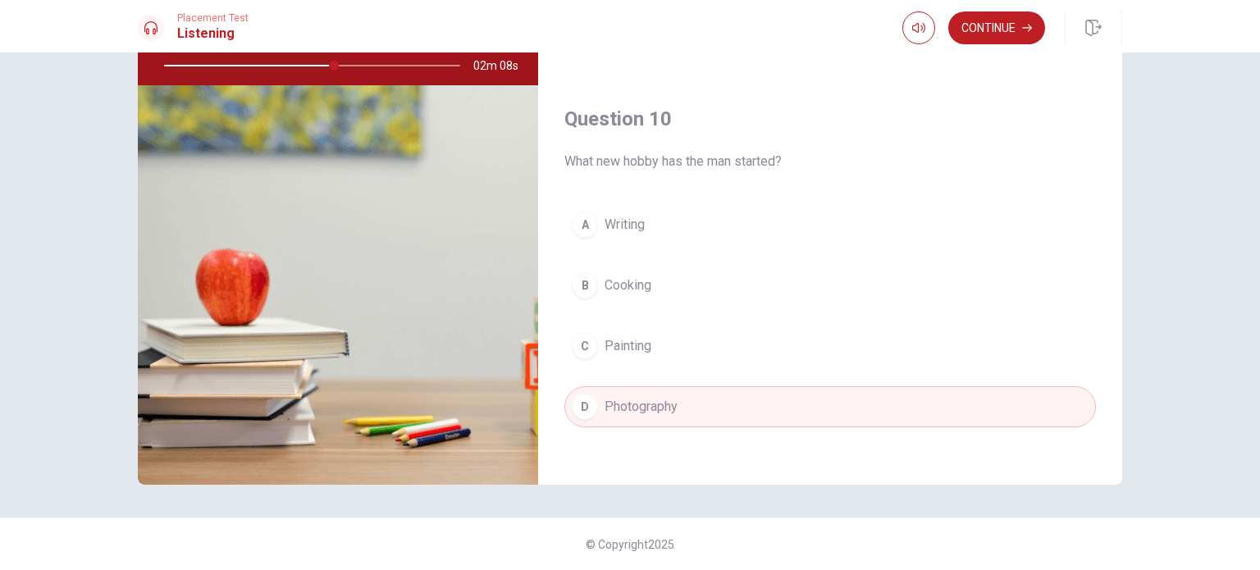
scroll to position [1522, 0]
click at [979, 22] on button "Continue" at bounding box center [996, 27] width 97 height 33
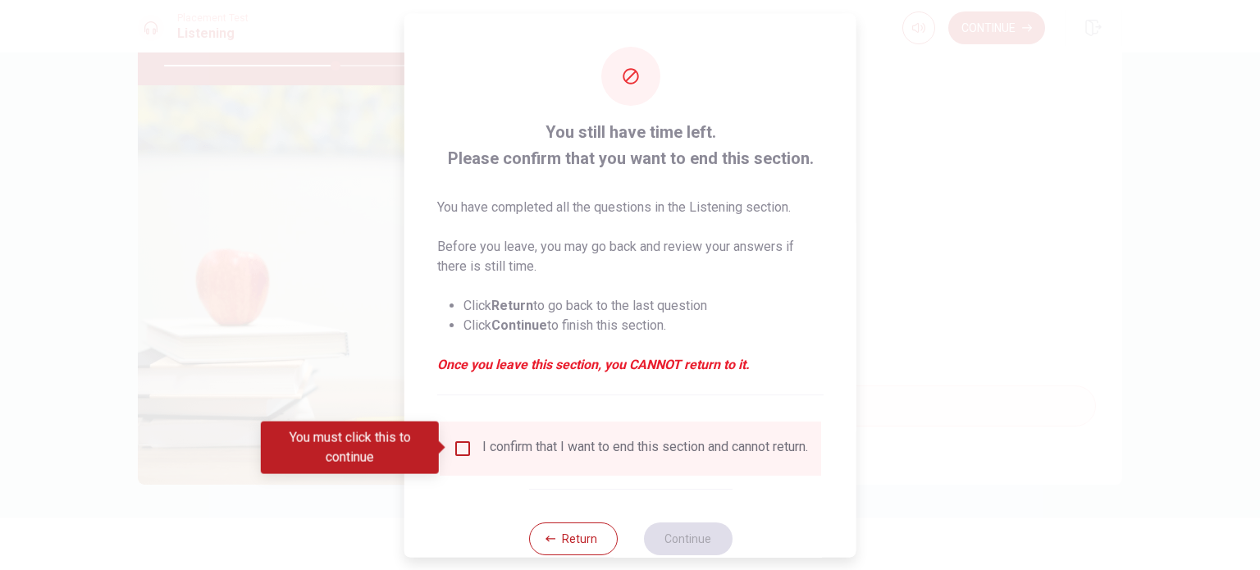
click at [463, 445] on input "You must click this to continue" at bounding box center [463, 448] width 20 height 20
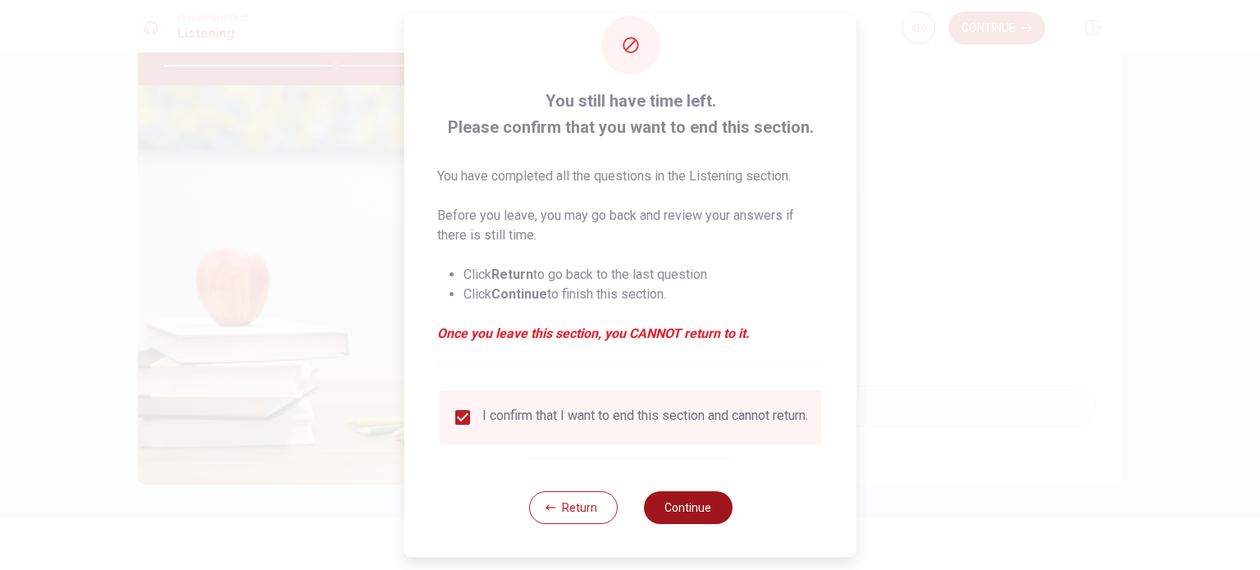
scroll to position [41, 0]
click at [680, 508] on button "Continue" at bounding box center [687, 507] width 89 height 33
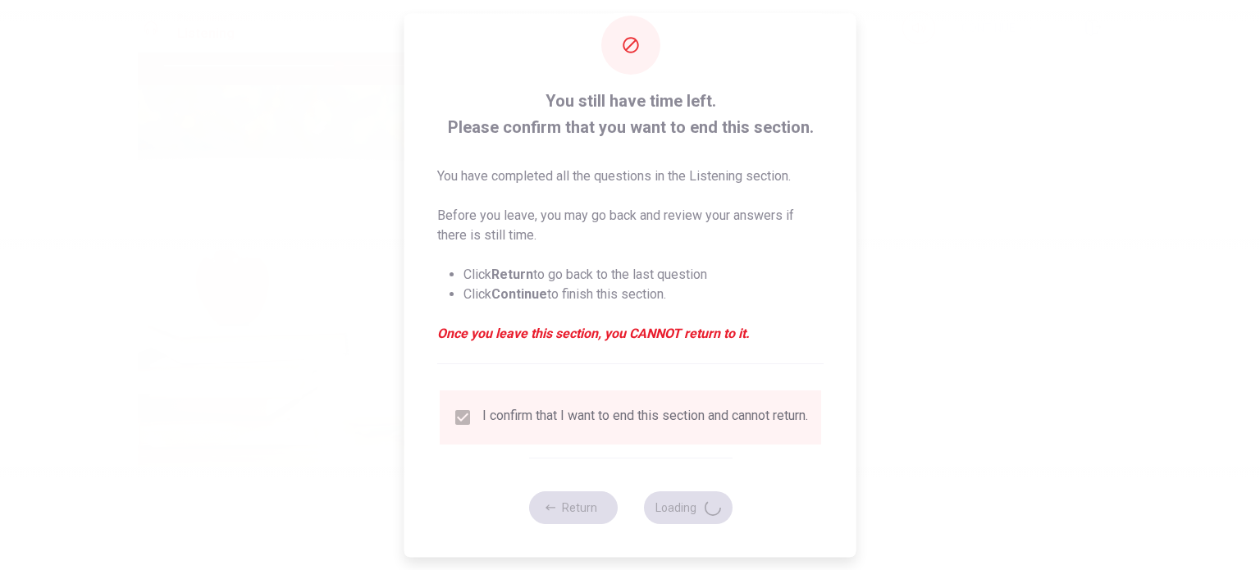
type input "59"
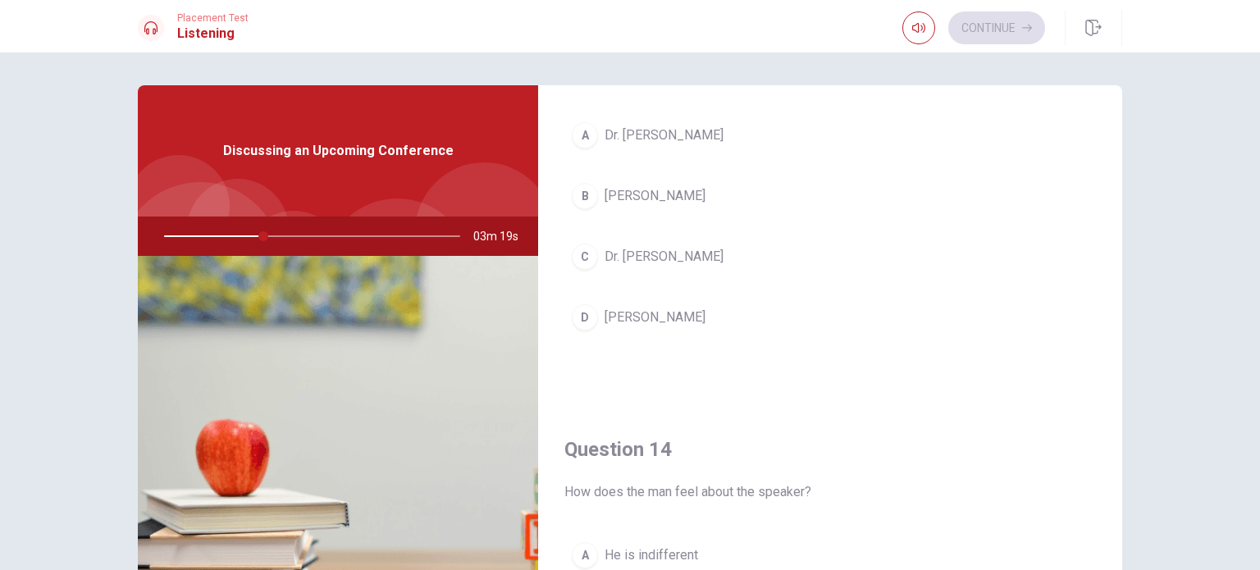
scroll to position [902, 0]
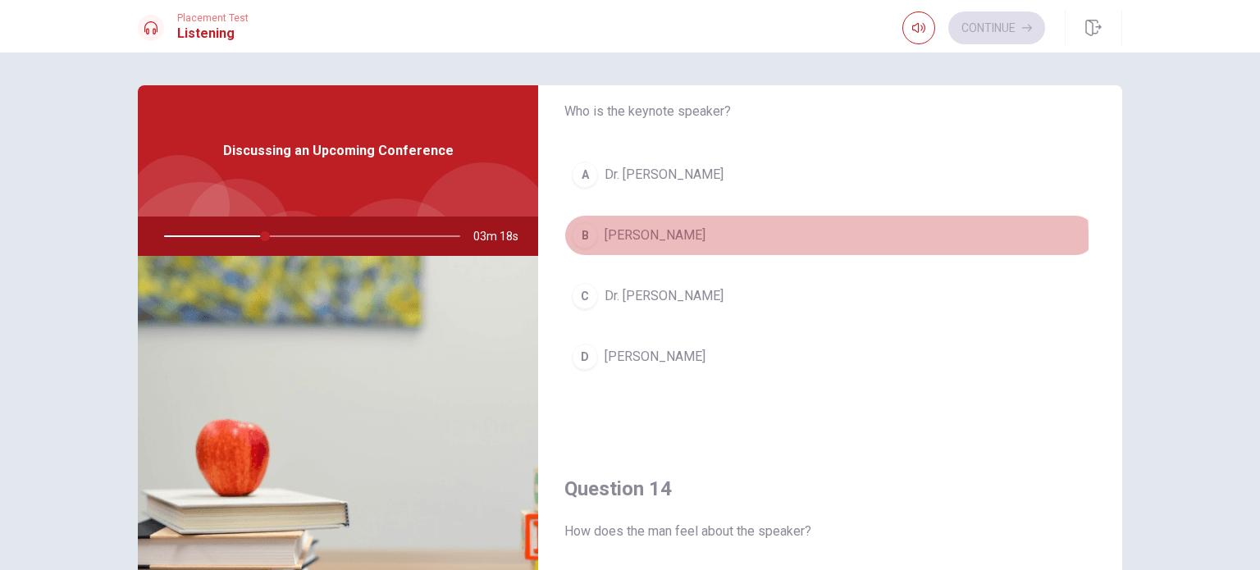
click at [578, 237] on div "B" at bounding box center [585, 235] width 26 height 26
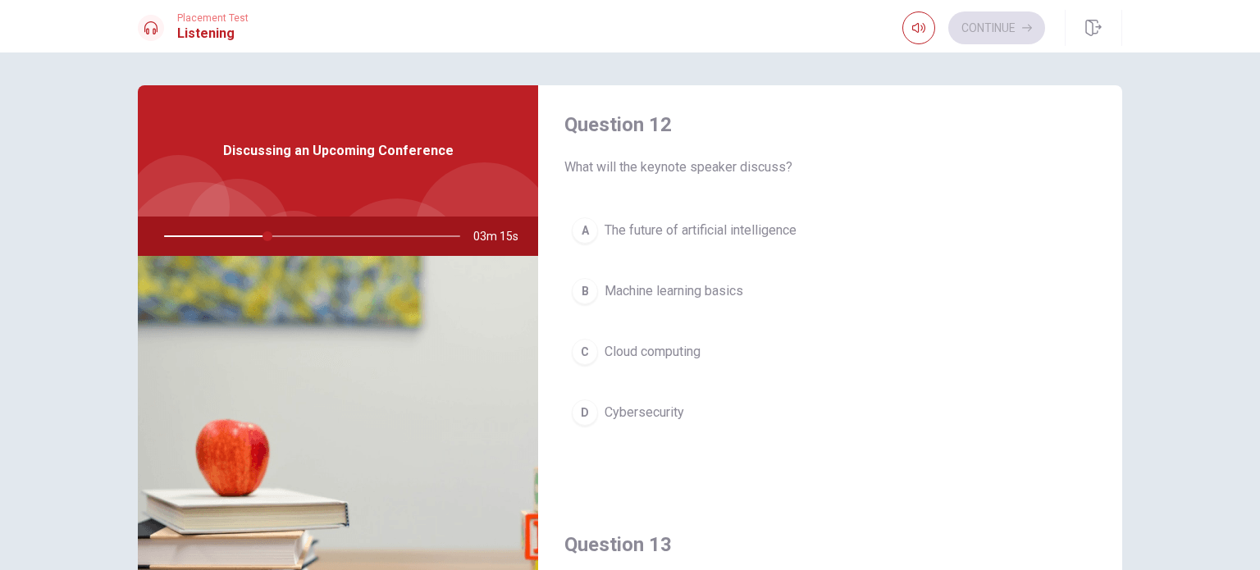
scroll to position [410, 0]
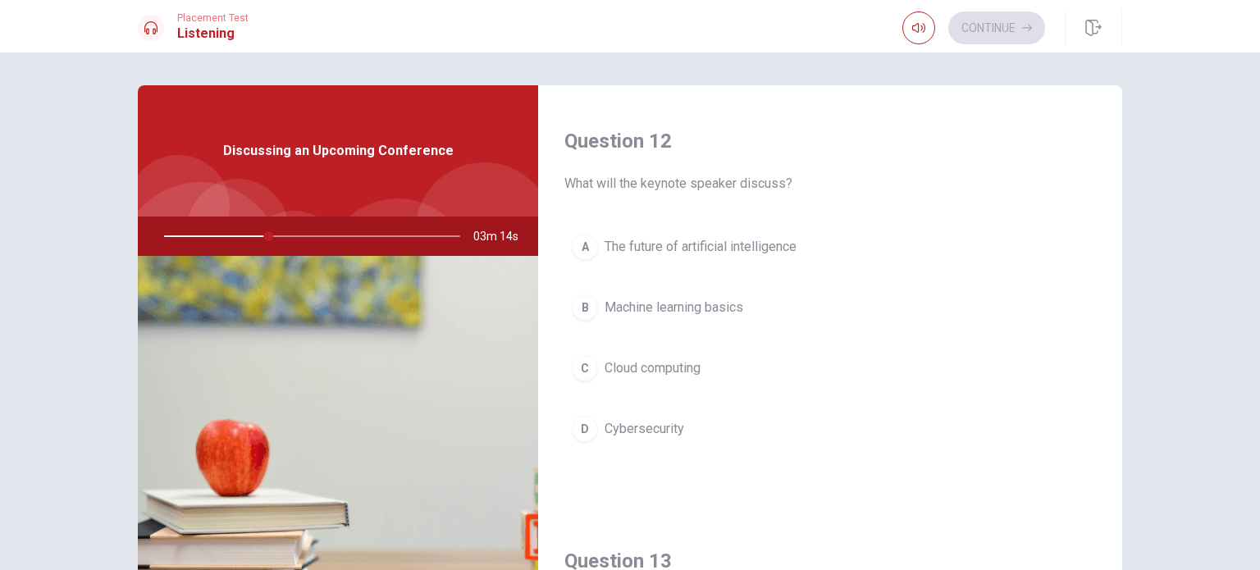
click at [606, 244] on span "The future of artificial intelligence" at bounding box center [700, 247] width 192 height 20
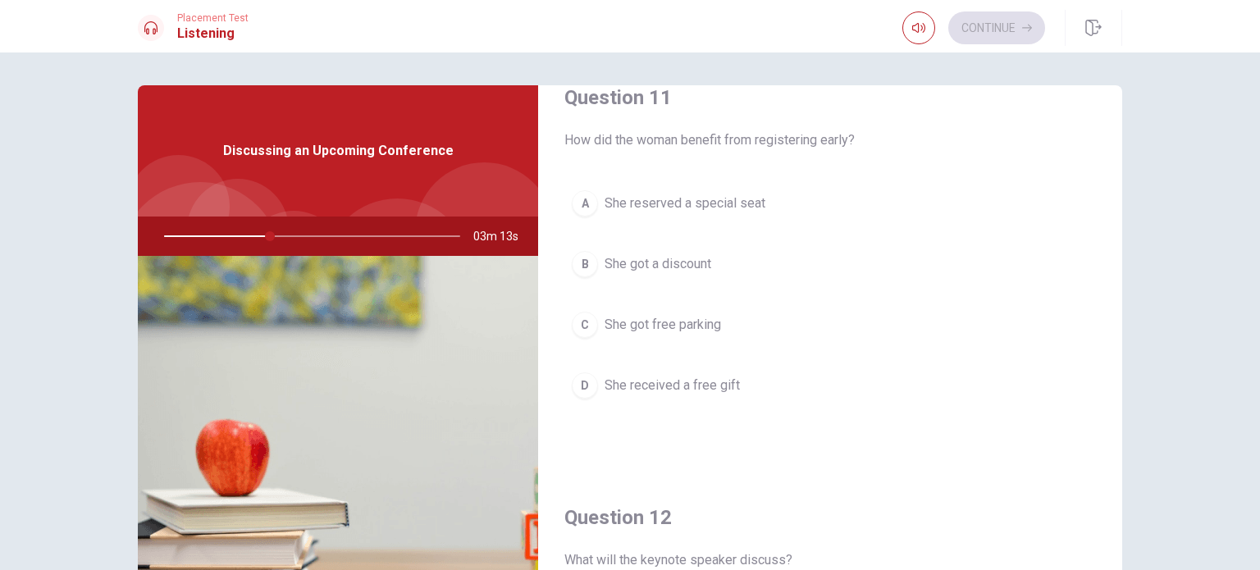
scroll to position [0, 0]
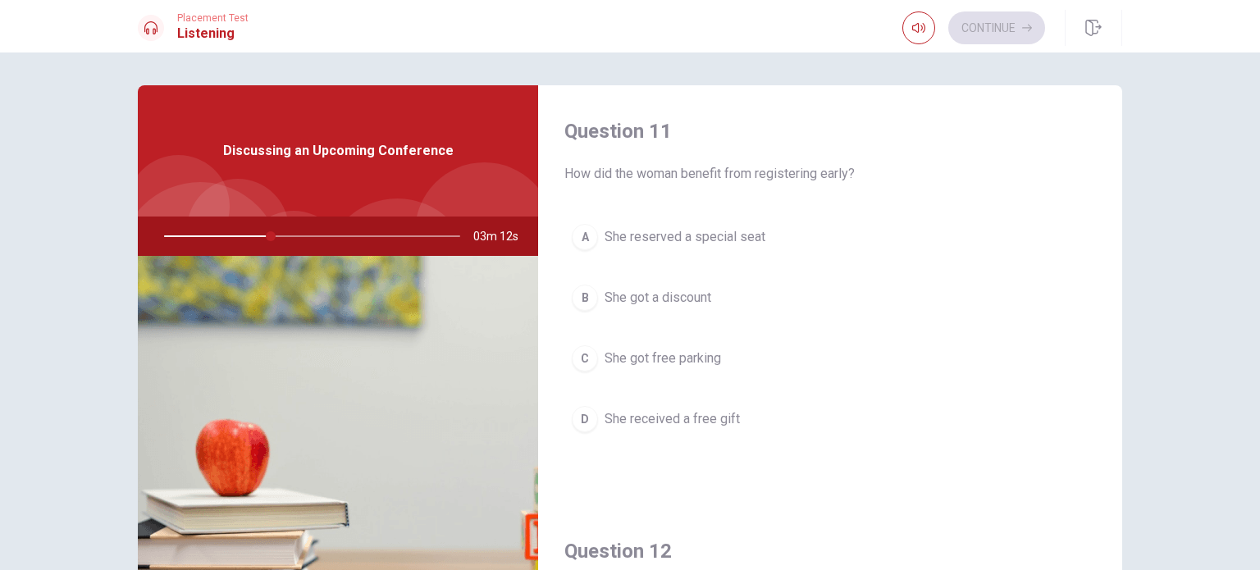
click at [693, 298] on span "She got a discount" at bounding box center [657, 298] width 107 height 20
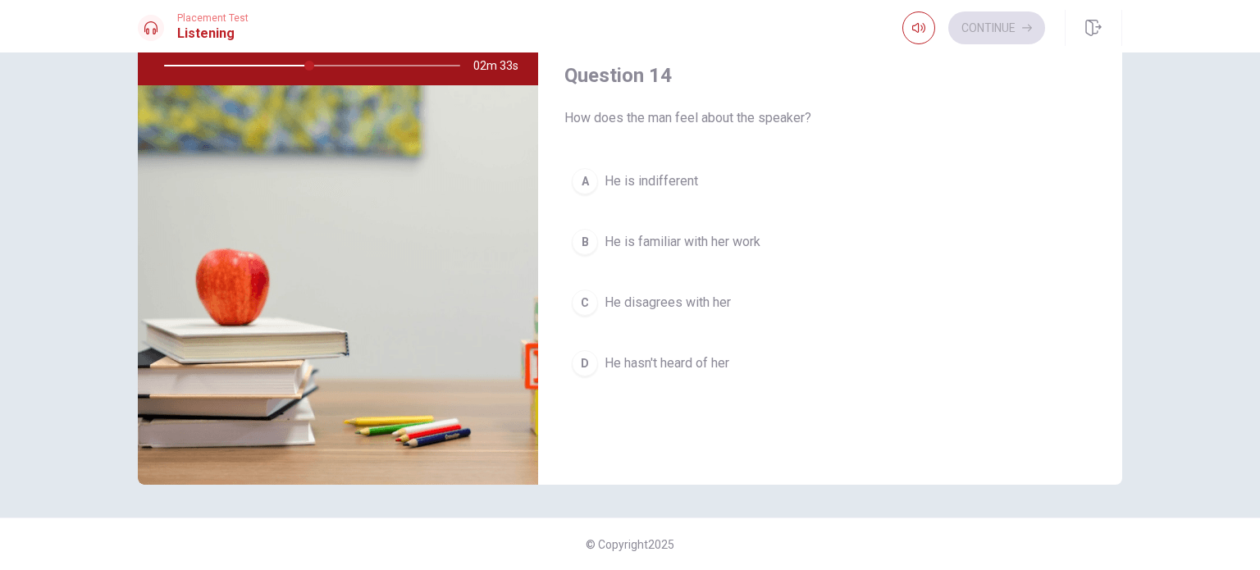
scroll to position [1112, 0]
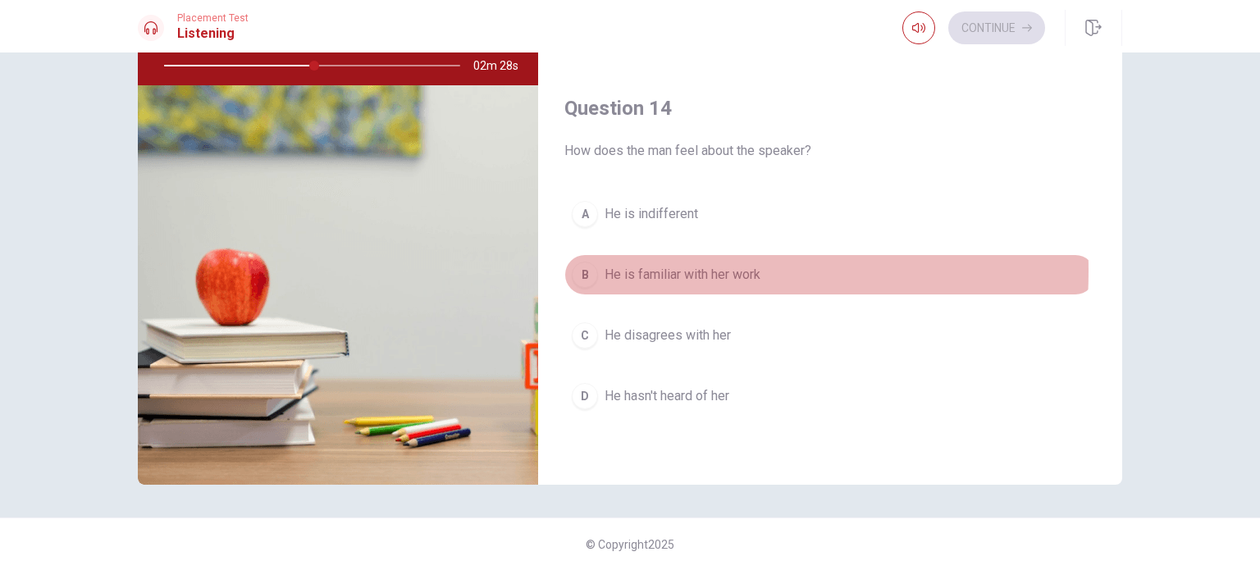
click at [586, 266] on div "B" at bounding box center [585, 275] width 26 height 26
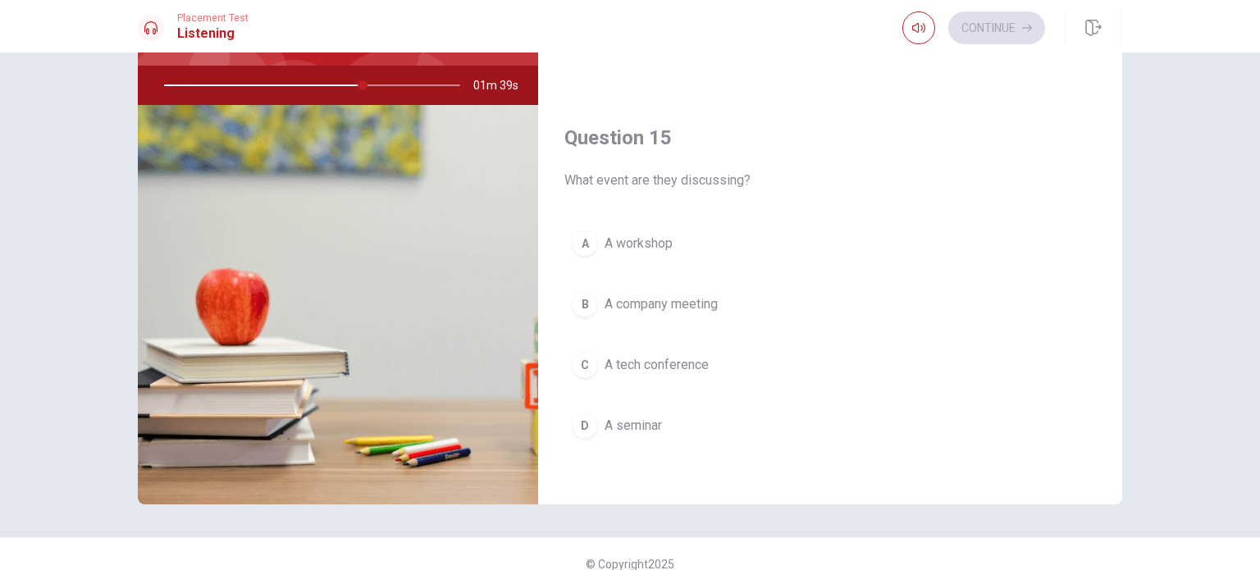
scroll to position [164, 0]
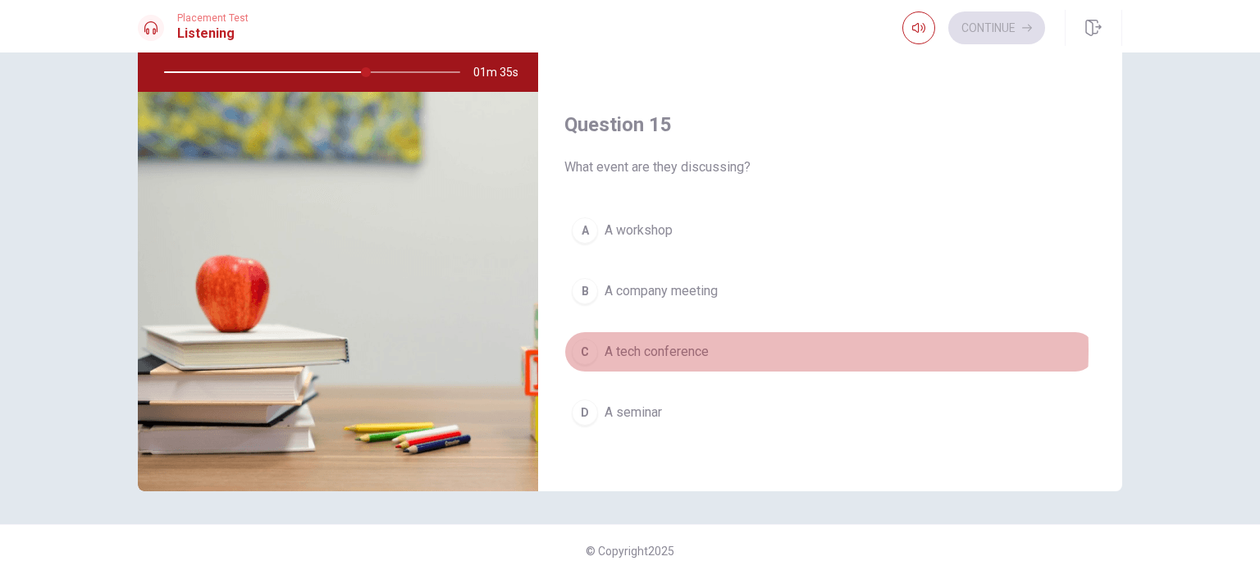
click at [689, 344] on span "A tech conference" at bounding box center [656, 352] width 104 height 20
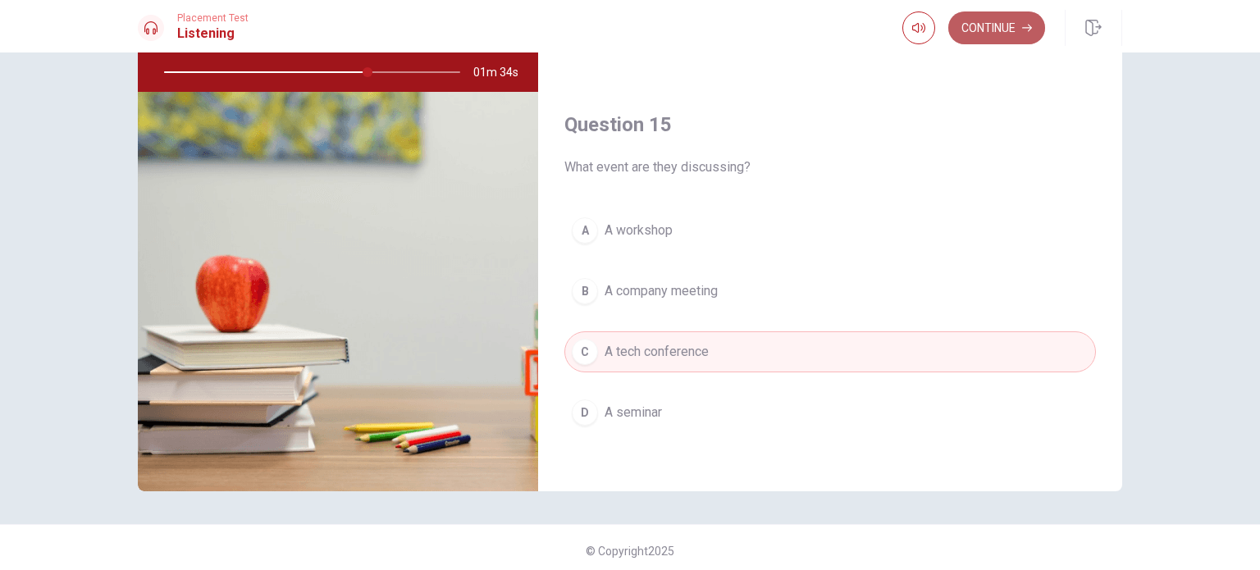
click at [972, 39] on button "Continue" at bounding box center [996, 27] width 97 height 33
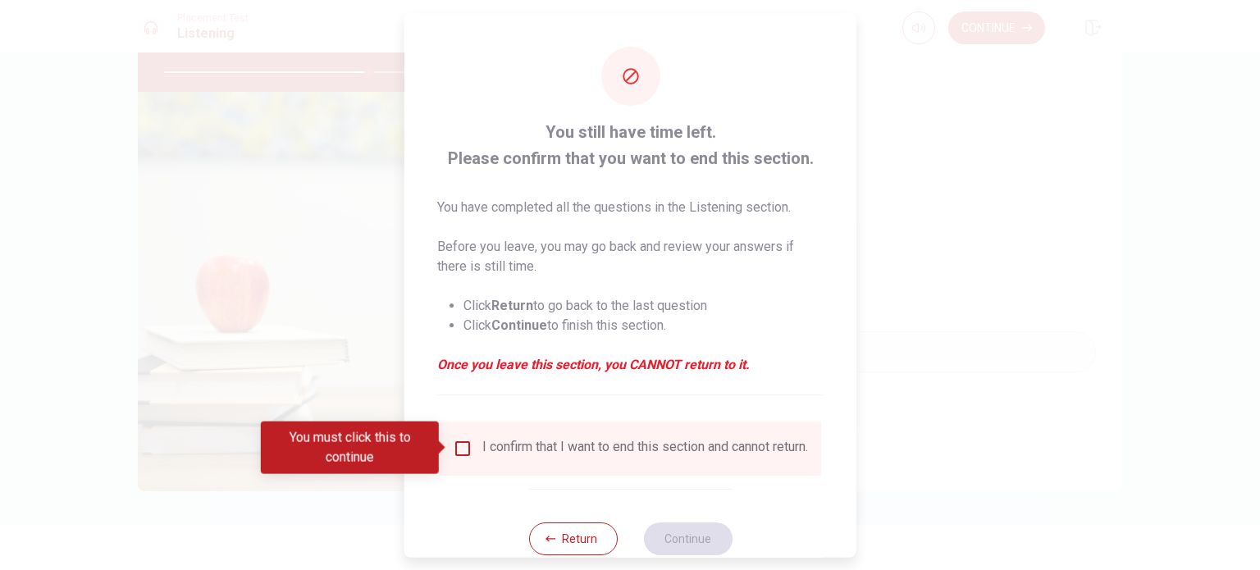
click at [460, 443] on input "You must click this to continue" at bounding box center [463, 448] width 20 height 20
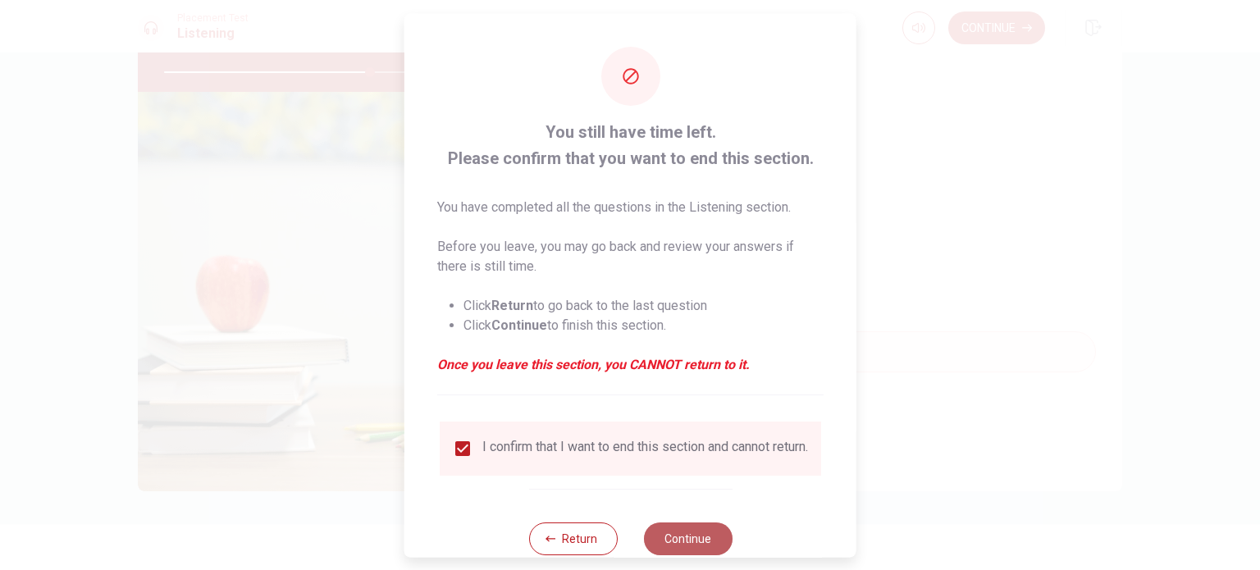
click at [664, 549] on button "Continue" at bounding box center [687, 538] width 89 height 33
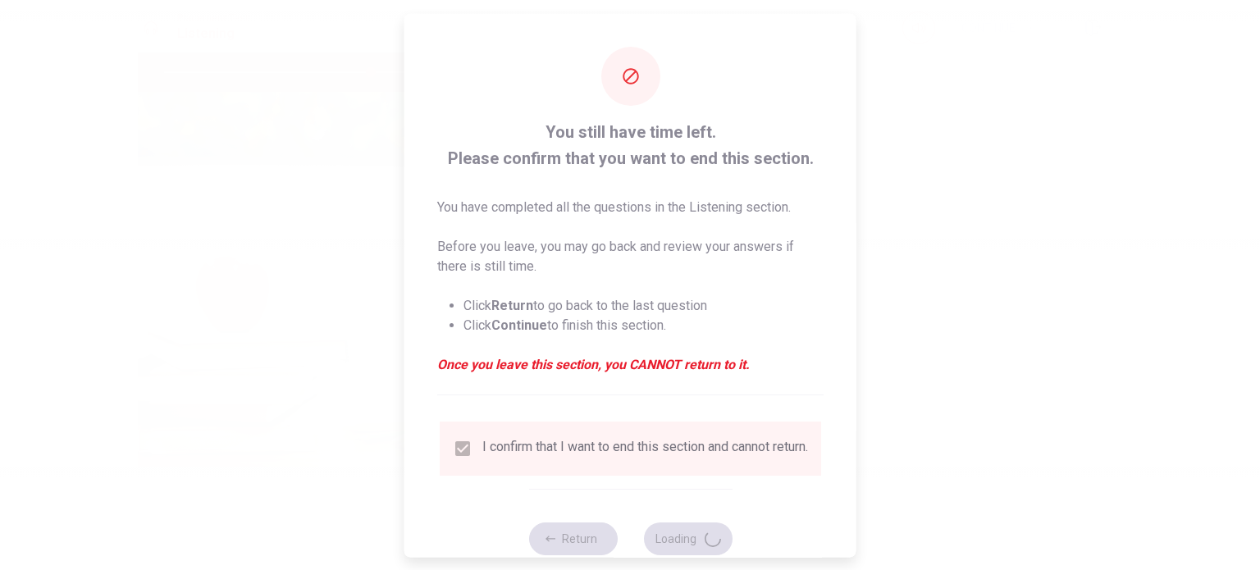
type input "70"
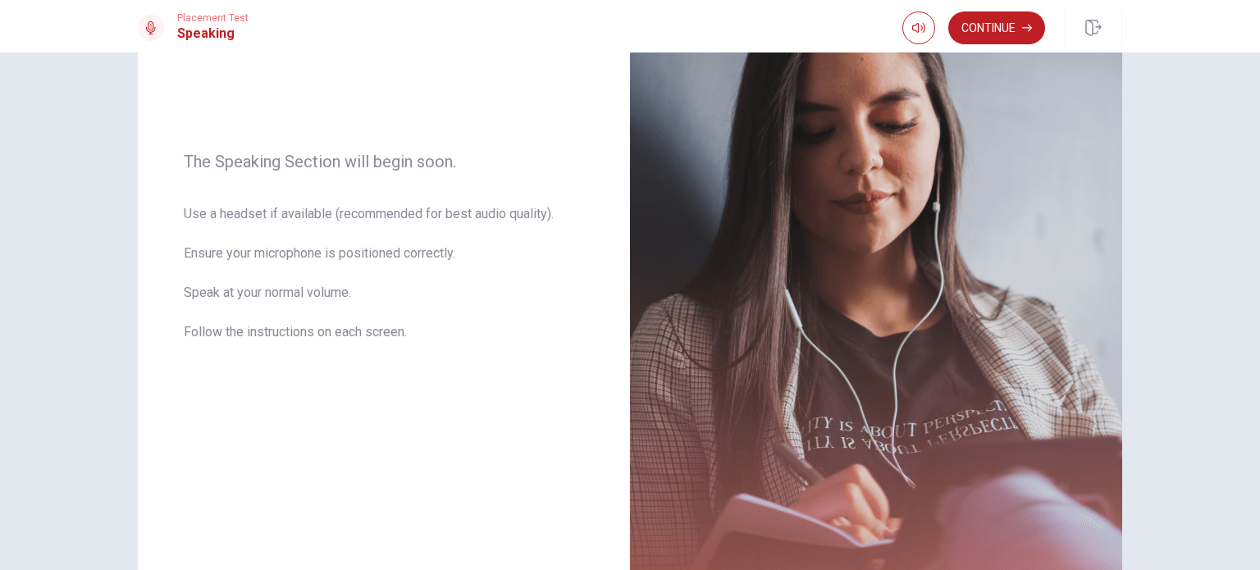
scroll to position [0, 0]
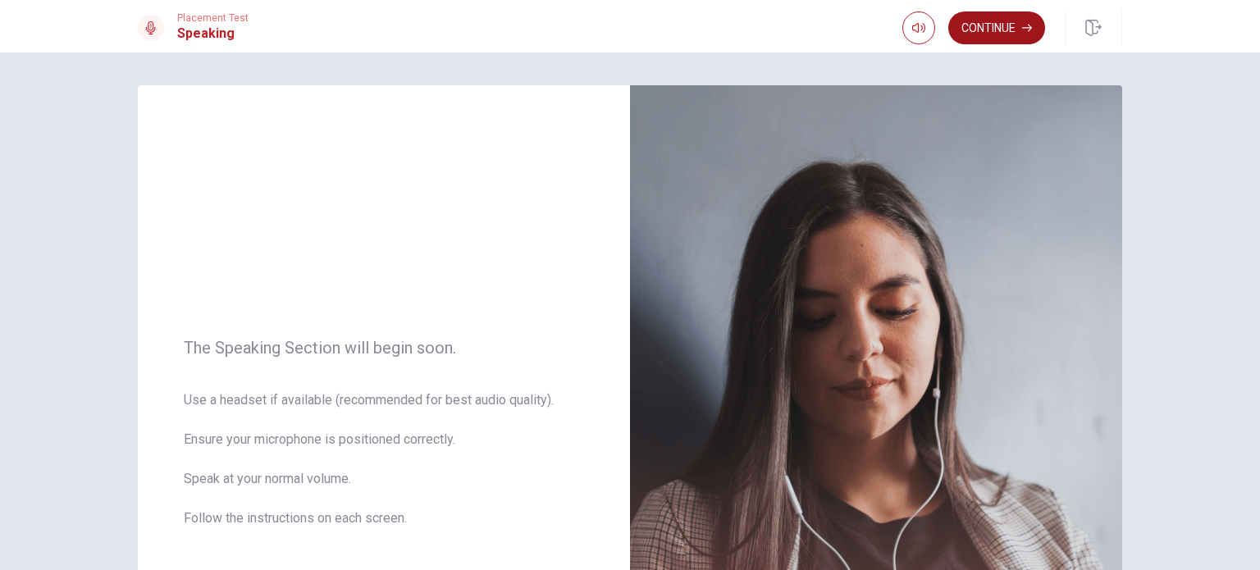
click at [1010, 22] on button "Continue" at bounding box center [996, 27] width 97 height 33
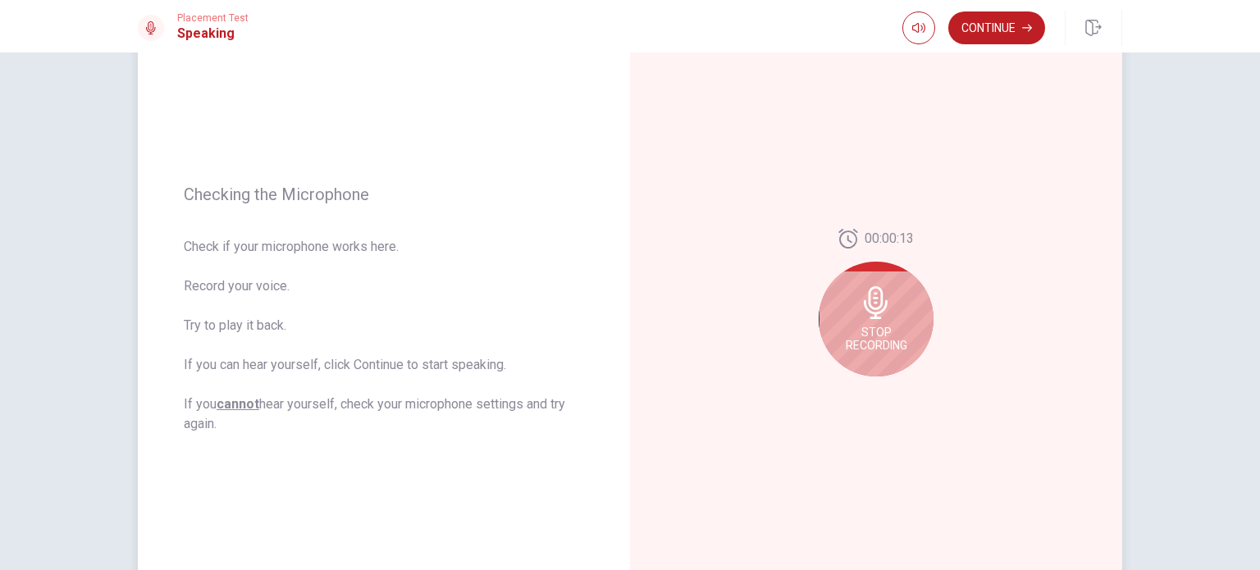
scroll to position [164, 0]
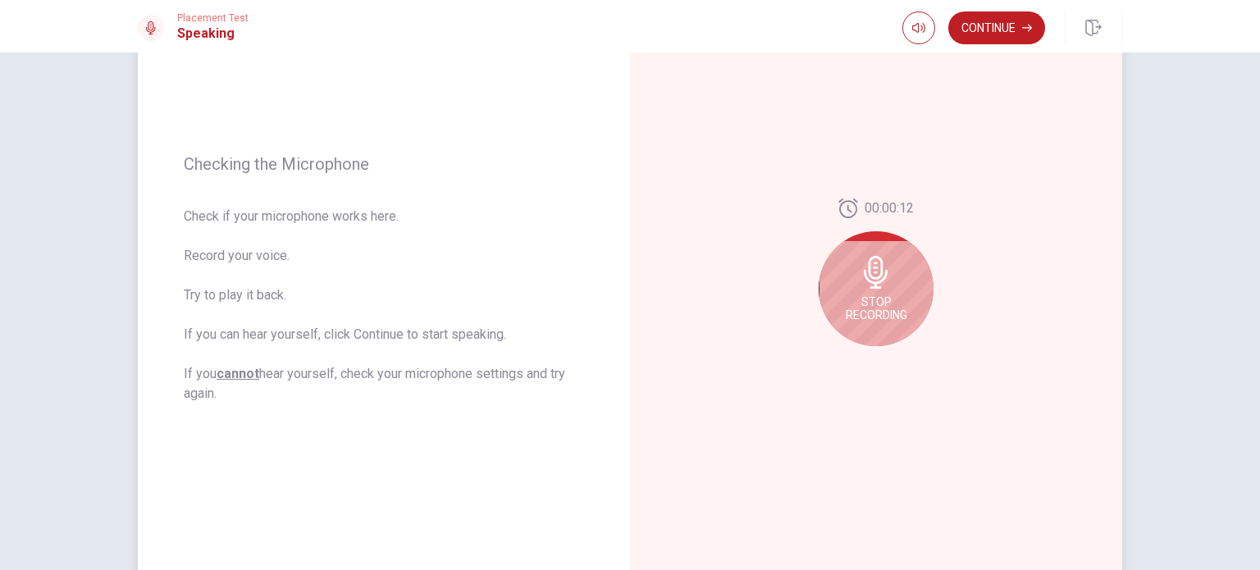
click at [886, 301] on span "Stop Recording" at bounding box center [877, 308] width 62 height 26
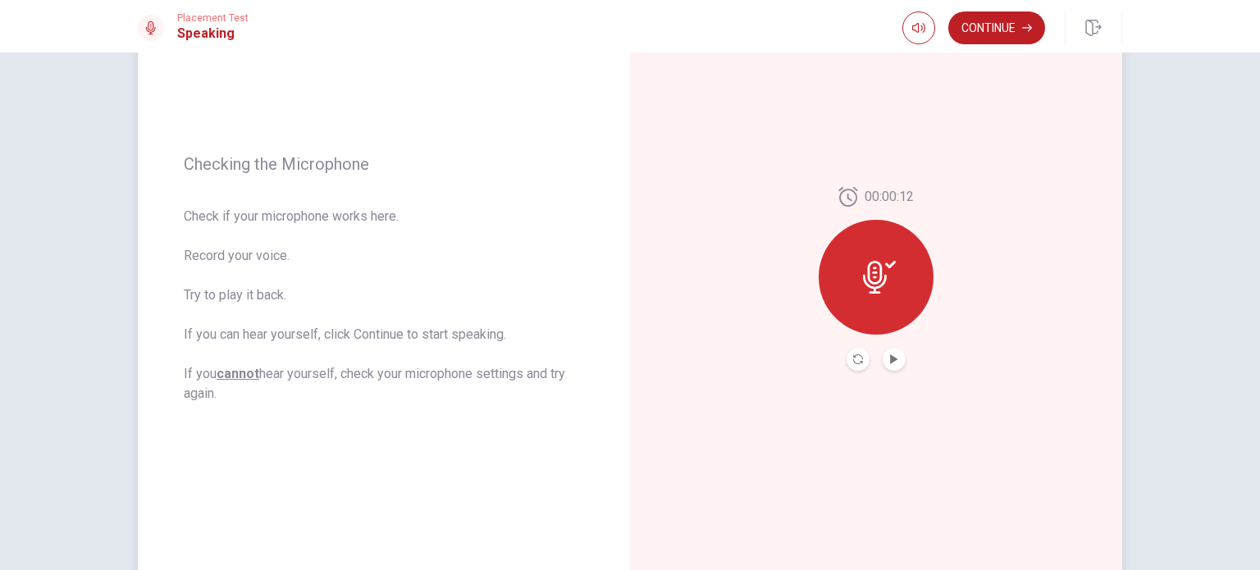
click at [883, 360] on button "Play Audio" at bounding box center [894, 359] width 23 height 23
click at [886, 293] on icon at bounding box center [879, 277] width 33 height 33
click at [868, 271] on icon at bounding box center [875, 277] width 24 height 33
click at [846, 357] on button "Record Again" at bounding box center [857, 359] width 23 height 23
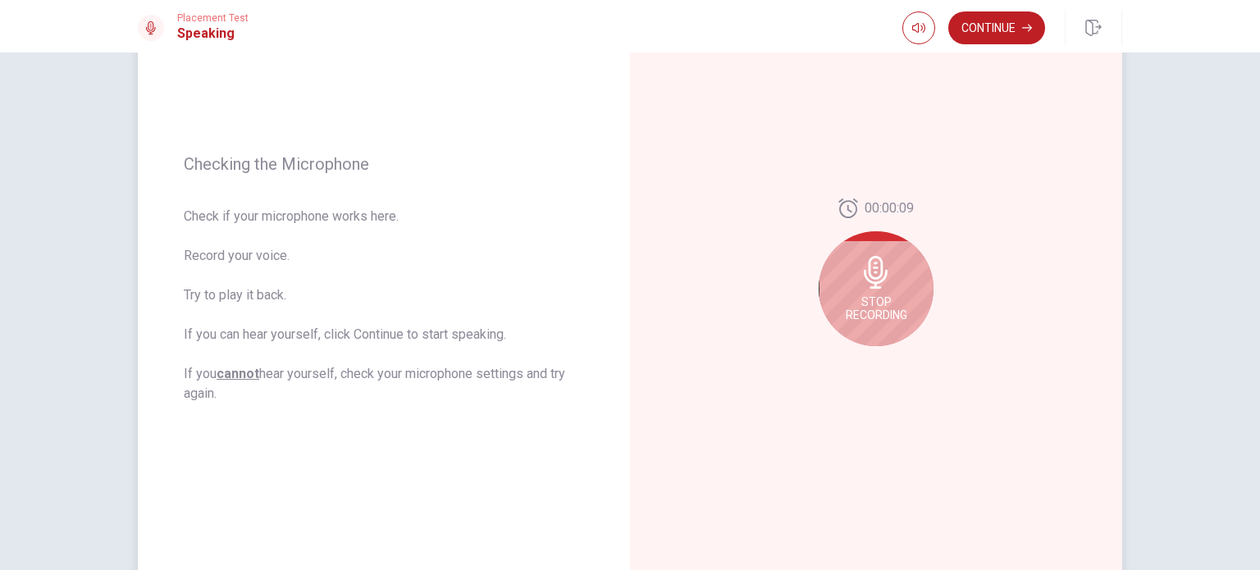
click at [872, 295] on span "Stop Recording" at bounding box center [877, 308] width 62 height 26
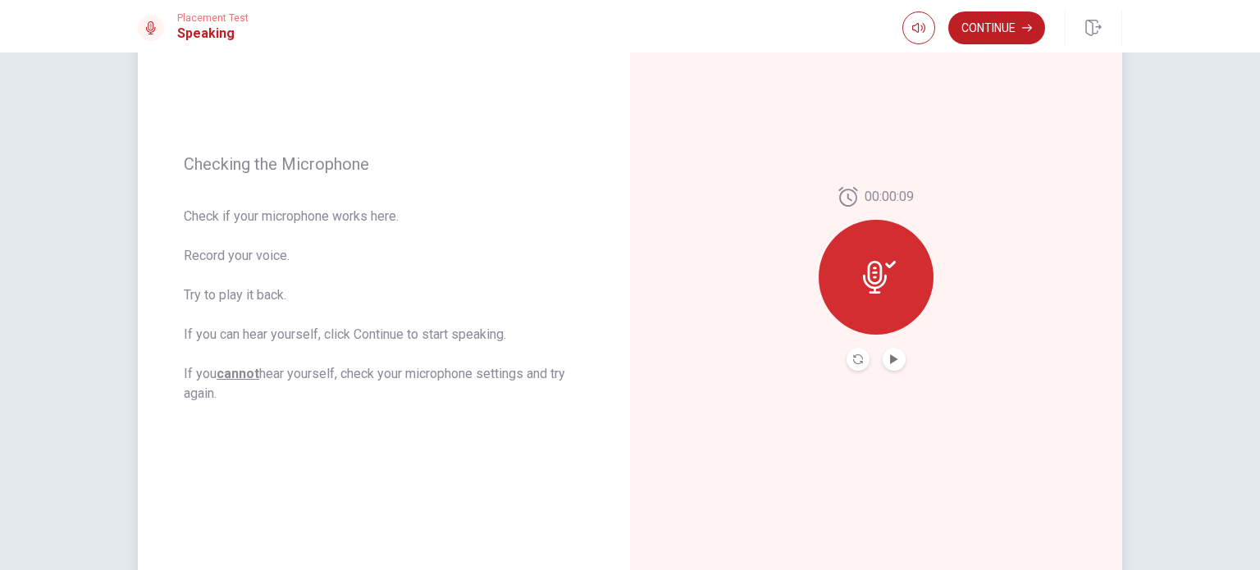
click at [893, 364] on button "Play Audio" at bounding box center [894, 359] width 23 height 23
click at [896, 357] on button "Play Audio" at bounding box center [894, 359] width 23 height 23
click at [896, 357] on button "Pause Audio" at bounding box center [894, 359] width 23 height 23
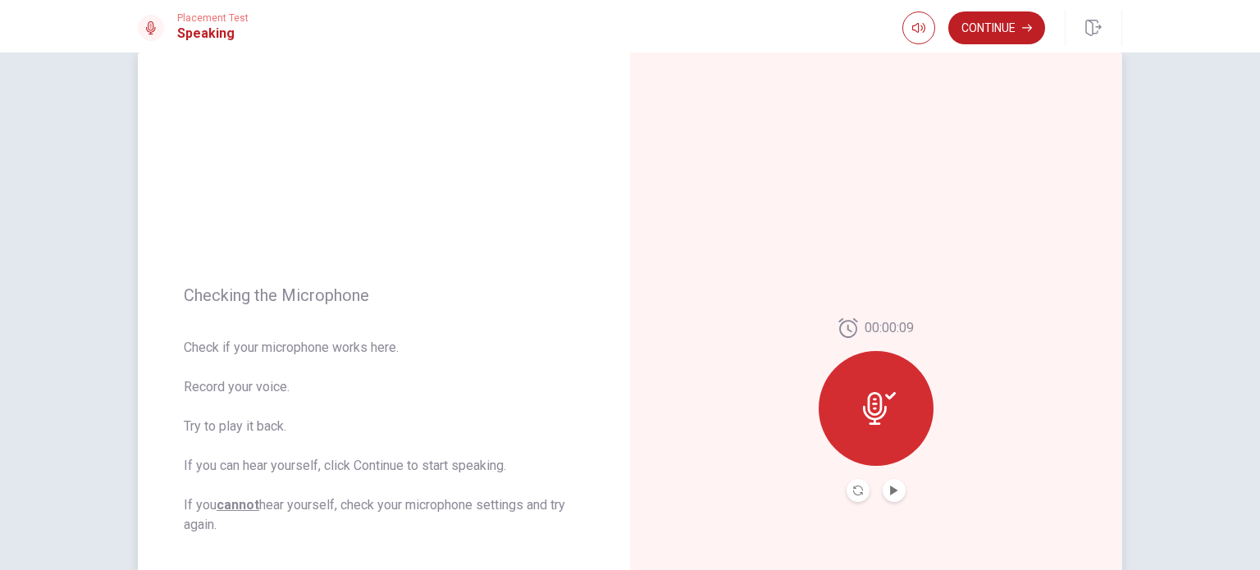
scroll to position [0, 0]
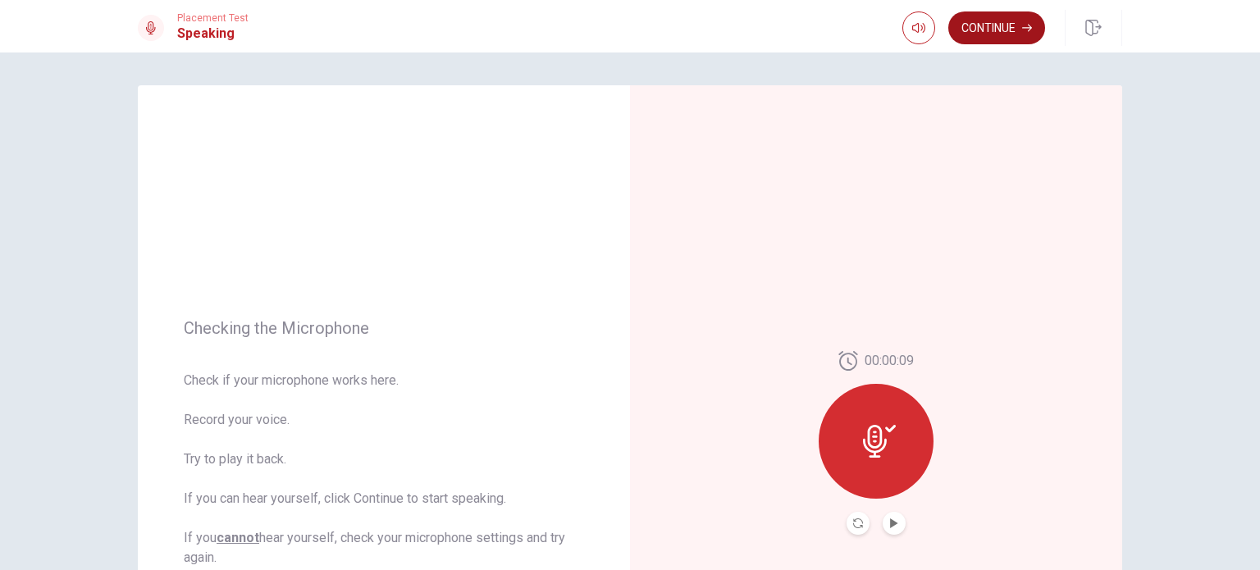
click at [1012, 25] on button "Continue" at bounding box center [996, 27] width 97 height 33
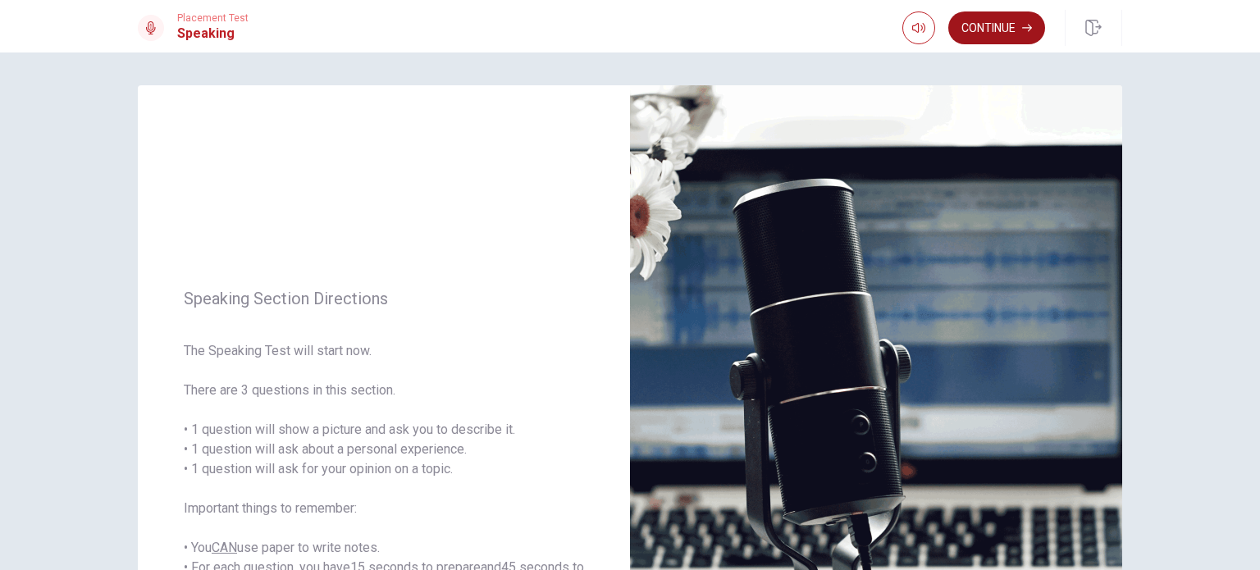
drag, startPoint x: 996, startPoint y: 29, endPoint x: 1006, endPoint y: 62, distance: 34.5
click at [996, 29] on button "Continue" at bounding box center [996, 27] width 97 height 33
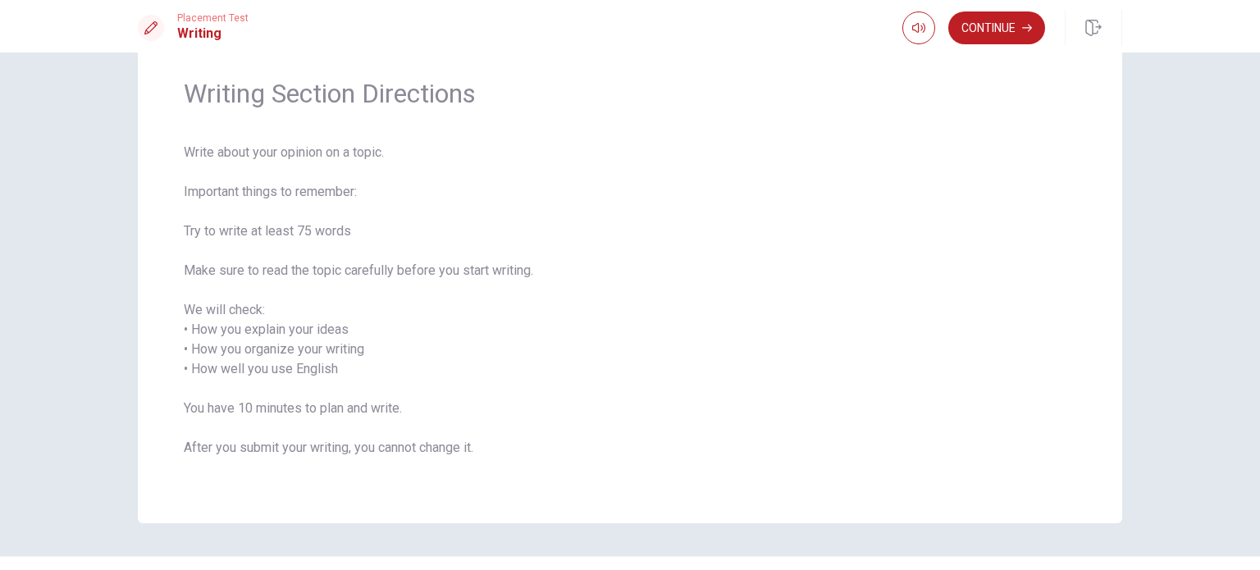
scroll to position [10, 0]
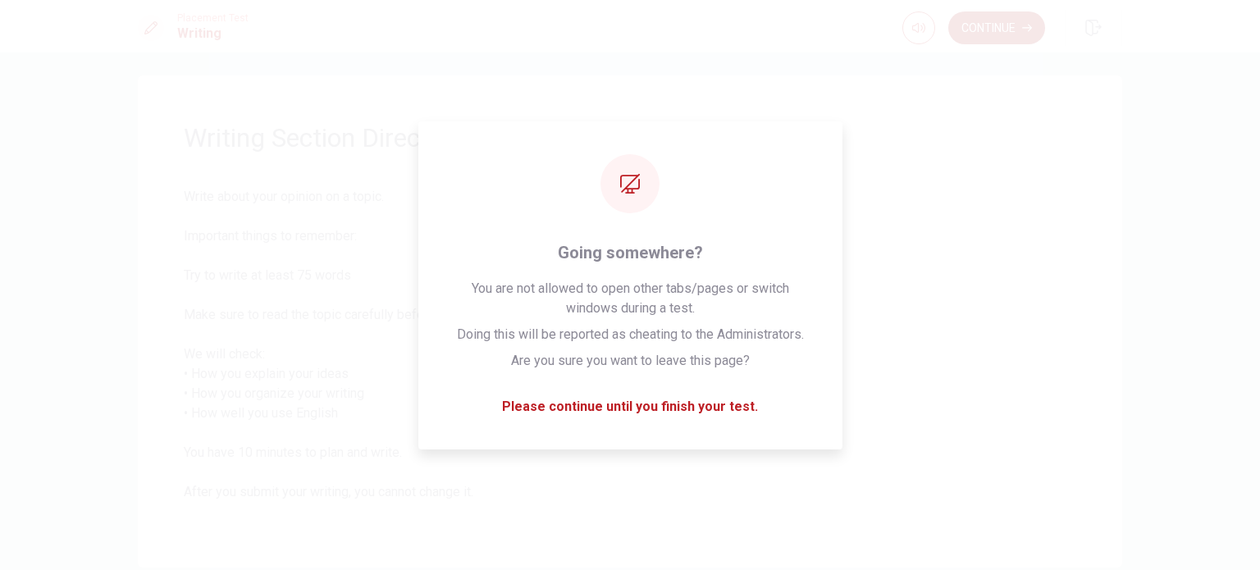
click at [1005, 28] on button "Continue" at bounding box center [996, 27] width 97 height 33
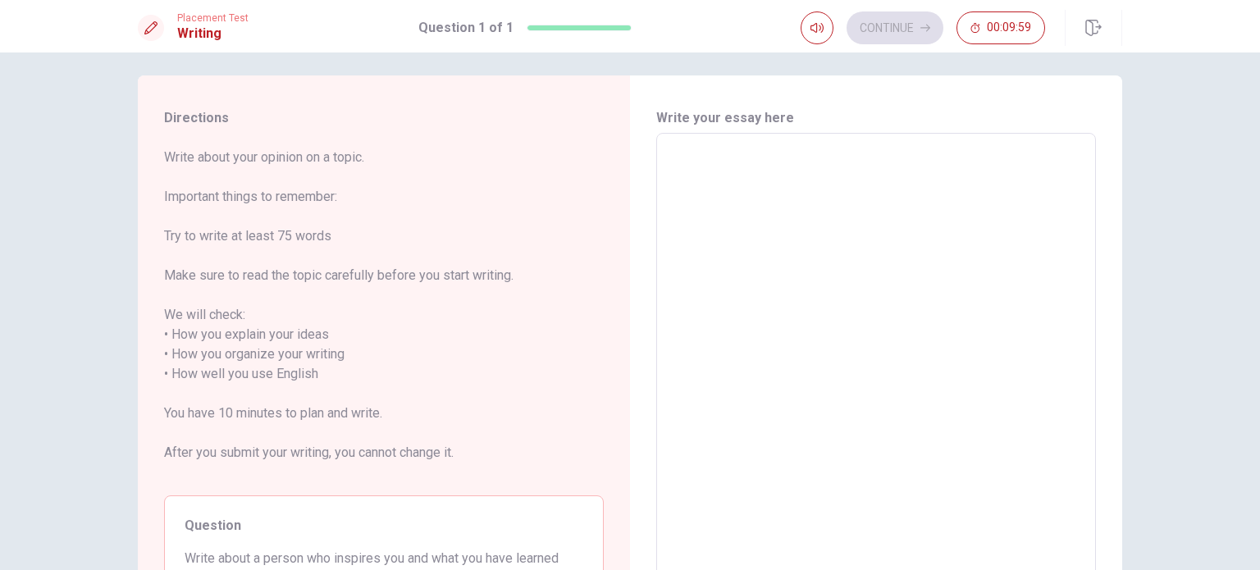
click at [778, 175] on textarea at bounding box center [876, 374] width 417 height 455
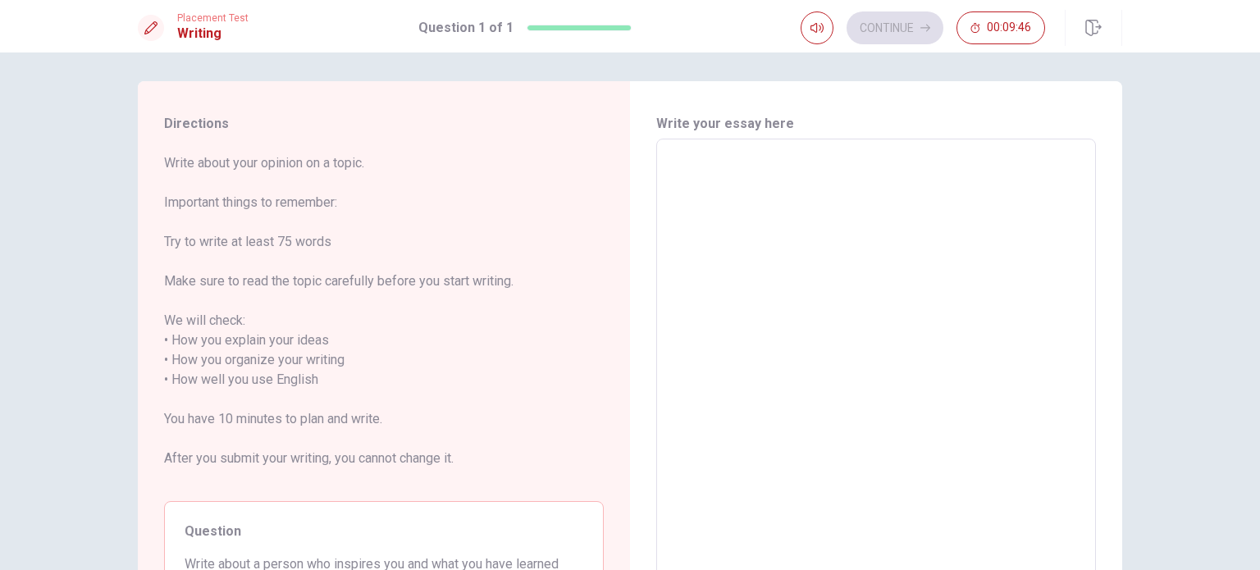
scroll to position [0, 0]
click at [802, 194] on textarea at bounding box center [876, 384] width 417 height 455
type textarea "M"
type textarea "x"
type textarea "My"
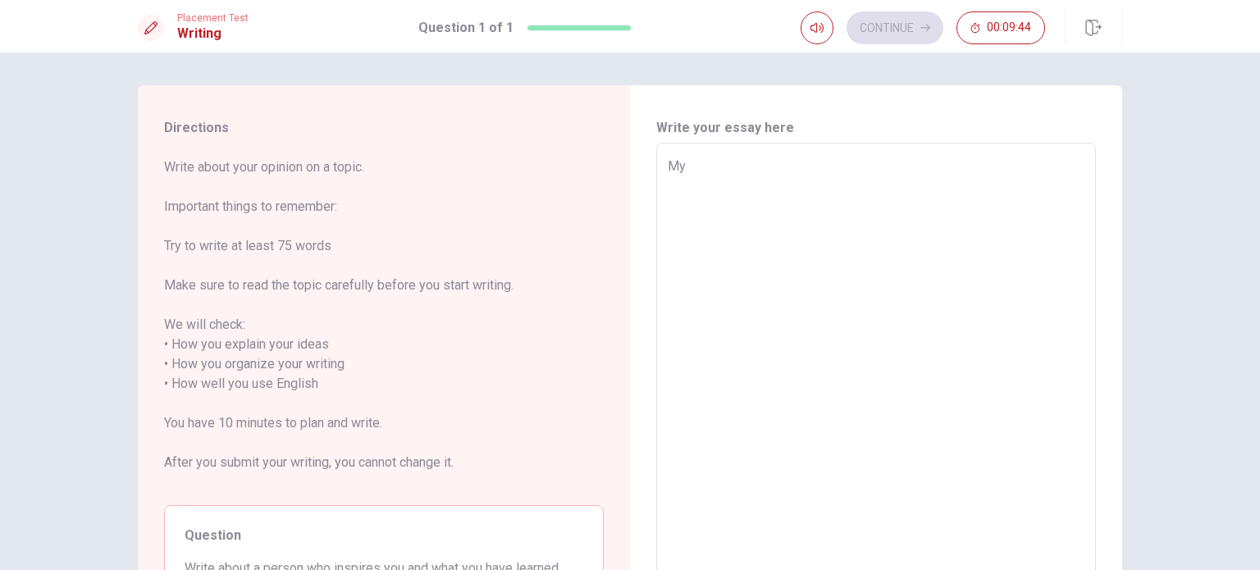
type textarea "x"
type textarea "My"
type textarea "x"
type textarea "My i"
type textarea "x"
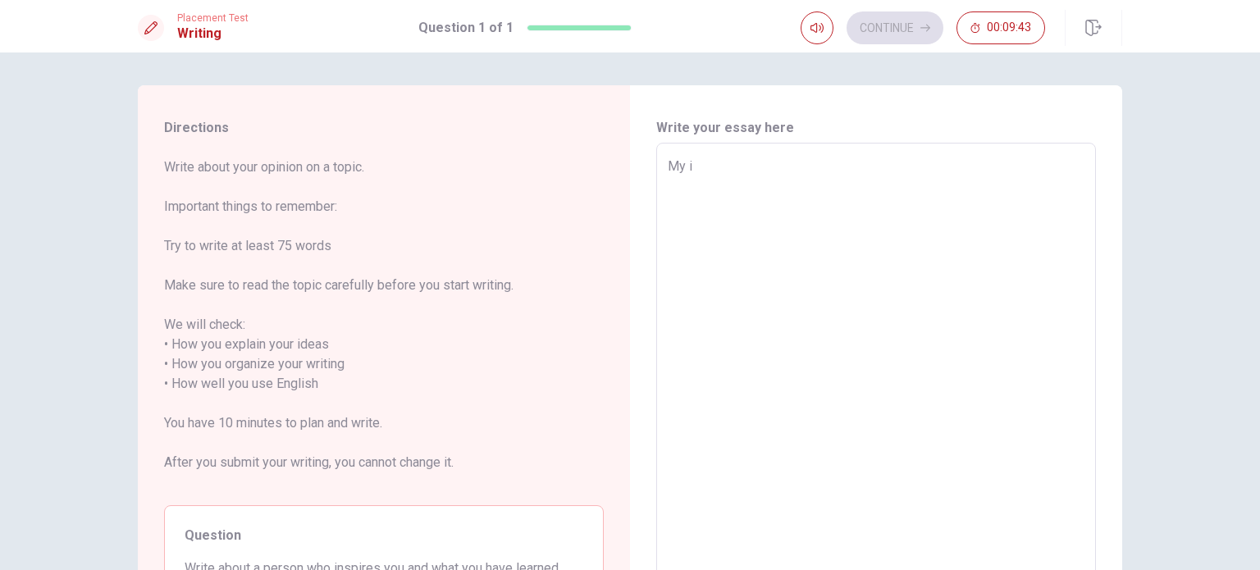
type textarea "My in"
type textarea "x"
type textarea "My ins"
type textarea "x"
type textarea "My insp"
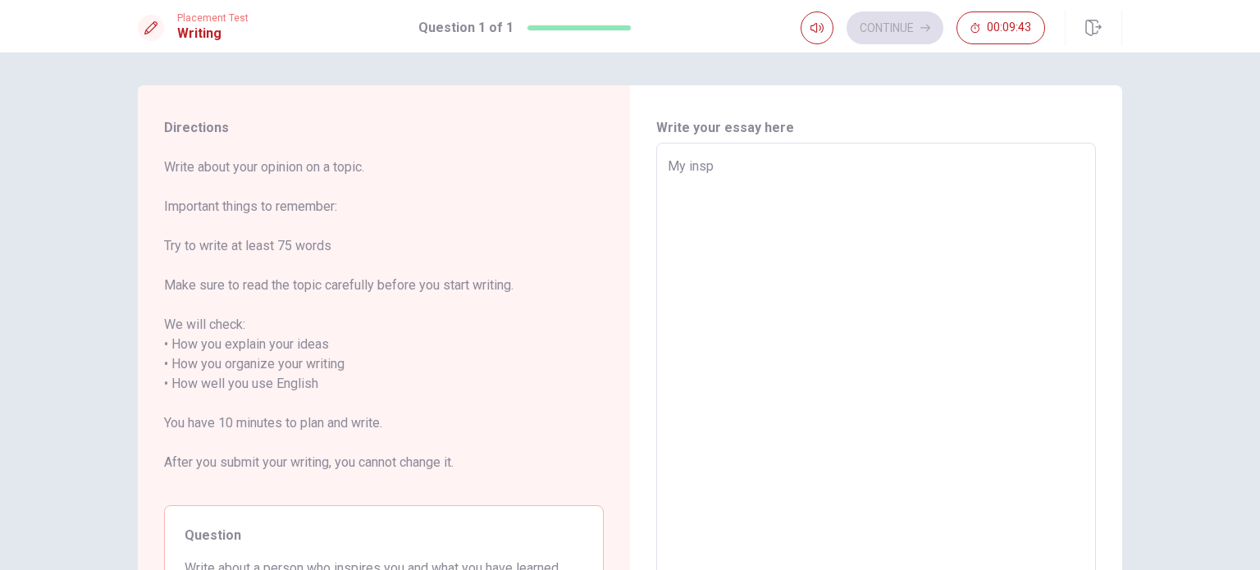
type textarea "x"
type textarea "My inspi"
type textarea "x"
type textarea "My inspir"
type textarea "x"
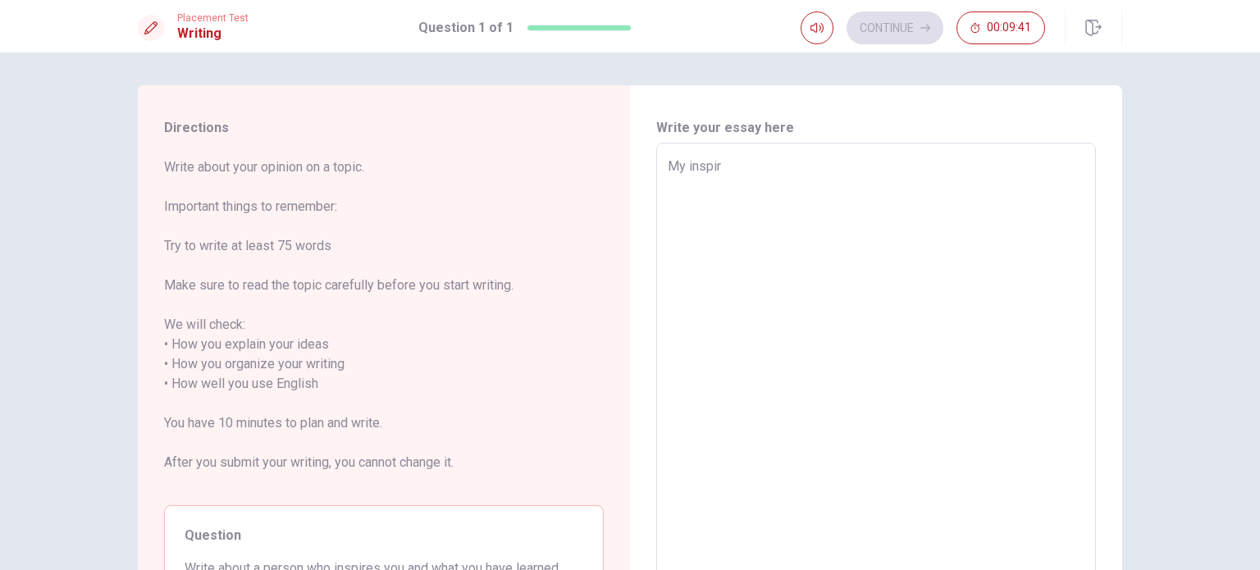
type textarea "My inspir="
type textarea "x"
type textarea "My inspir"
type textarea "x"
type textarea "My inspira"
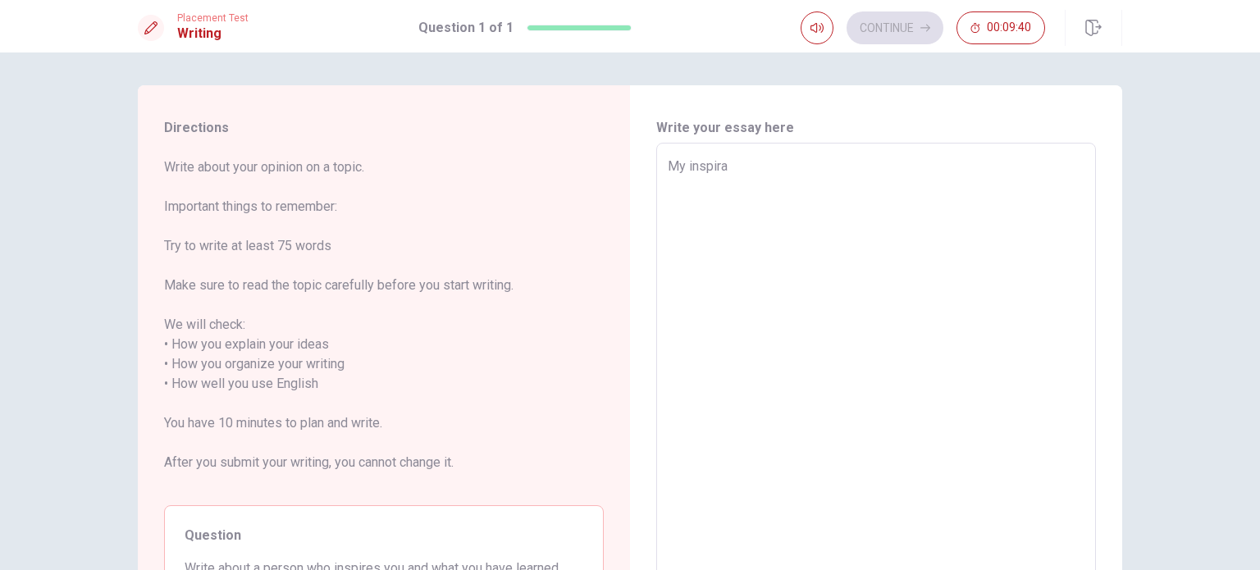
type textarea "x"
type textarea "My inspirat"
type textarea "x"
type textarea "My inspirati"
type textarea "x"
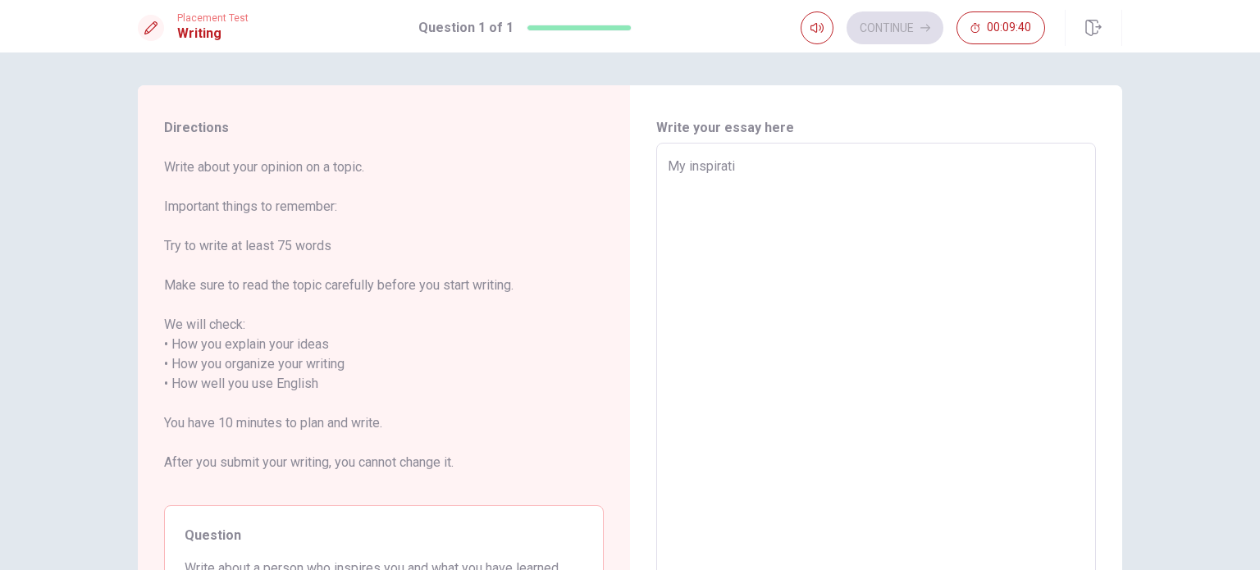
type textarea "My inspiratio"
type textarea "x"
type textarea "My inspiration"
type textarea "x"
type textarea "My inspiration"
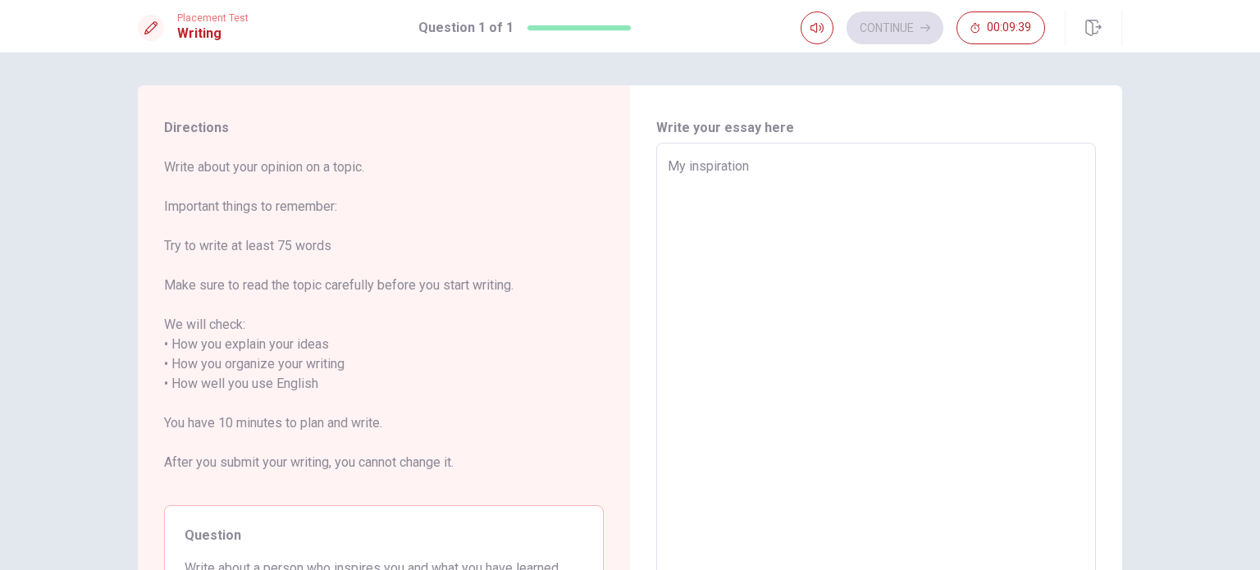
type textarea "x"
type textarea "My inspiration i"
type textarea "x"
type textarea "My inspiration is"
type textarea "x"
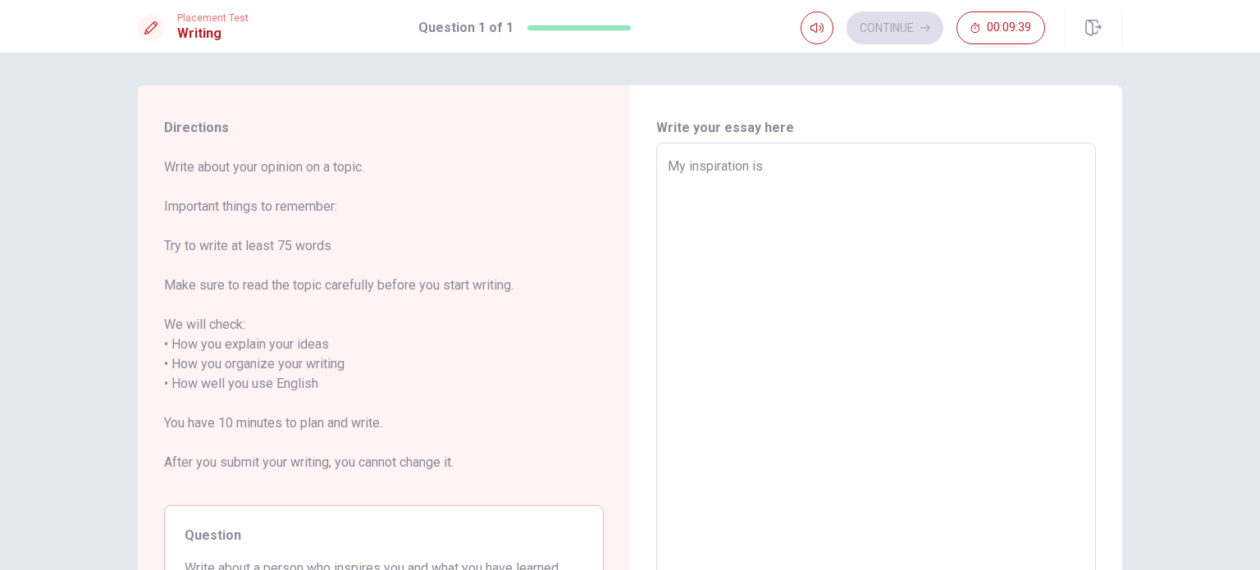
type textarea "My inspiration is"
type textarea "x"
type textarea "My inspiration is m"
type textarea "x"
type textarea "My inspiration is my"
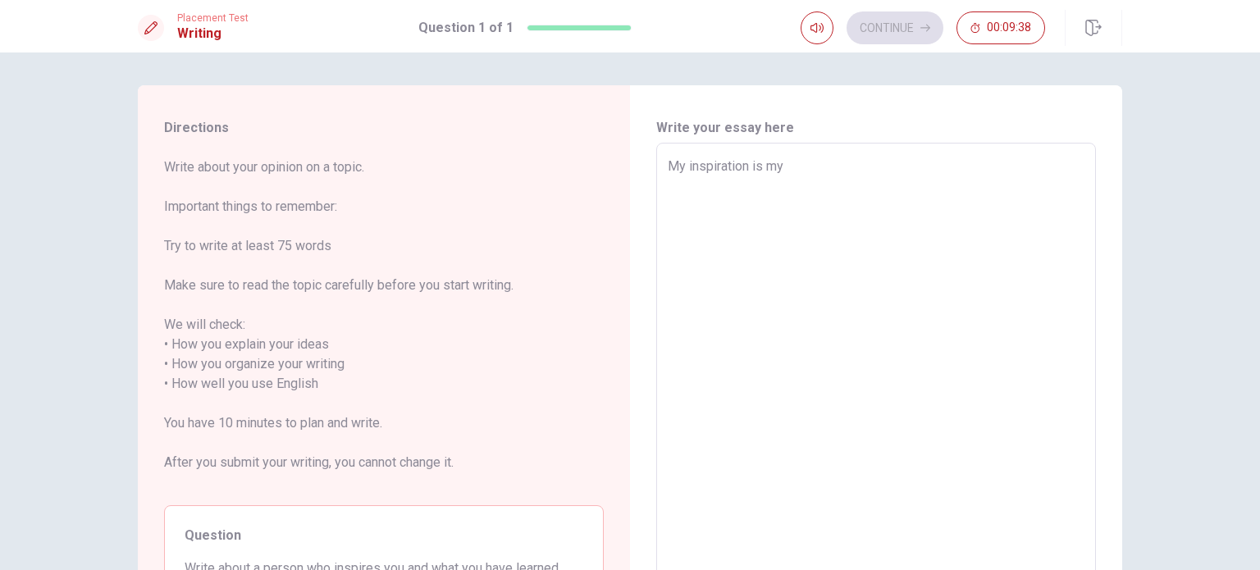
type textarea "x"
type textarea "My inspiration is my"
type textarea "x"
type textarea "My inspiration is my h"
type textarea "x"
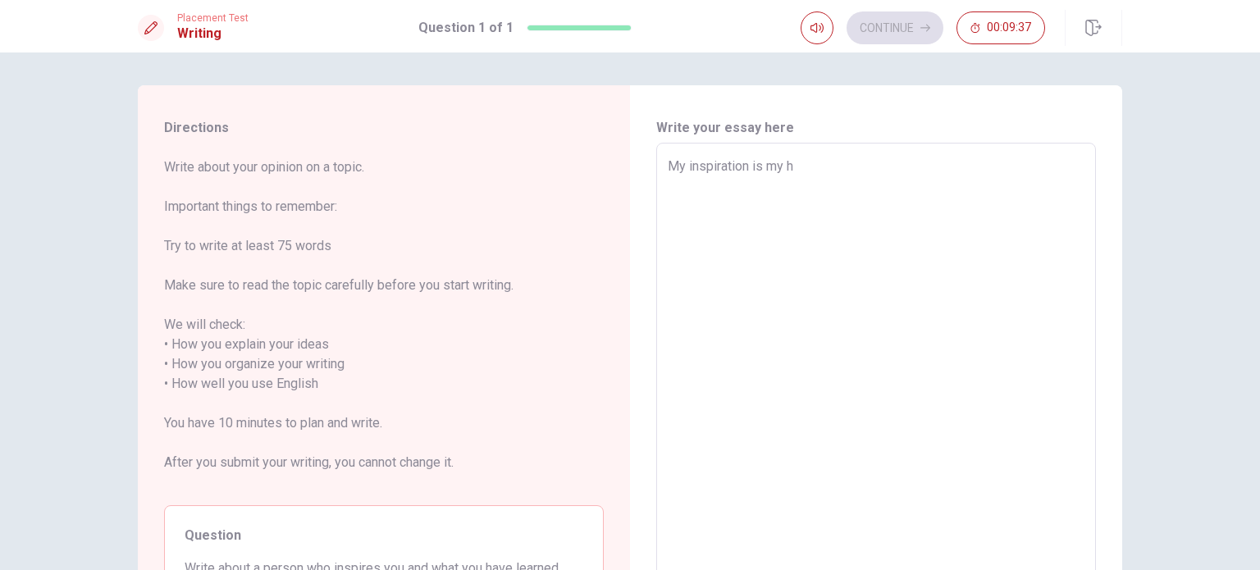
type textarea "My inspiration is my hu"
type textarea "x"
type textarea "My inspiration is my hus"
type textarea "x"
type textarea "My inspiration is my husa"
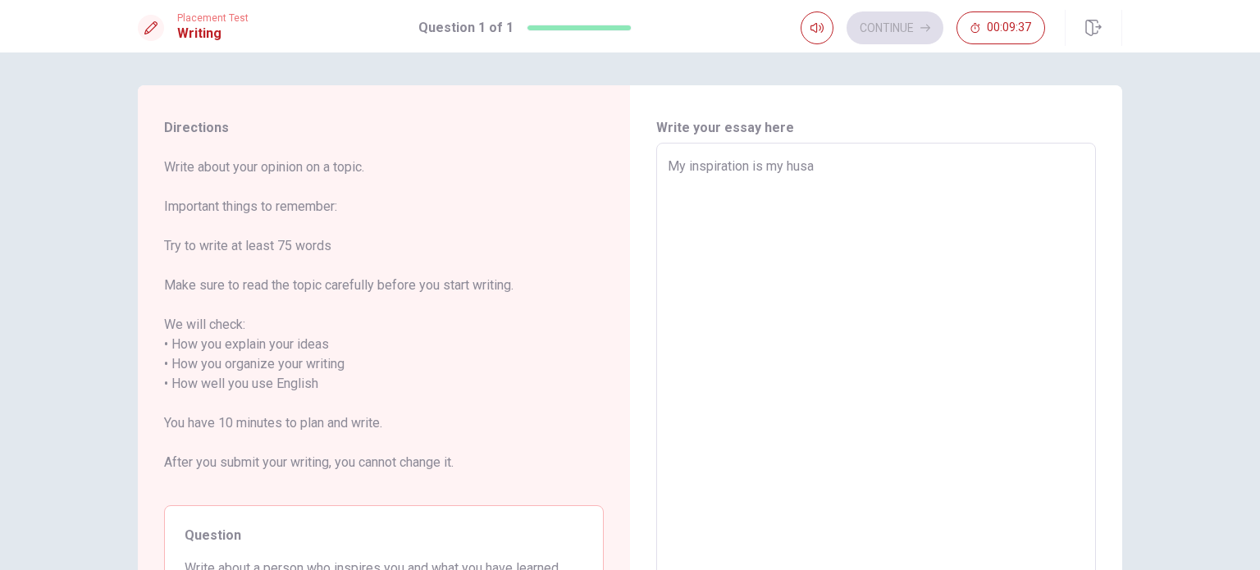
type textarea "x"
type textarea "My inspiration is my hus"
type textarea "x"
type textarea "My inspiration is my husb"
type textarea "x"
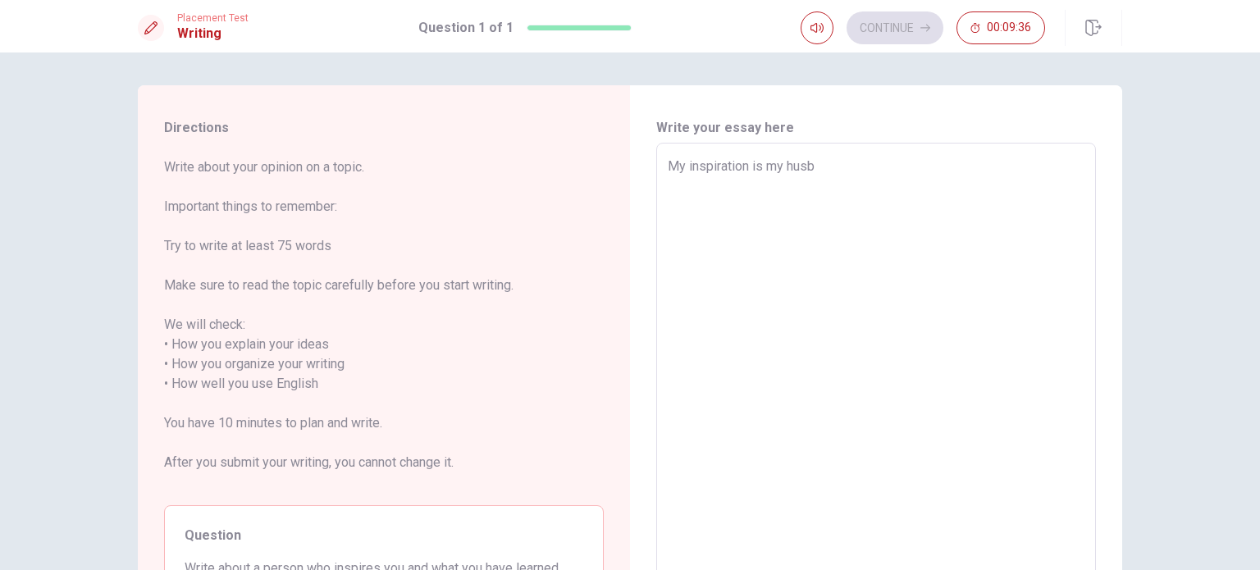
type textarea "My inspiration is my husba"
type textarea "x"
type textarea "My inspiration is my husban"
type textarea "x"
type textarea "My inspiration is my husban,"
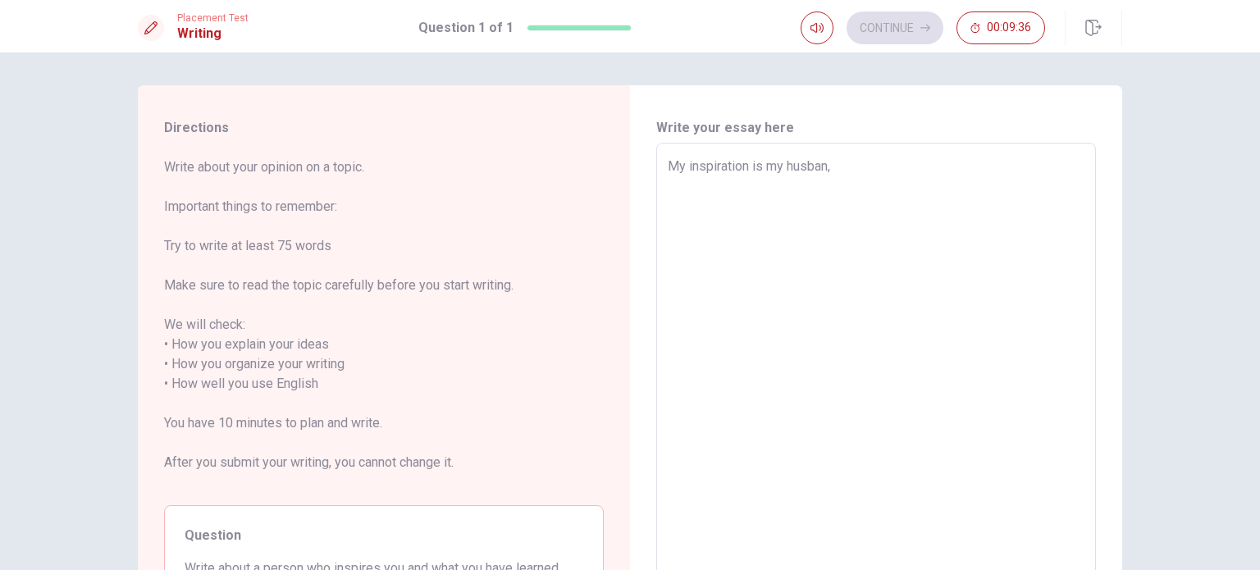
type textarea "x"
type textarea "My inspiration is my husban"
type textarea "x"
type textarea "My inspiration is my husband"
type textarea "x"
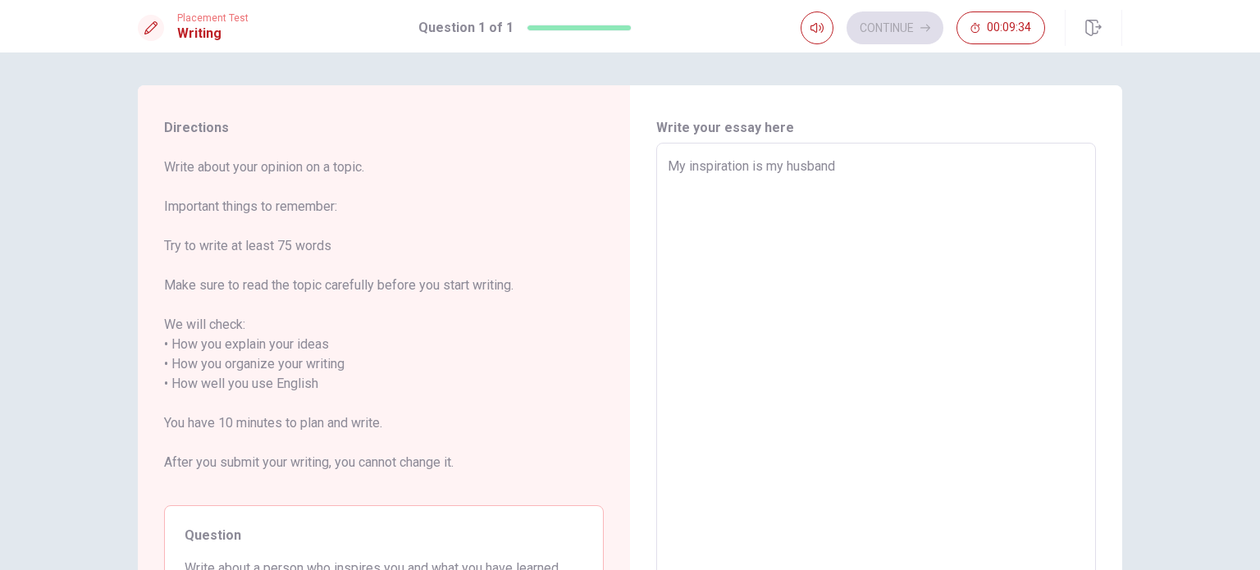
type textarea "My inspiration is my husband,"
type textarea "x"
type textarea "My inspiration is my husband,"
type textarea "x"
type textarea "My inspiration is my husband,"
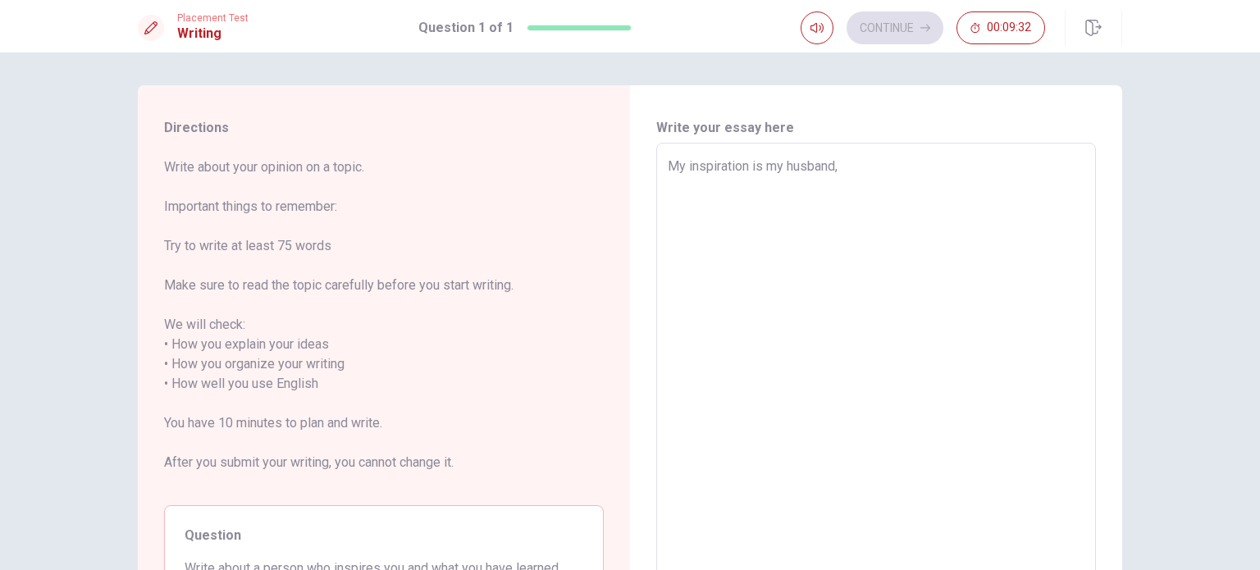
type textarea "x"
type textarea "My inspiration is my husband"
type textarea "x"
type textarea "My inspiration is my husband"
type textarea "x"
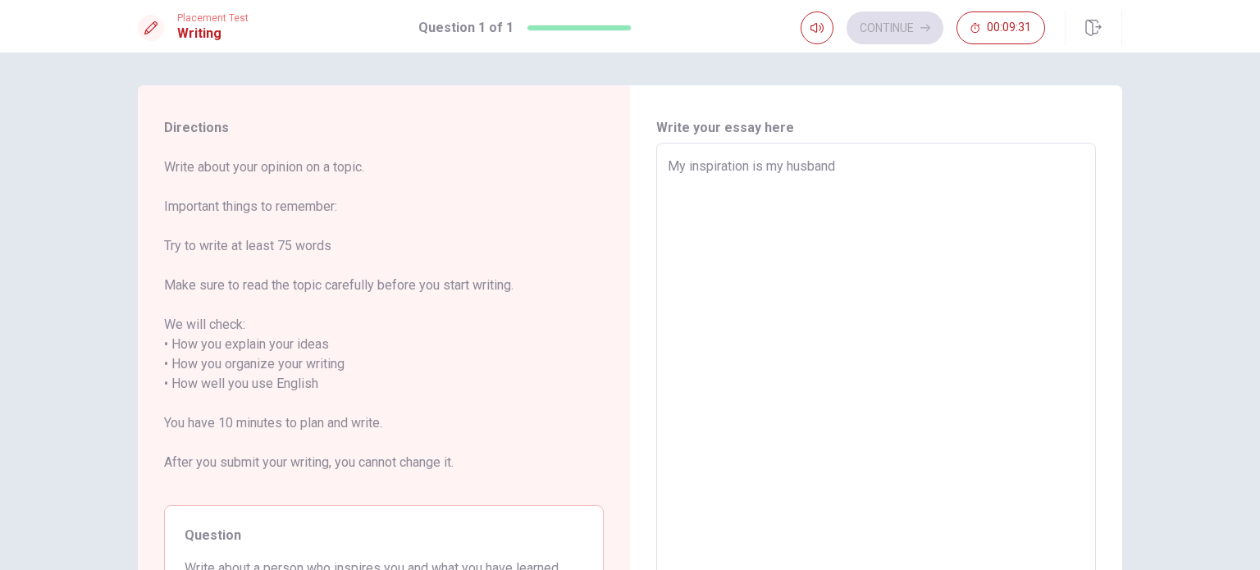
type textarea "My inspiration is my husband b"
type textarea "x"
type textarea "My inspiration is my husband be"
type textarea "x"
type textarea "My inspiration is my husband [PERSON_NAME]"
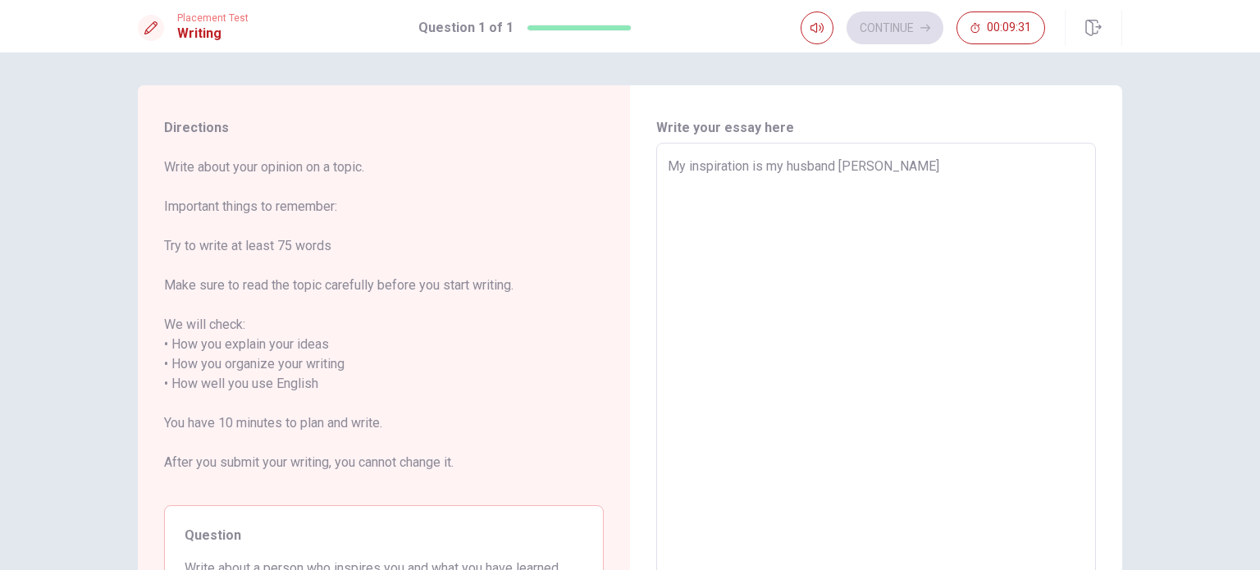
type textarea "x"
type textarea "My inspiration is my husband bea="
type textarea "x"
type textarea "My inspiration is my husband bea=c"
type textarea "x"
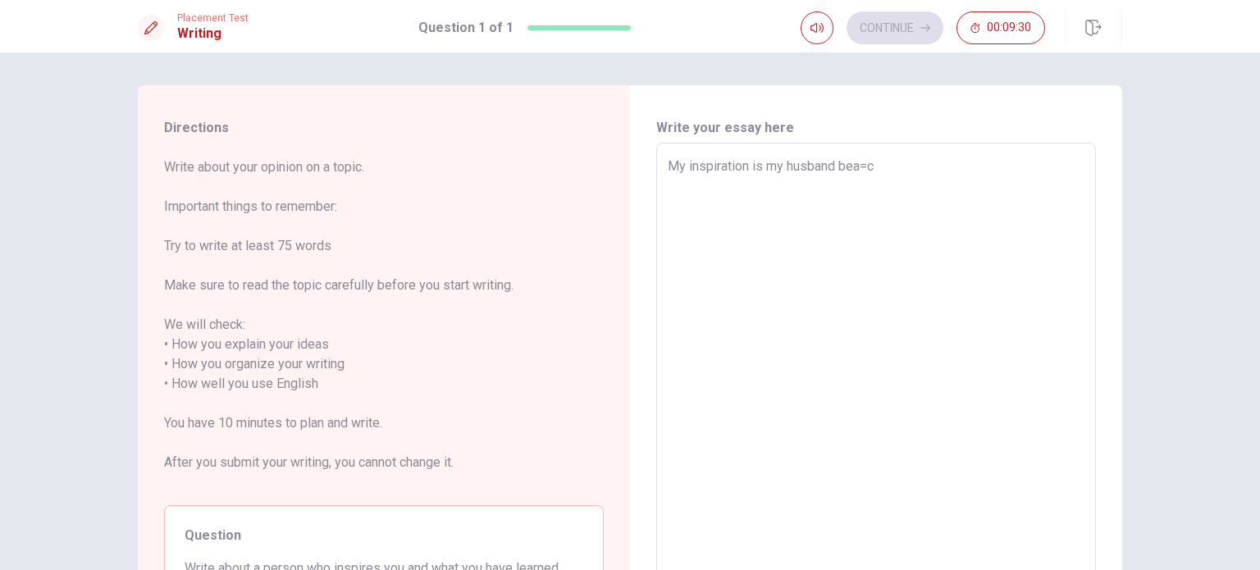
type textarea "My inspiration is my husband bea="
type textarea "x"
type textarea "My inspiration is my husband [PERSON_NAME]"
type textarea "x"
type textarea "My inspiration is my husband be"
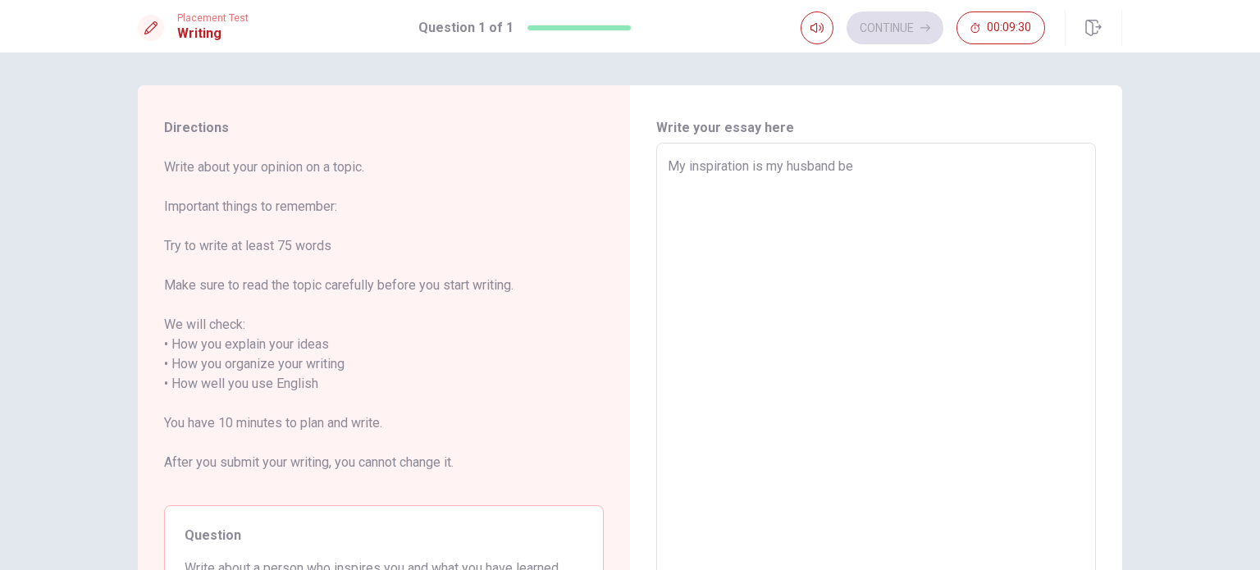
type textarea "x"
type textarea "My inspiration is my husband [PERSON_NAME]"
type textarea "x"
type textarea "My inspiration is my husband [PERSON_NAME]"
type textarea "x"
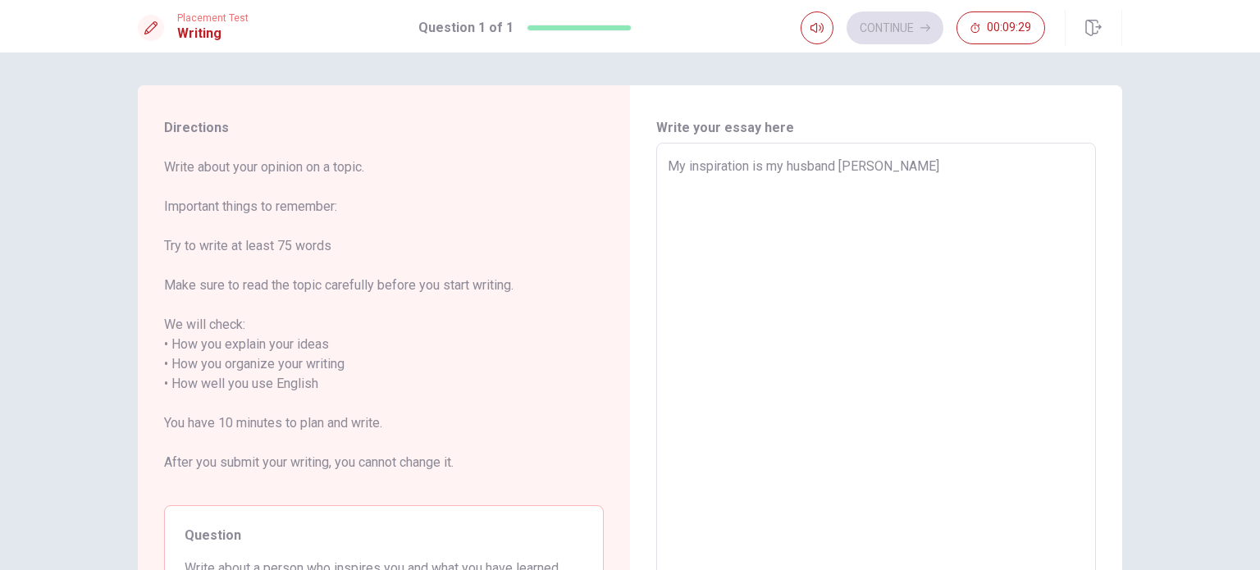
type textarea "My inspiration is my husband [PERSON_NAME]"
type textarea "x"
type textarea "My inspiration is my husband [PERSON_NAME]"
type textarea "x"
type textarea "My inspiration is my husband because"
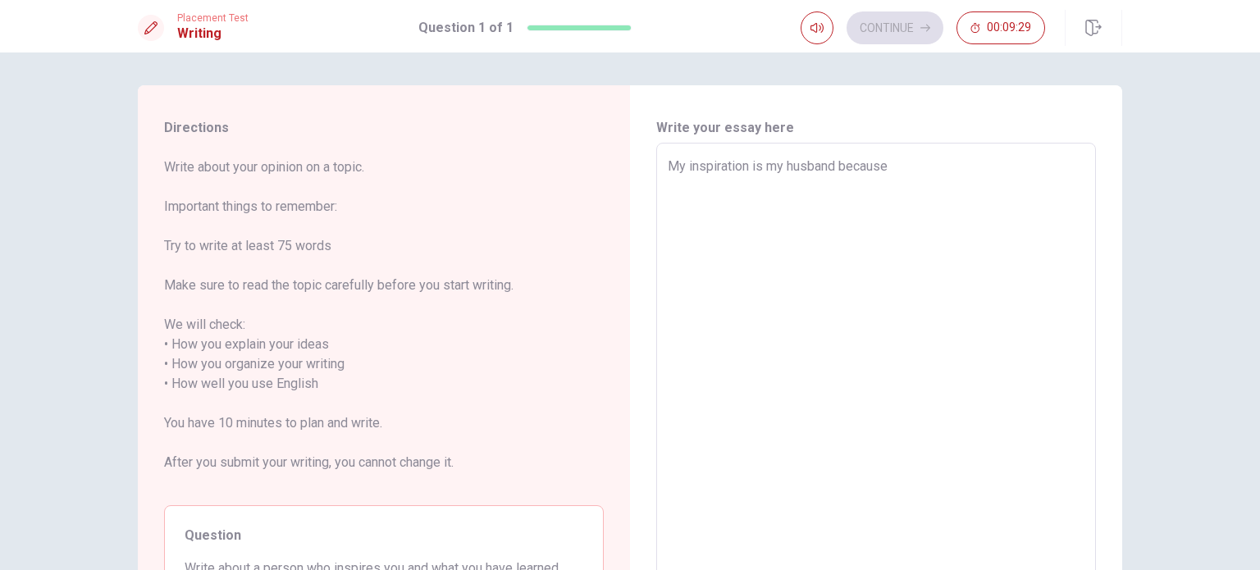
type textarea "x"
type textarea "My inspiration is my husband because"
type textarea "x"
type textarea "My inspiration is my husband because h"
type textarea "x"
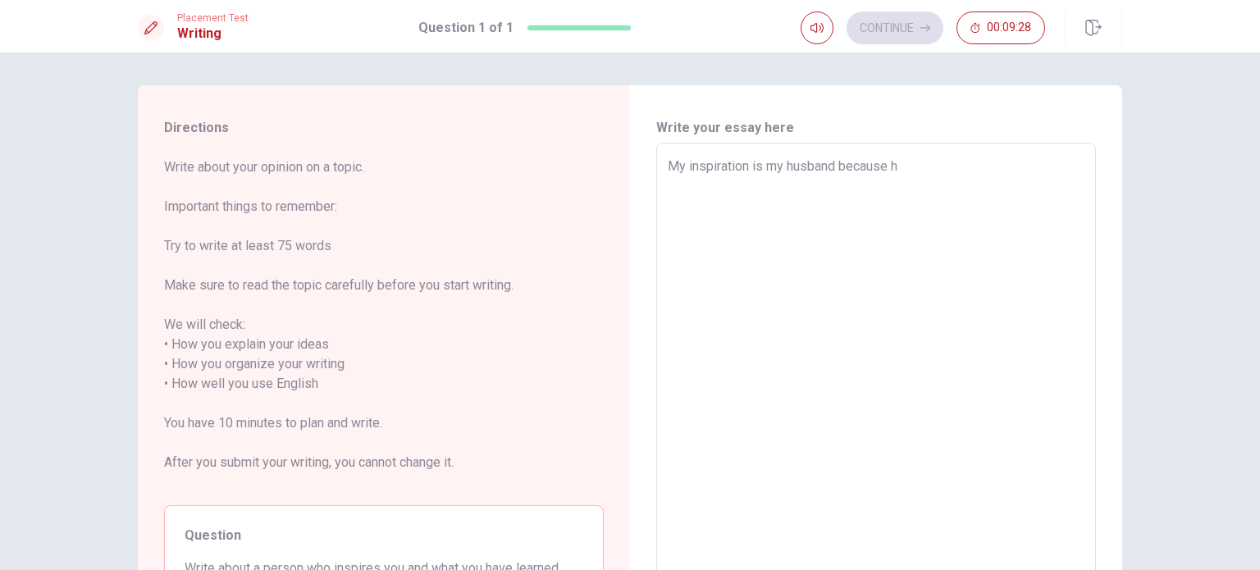
type textarea "My inspiration is my husband because he"
type textarea "x"
type textarea "My inspiration is my husband because he"
type textarea "x"
type textarea "My inspiration is my husband because he i"
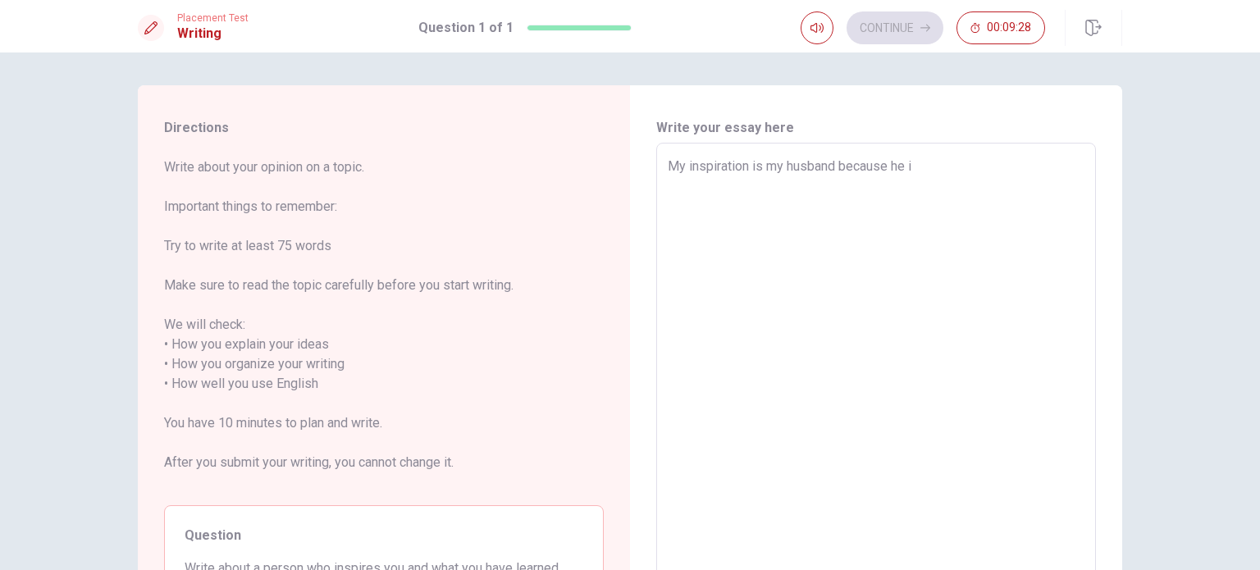
type textarea "x"
type textarea "My inspiration is my husband because he is"
type textarea "x"
type textarea "My inspiration is my husband because he is"
type textarea "x"
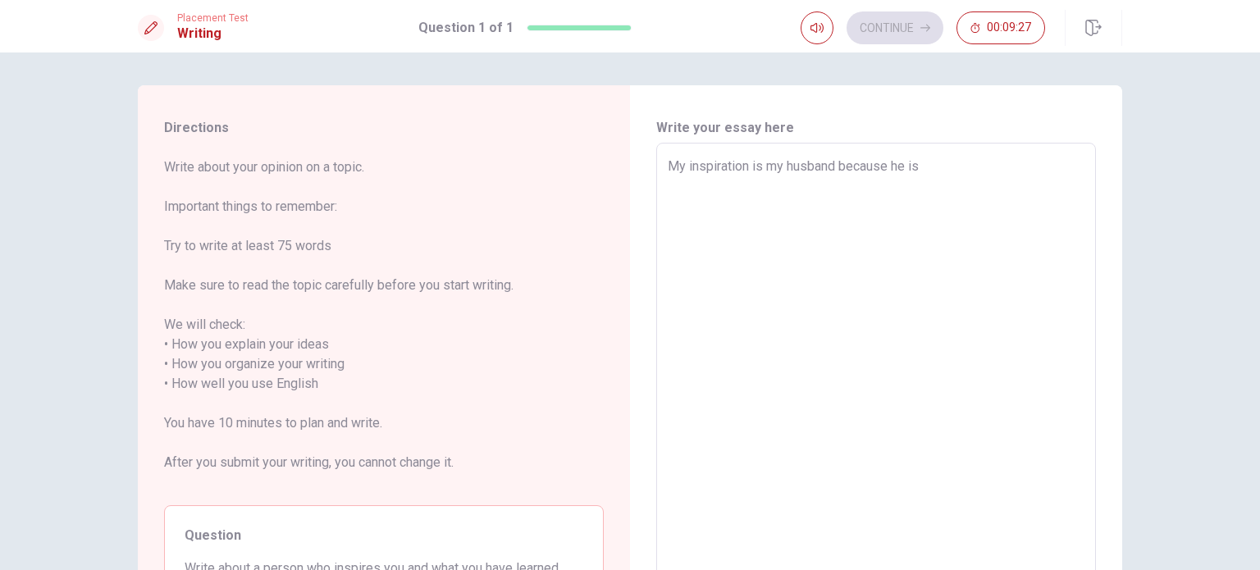
type textarea "My inspiration is my husband because he is v"
type textarea "x"
type textarea "My inspiration is my husband because he is ve"
type textarea "x"
type textarea "My inspiration is my husband because he is ver"
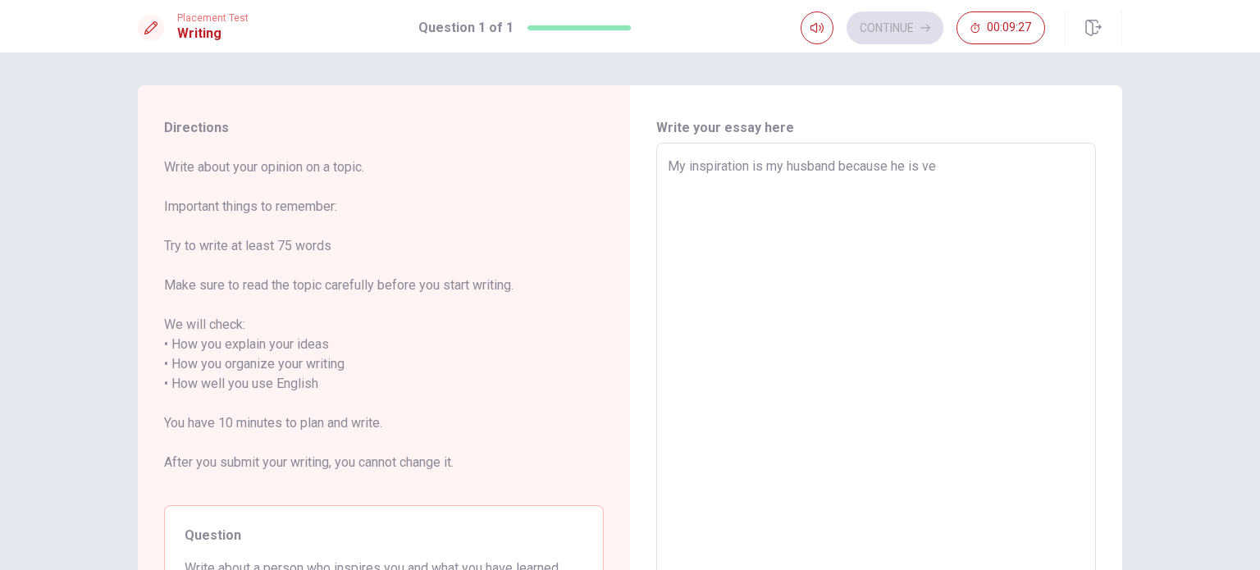
type textarea "x"
type textarea "My inspiration is my husband because he is verr"
type textarea "x"
type textarea "My inspiration is my husband because he is verry"
type textarea "x"
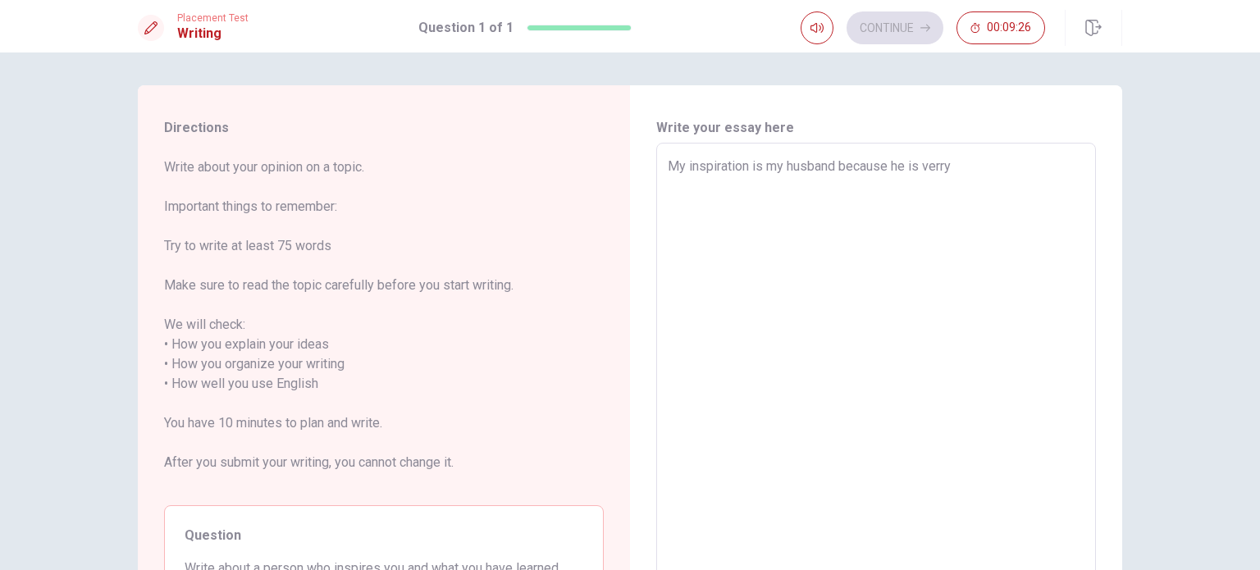
type textarea "My inspiration is my husband because he is verr"
type textarea "x"
type textarea "My inspiration is my husband because he is ver"
type textarea "x"
type textarea "My inspiration is my husband because he is ve"
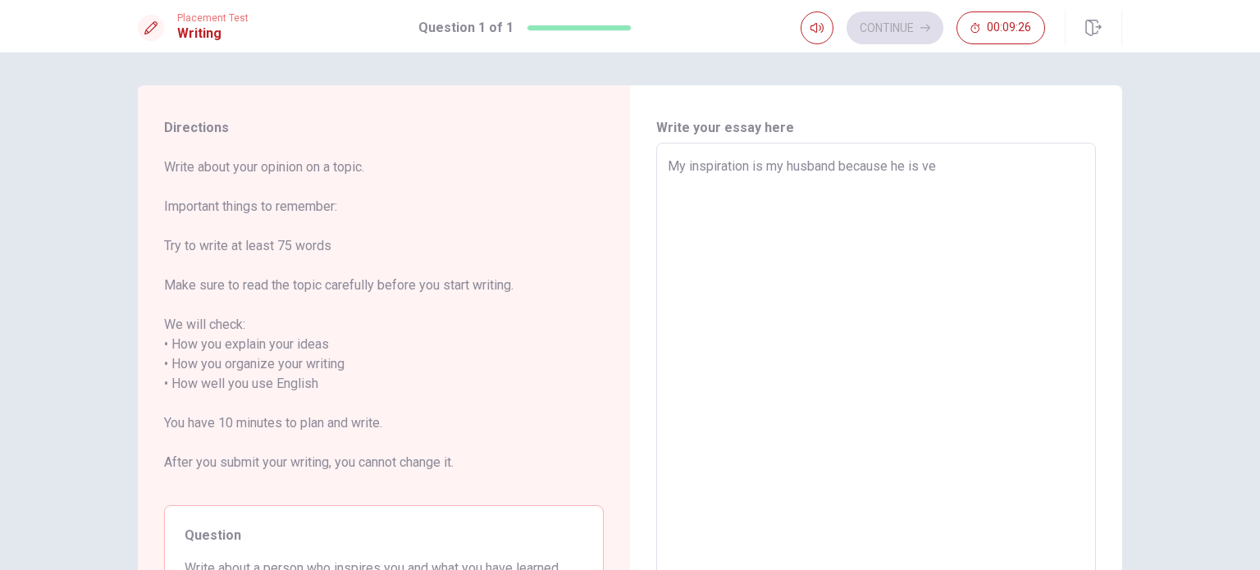
type textarea "x"
type textarea "My inspiration is my husband because he is v"
type textarea "x"
type textarea "My inspiration is my husband because he is"
type textarea "x"
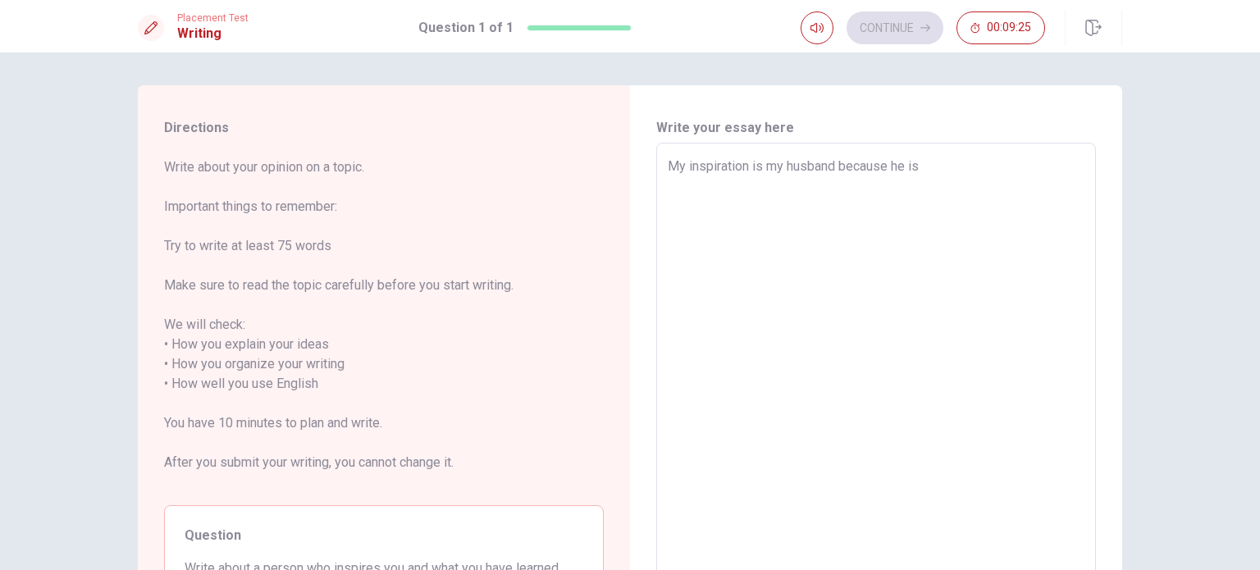
type textarea "My inspiration is my husband because he is"
type textarea "x"
type textarea "My inspiration is my husband because he i"
type textarea "x"
type textarea "My inspiration is my husband because he"
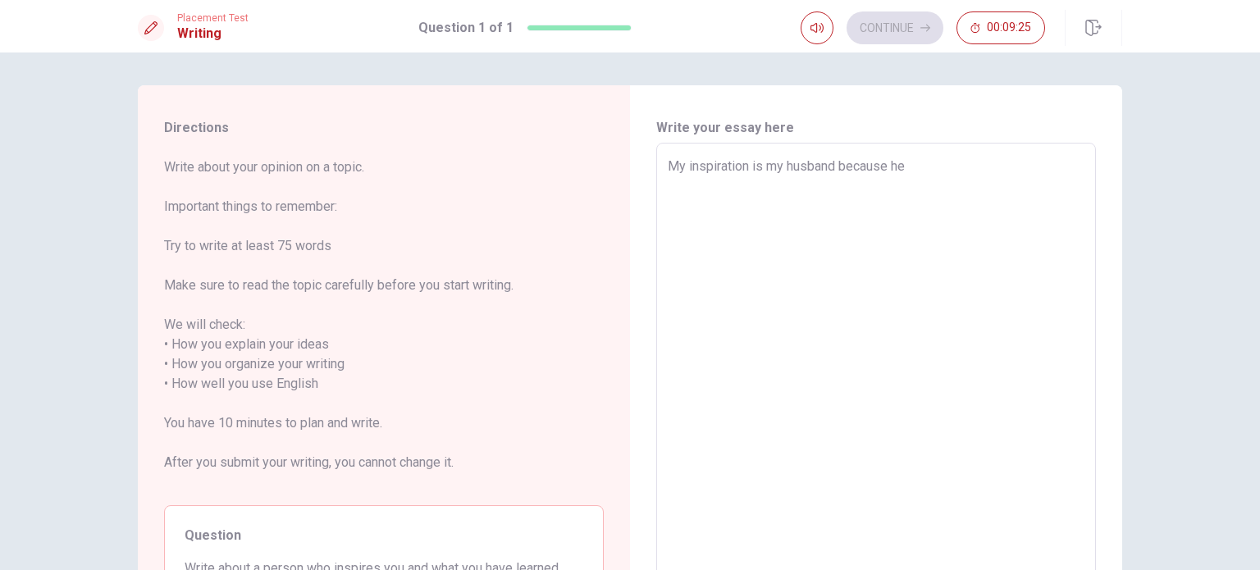
type textarea "x"
type textarea "My inspiration is my husband because he s"
type textarea "x"
type textarea "My inspiration is my husband because he st"
type textarea "x"
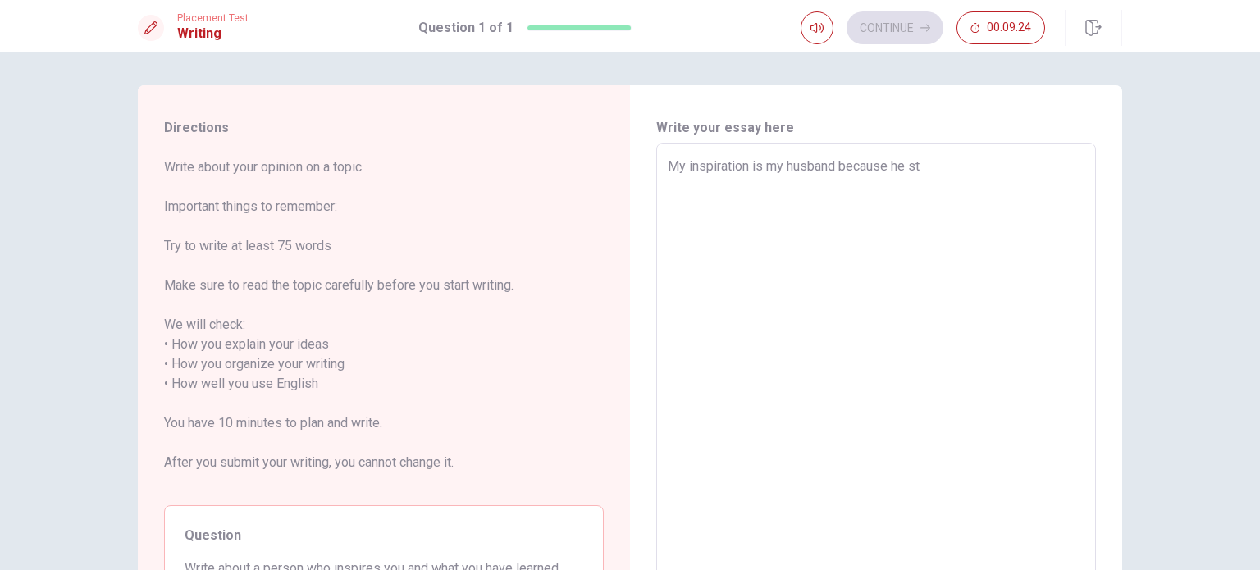
type textarea "My inspiration is my husband because he stu"
type textarea "x"
type textarea "My inspiration is my husband because he stud"
type textarea "x"
type textarea "My inspiration is my husband because he studi"
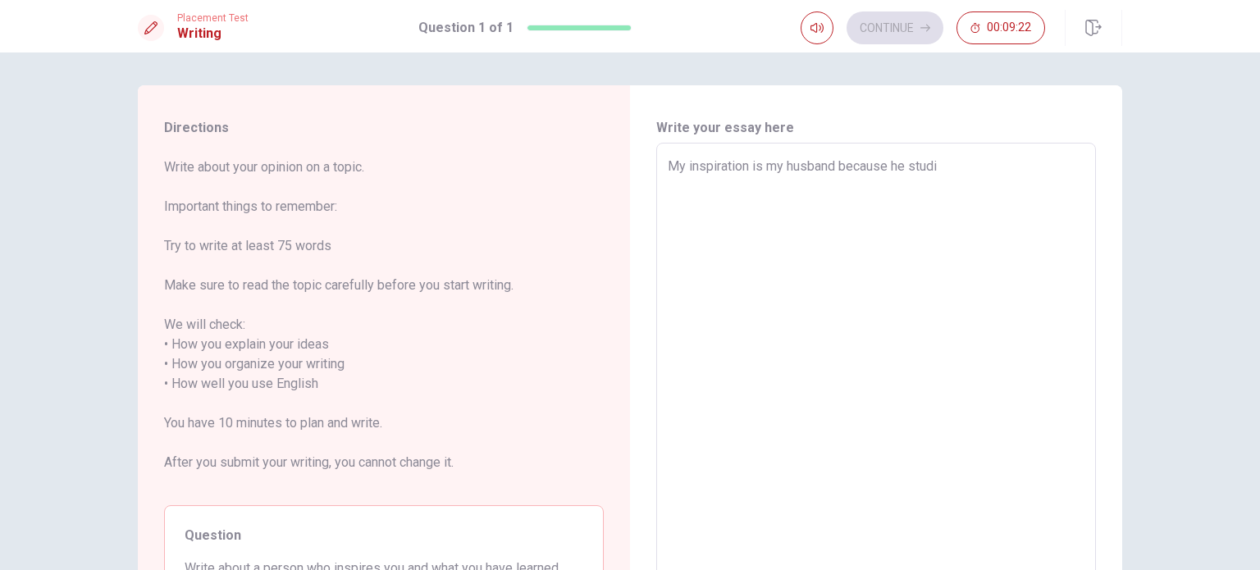
type textarea "x"
type textarea "My inspiration is my husband because he stud"
type textarea "x"
type textarea "My inspiration is my husband because he stu"
type textarea "x"
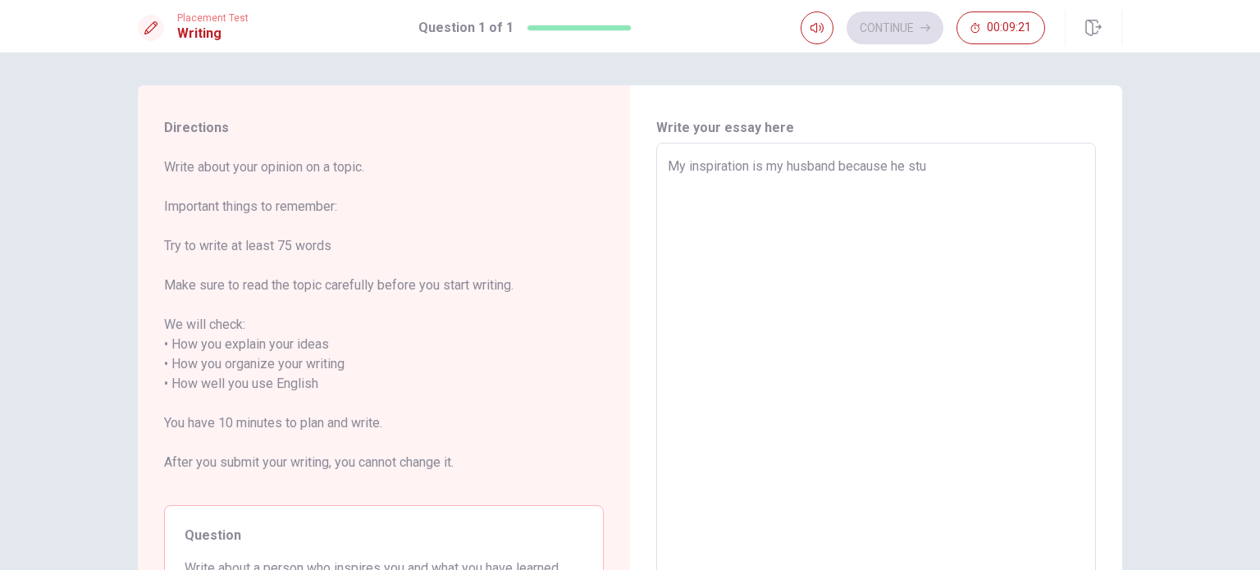
type textarea "My inspiration is my husband because he st"
type textarea "x"
type textarea "My inspiration is my husband because he s"
type textarea "x"
type textarea "My inspiration is my husband because he"
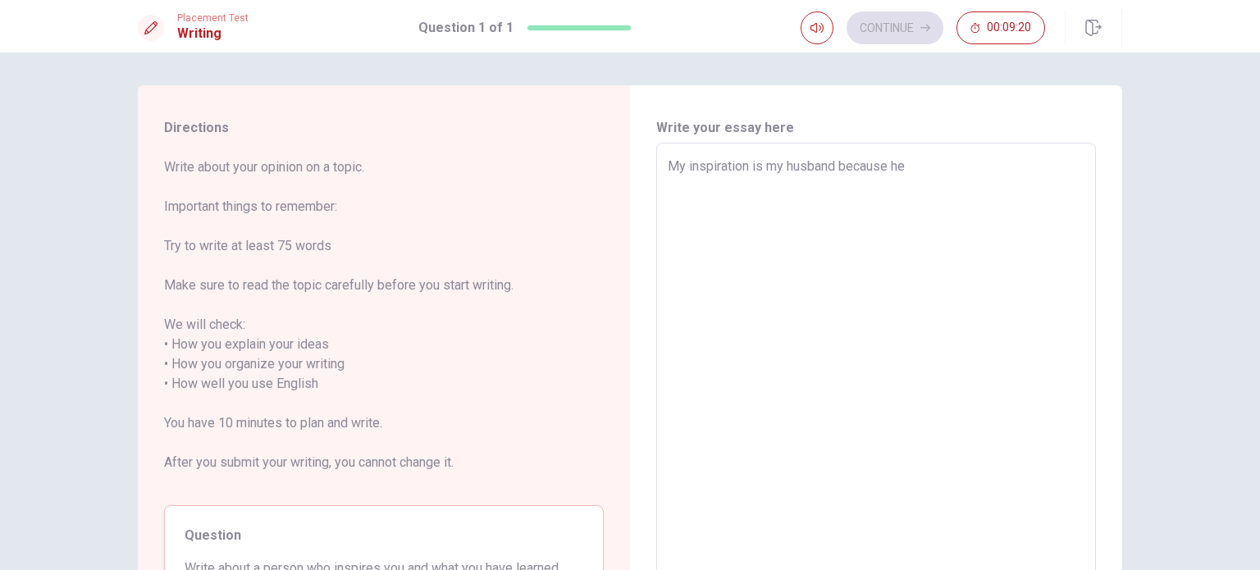
type textarea "x"
type textarea "My inspiration is my husband because he s"
type textarea "x"
type textarea "My inspiration is my husband because he st"
type textarea "x"
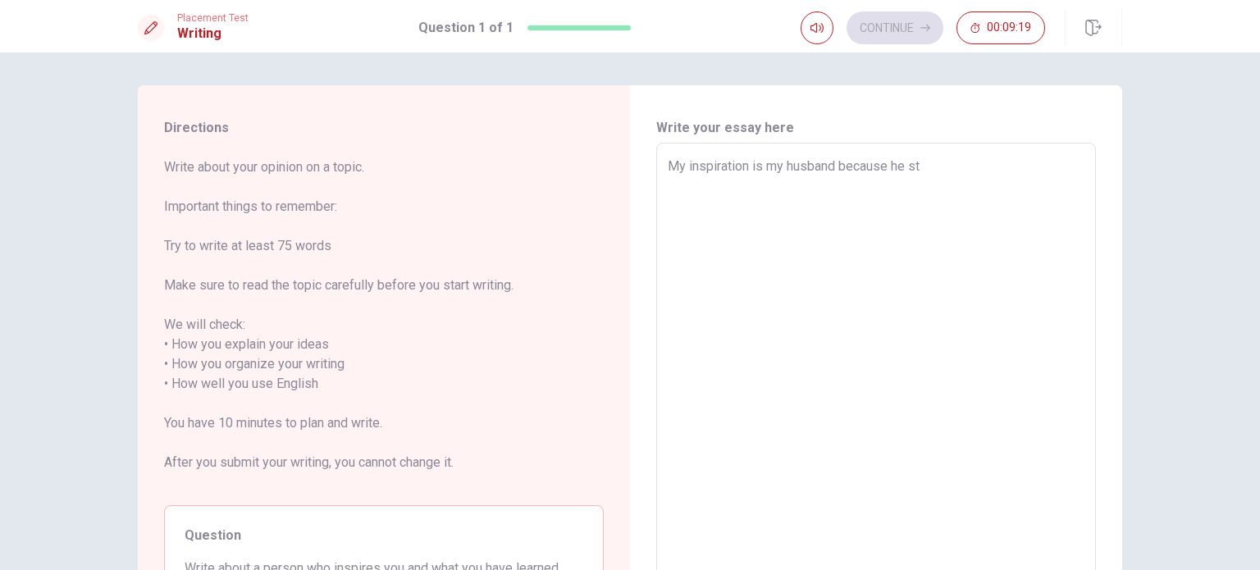
type textarea "My inspiration is my husband because he sta"
type textarea "x"
type textarea "My inspiration is my husband because he star"
type textarea "x"
type textarea "My inspiration is my husband because he start"
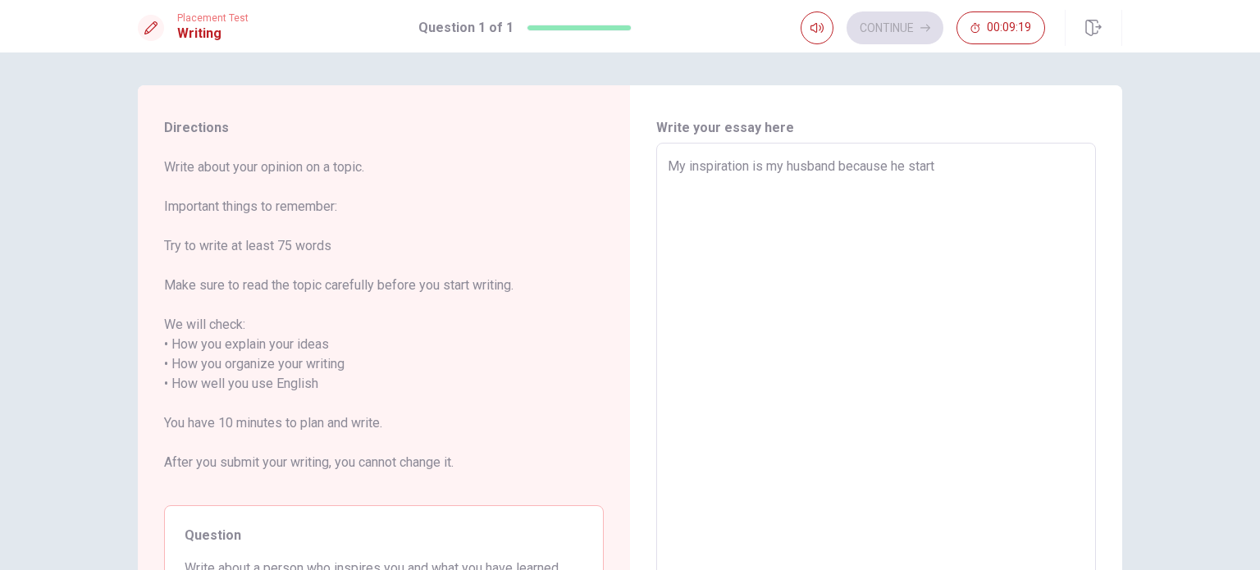
type textarea "x"
type textarea "My inspiration is my husband because he start"
type textarea "x"
type textarea "My inspiration is my husband because he start a"
type textarea "x"
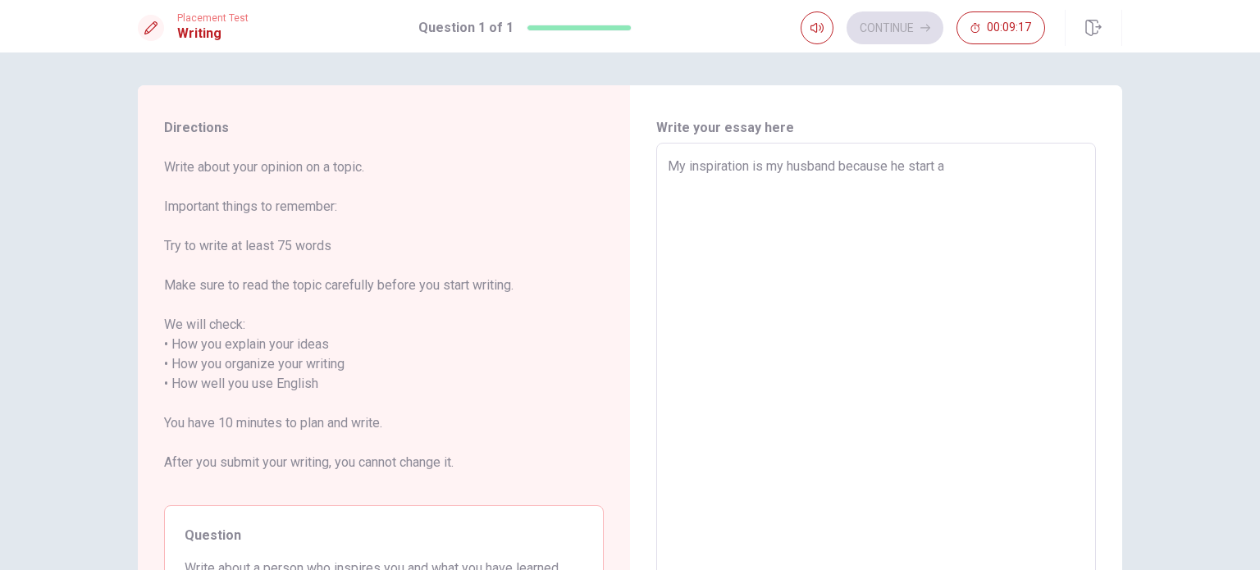
type textarea "My inspiration is my husband because he start a"
type textarea "x"
type textarea "My inspiration is my husband because he start a n"
type textarea "x"
type textarea "My inspiration is my husband because he start a ne"
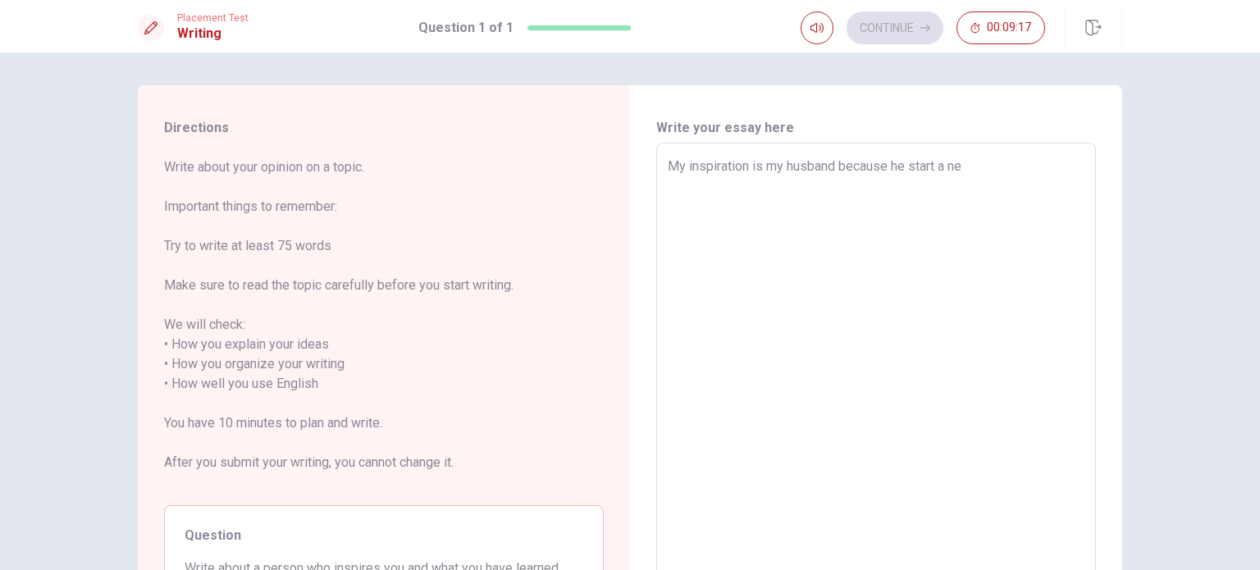
type textarea "x"
type textarea "My inspiration is my husband because he start a new"
type textarea "x"
type textarea "My inspiration is my husband because he start a new"
type textarea "x"
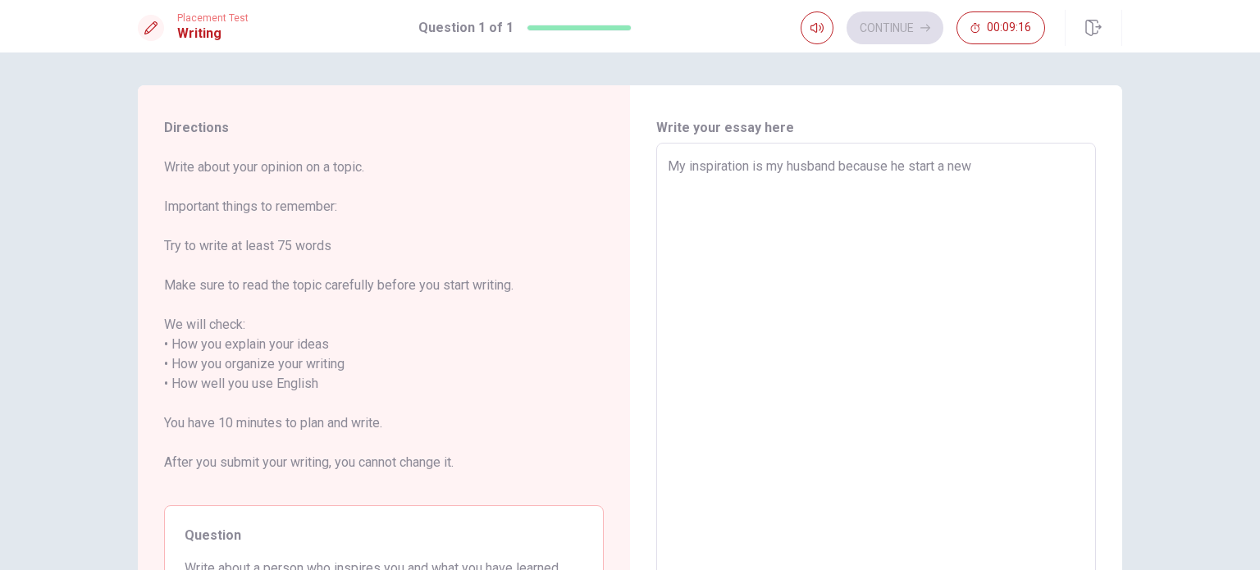
type textarea "My inspiration is my husband because he start a new l"
type textarea "x"
type textarea "My inspiration is my husband because he start a new li"
type textarea "x"
type textarea "My inspiration is my husband because he start a new lif"
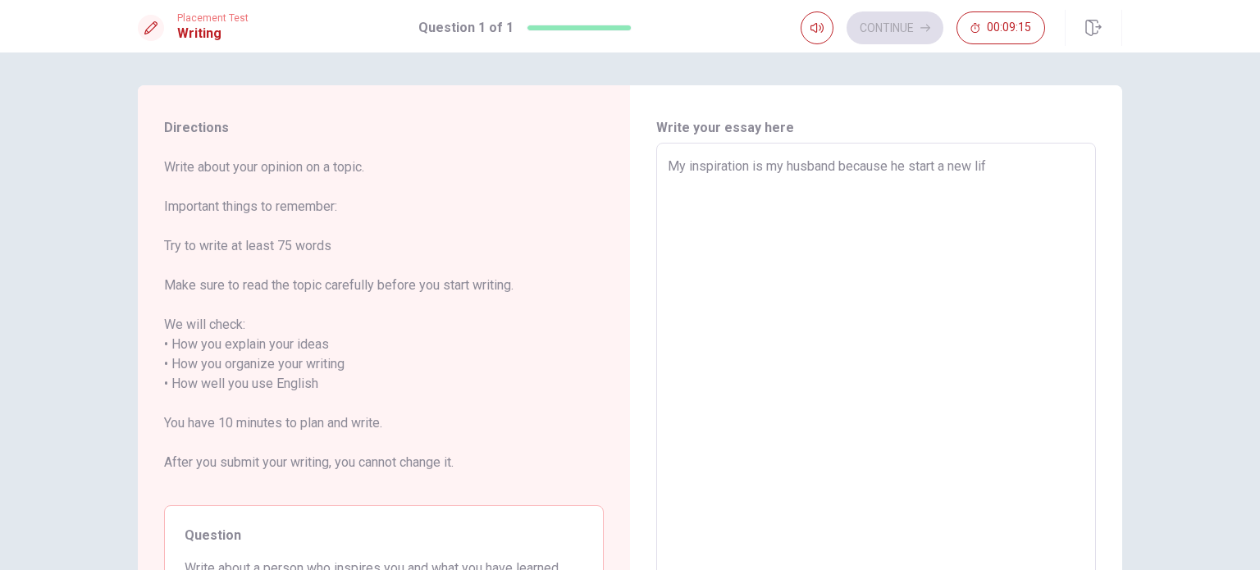
type textarea "x"
type textarea "My inspiration is my husband because he start a new life"
type textarea "x"
type textarea "My inspiration is my husband because he start a new life"
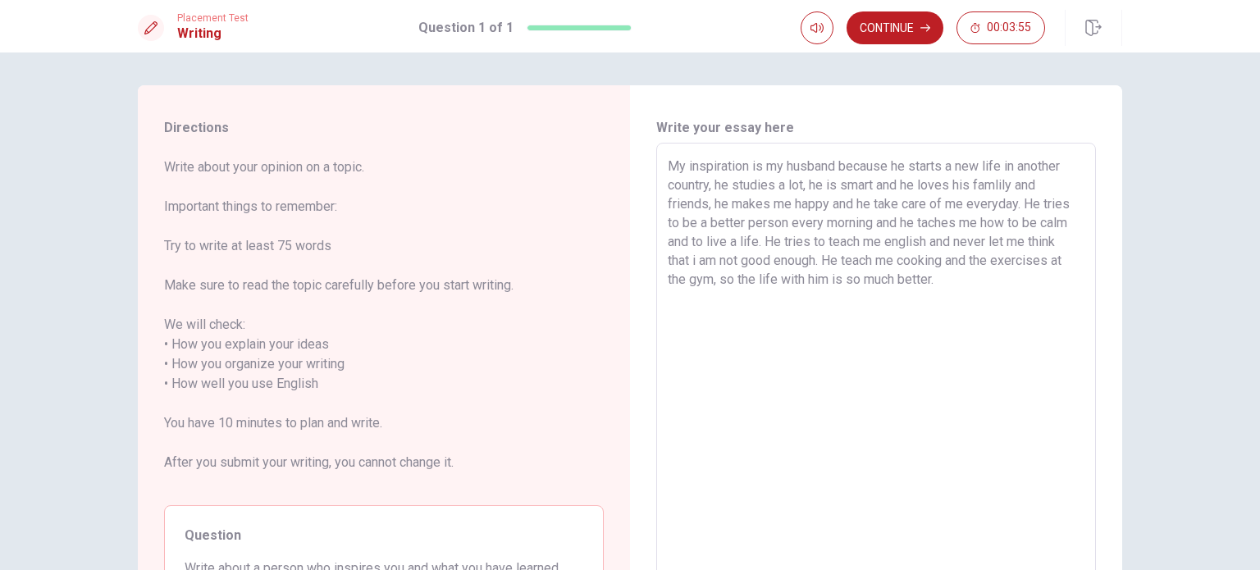
click at [715, 279] on textarea "My inspiration is my husband because he starts a new life in another country, h…" at bounding box center [876, 384] width 417 height 455
click at [878, 19] on button "Continue" at bounding box center [894, 27] width 97 height 33
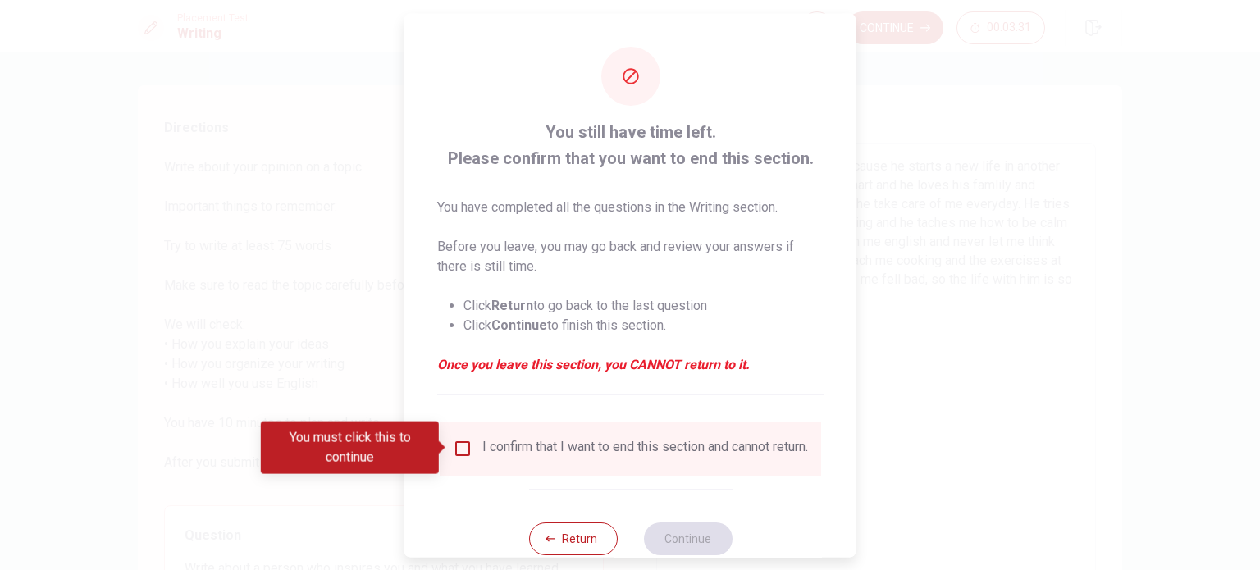
click at [458, 441] on input "You must click this to continue" at bounding box center [463, 448] width 20 height 20
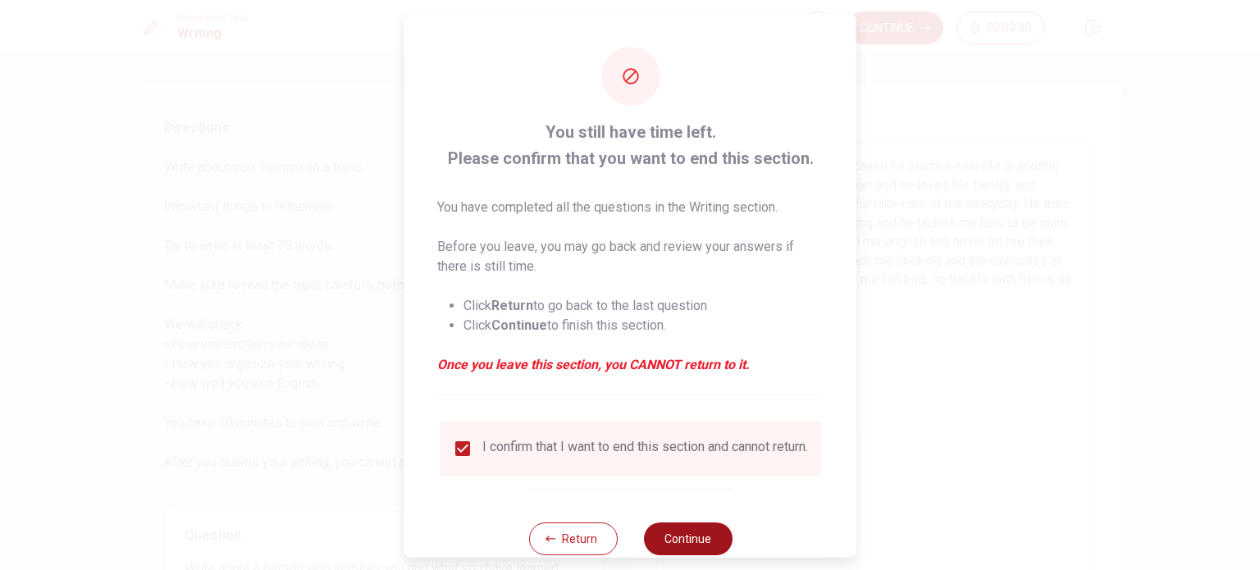
click at [693, 546] on button "Continue" at bounding box center [687, 538] width 89 height 33
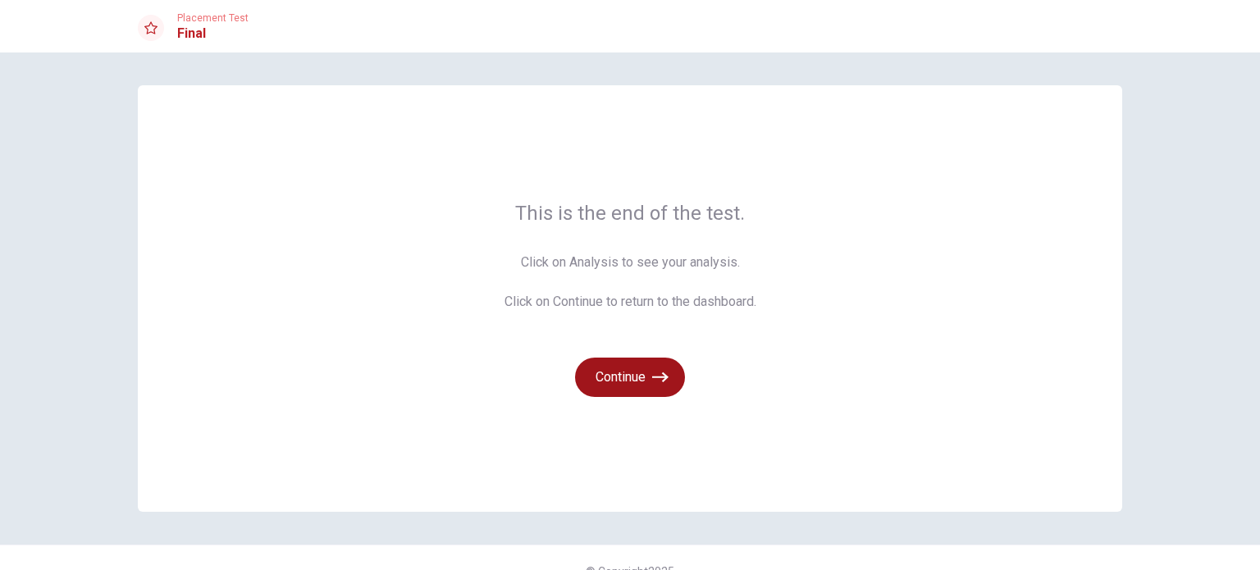
click at [637, 376] on button "Continue" at bounding box center [630, 377] width 110 height 39
